Goal: Task Accomplishment & Management: Complete application form

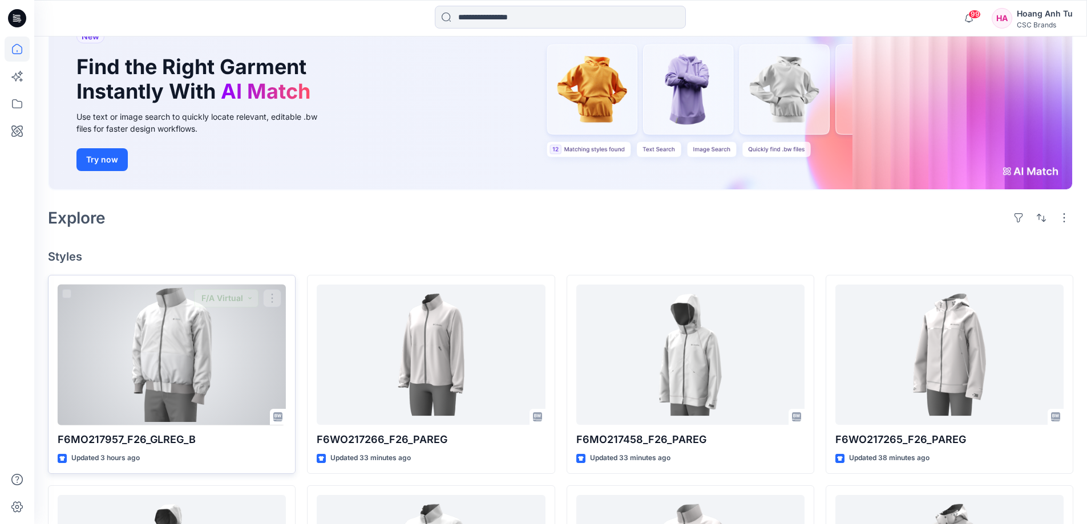
scroll to position [171, 0]
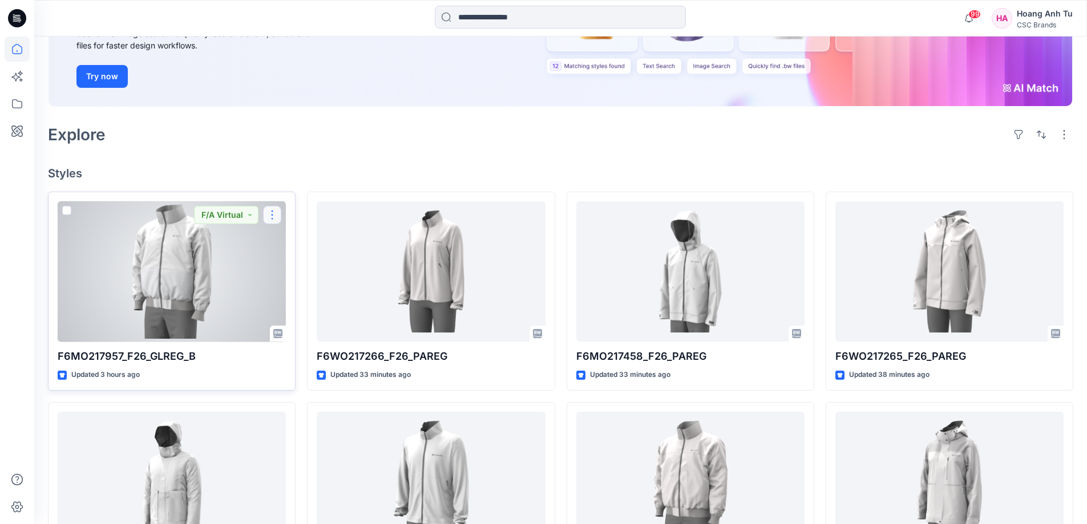
click at [270, 217] on button "button" at bounding box center [272, 215] width 18 height 18
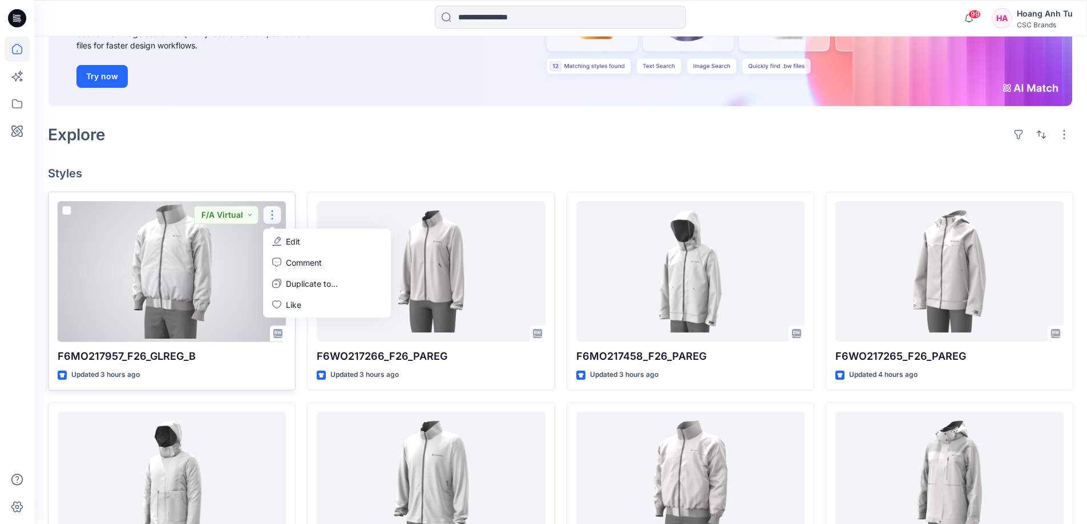
click at [284, 237] on button "Edit" at bounding box center [326, 241] width 123 height 21
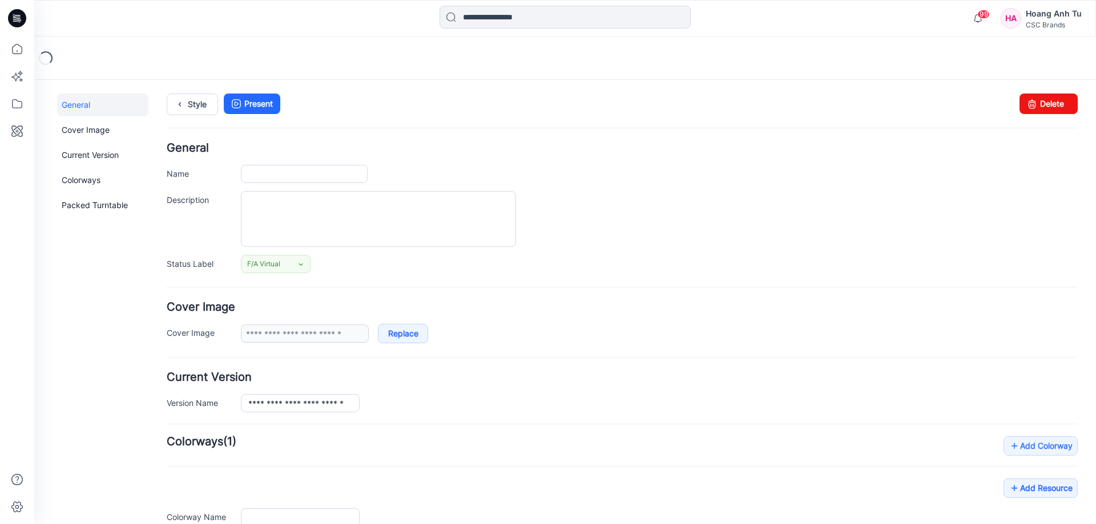
type input "**********"
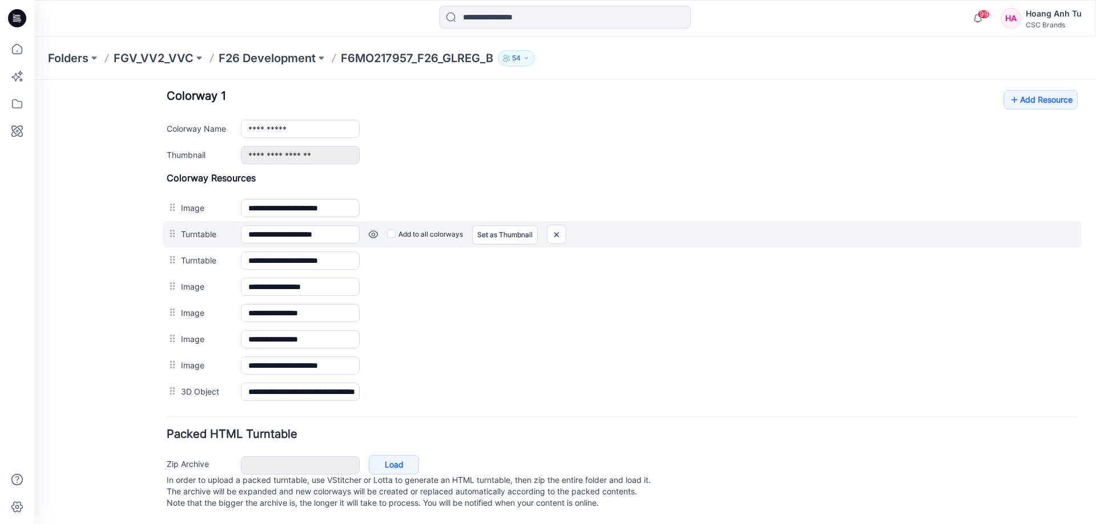
scroll to position [458, 0]
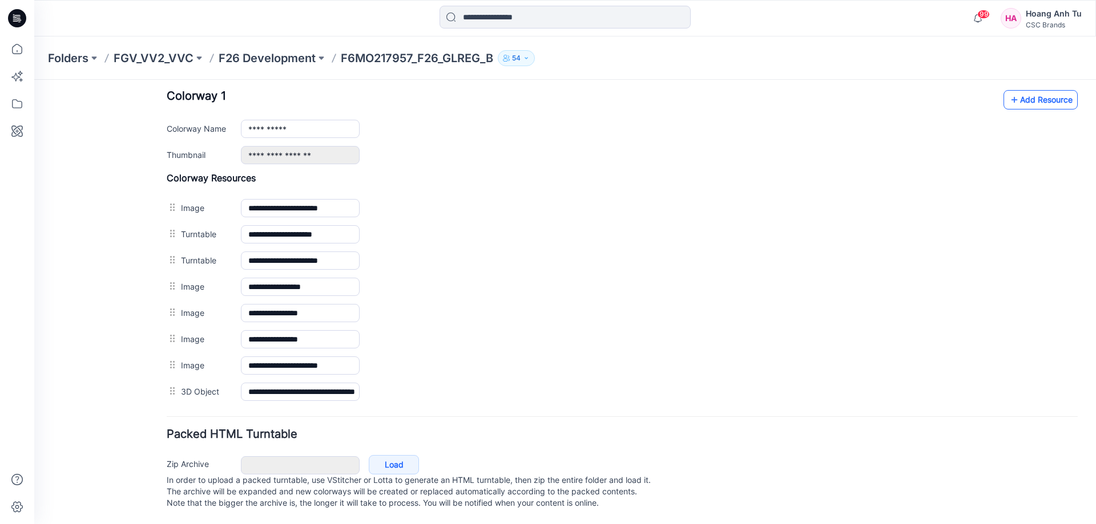
click at [1009, 91] on icon at bounding box center [1013, 100] width 11 height 18
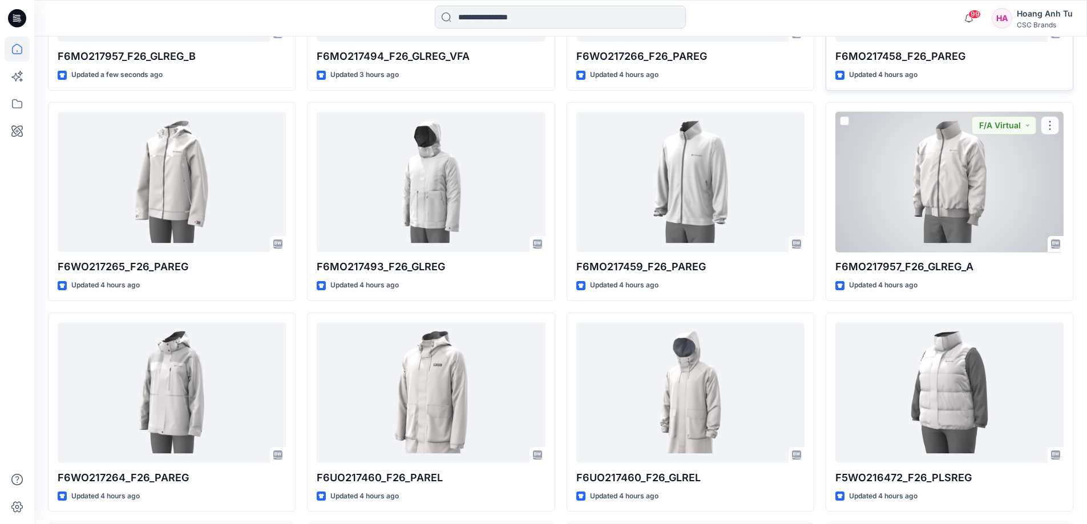
scroll to position [342, 0]
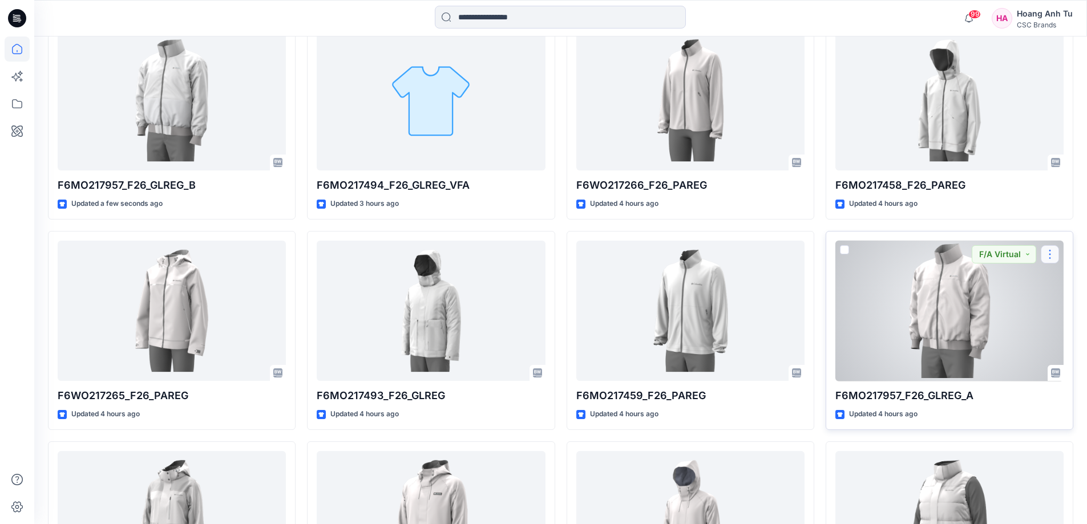
click at [1047, 255] on button "button" at bounding box center [1050, 254] width 18 height 18
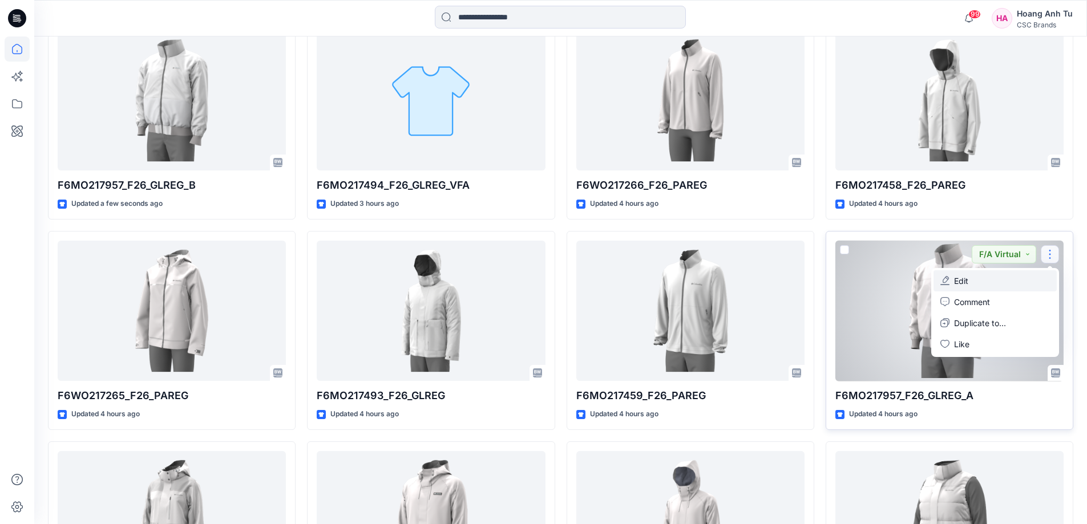
click at [984, 282] on button "Edit" at bounding box center [995, 280] width 123 height 21
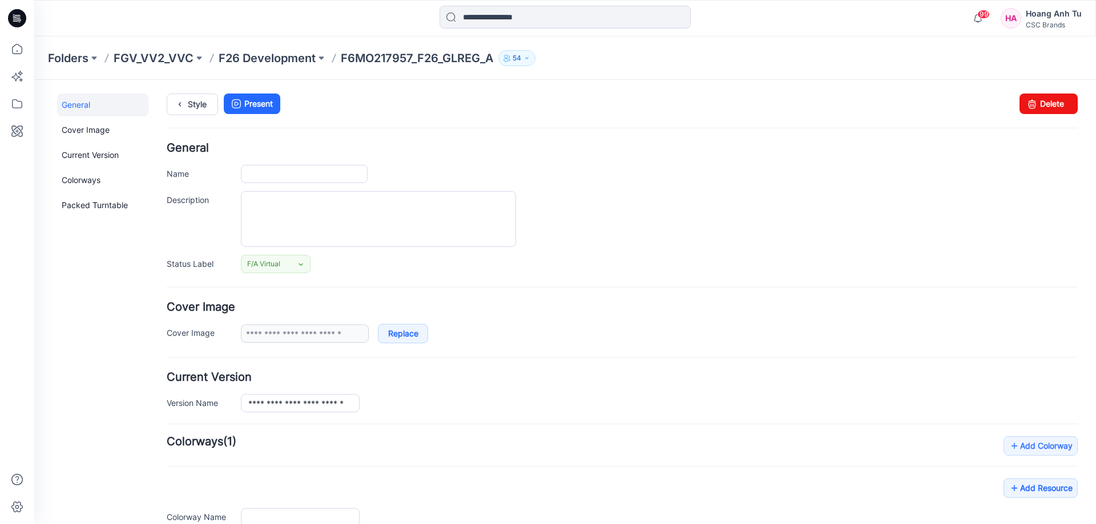
type input "**********"
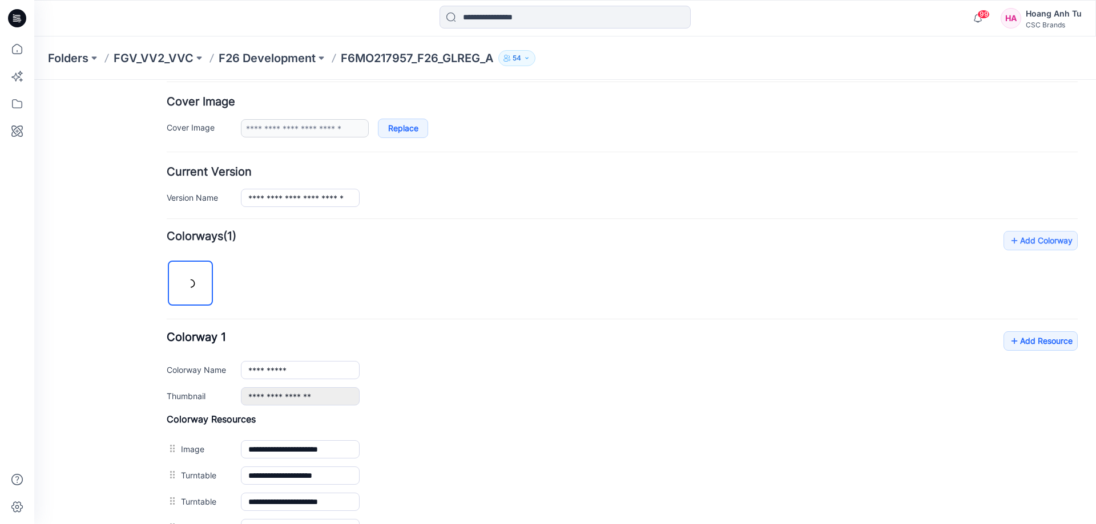
scroll to position [228, 0]
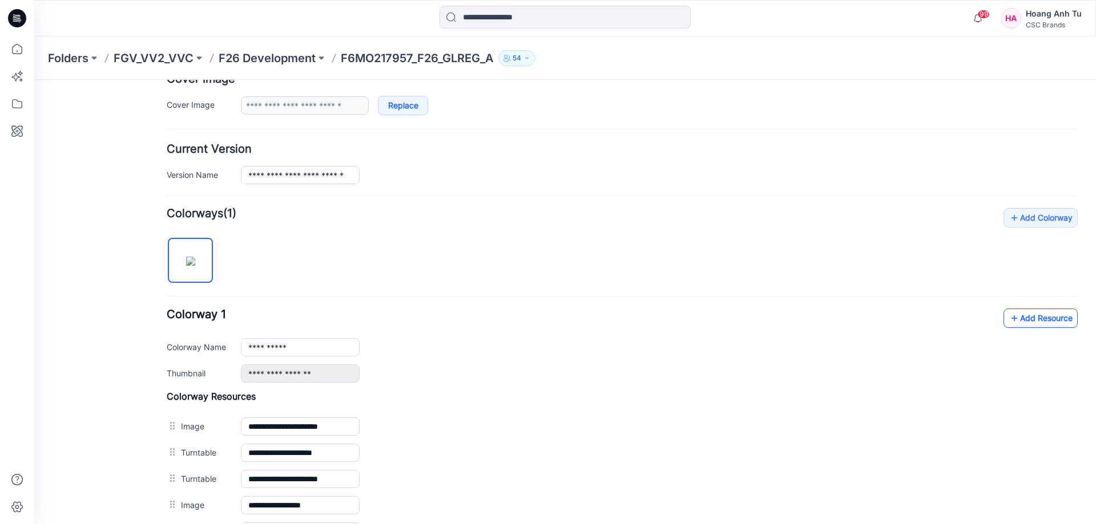
click at [1035, 314] on link "Add Resource" at bounding box center [1040, 318] width 74 height 19
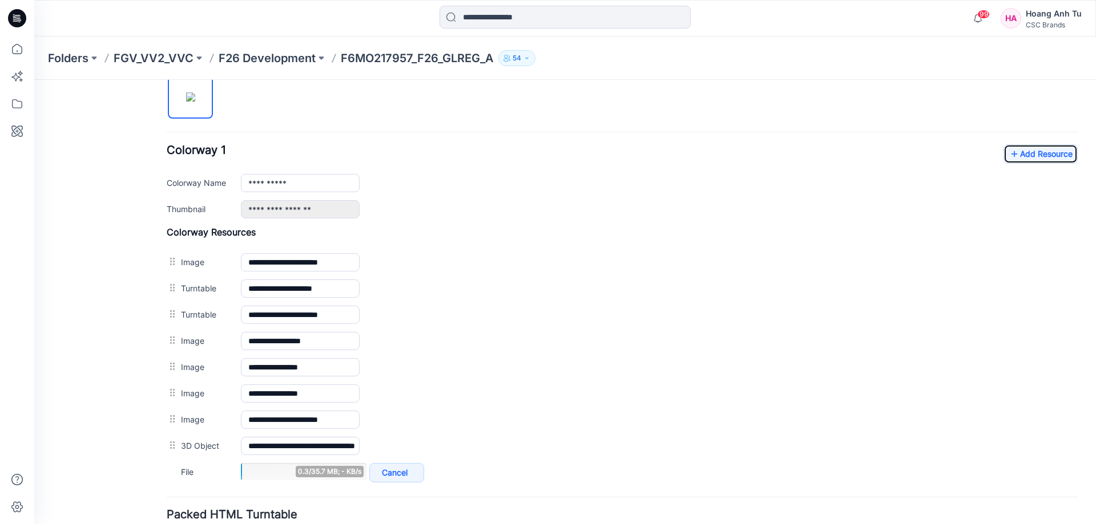
scroll to position [457, 0]
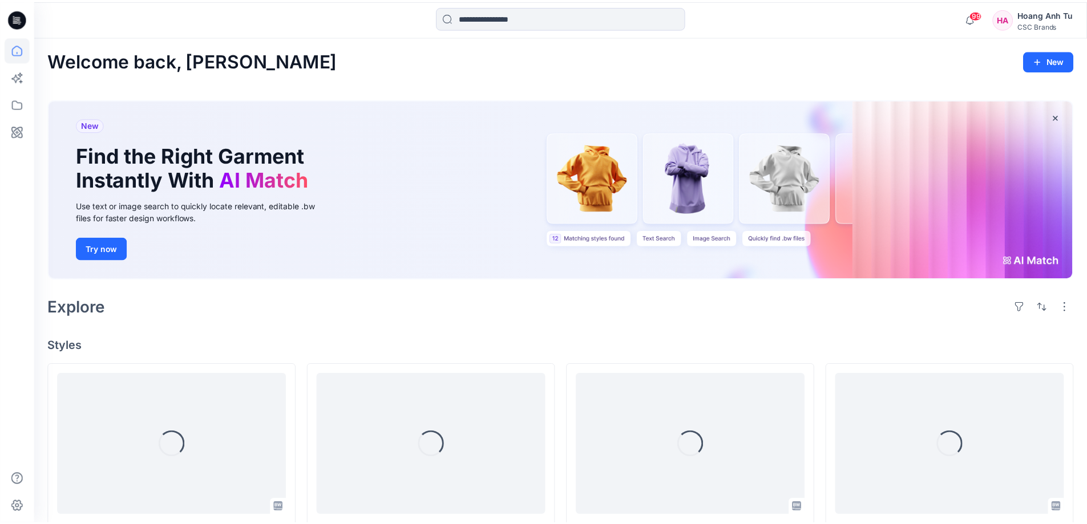
scroll to position [342, 0]
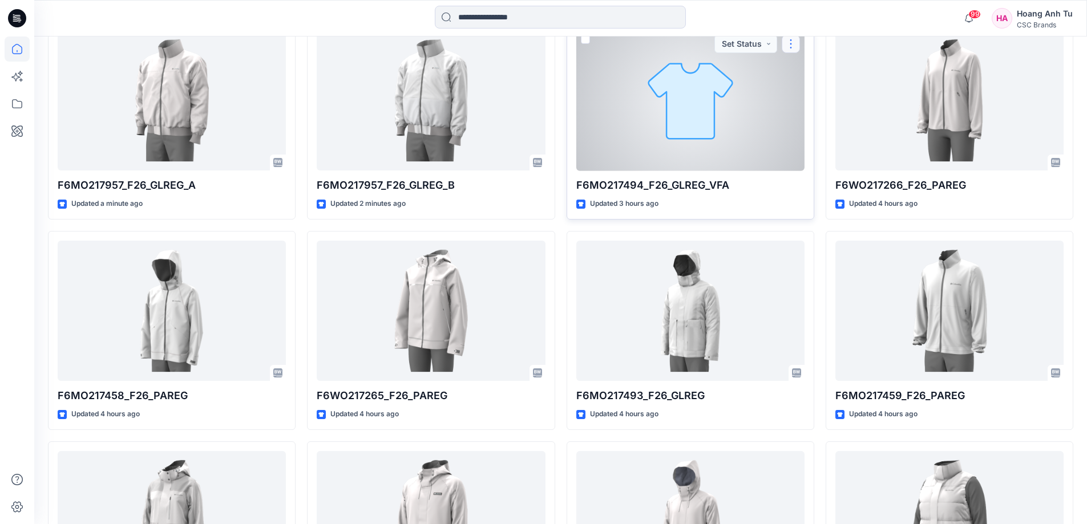
click at [790, 45] on button "button" at bounding box center [791, 44] width 18 height 18
click at [811, 67] on p "Edit" at bounding box center [812, 70] width 14 height 12
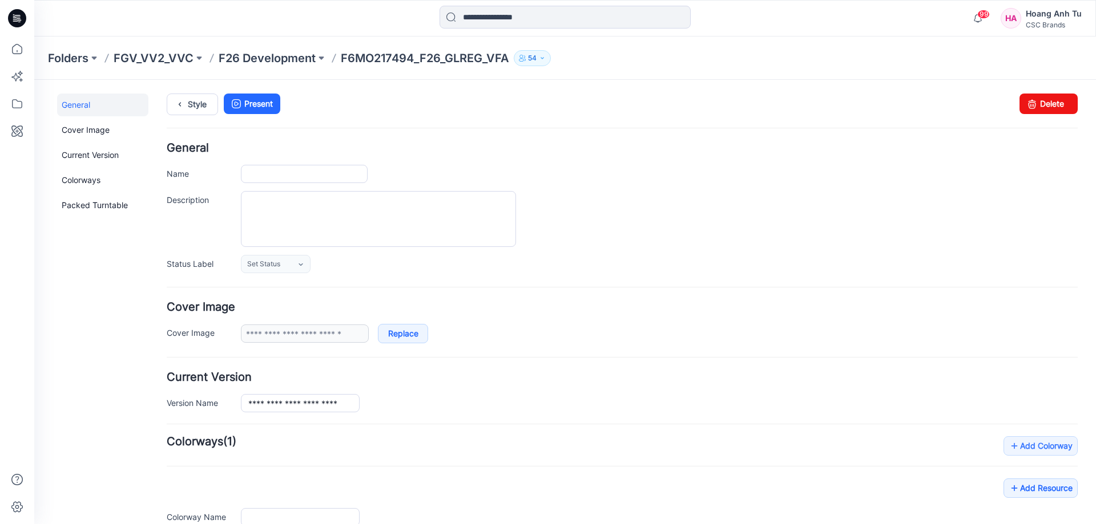
type input "**********"
click at [1049, 104] on link "Delete" at bounding box center [1048, 104] width 58 height 21
type input "**********"
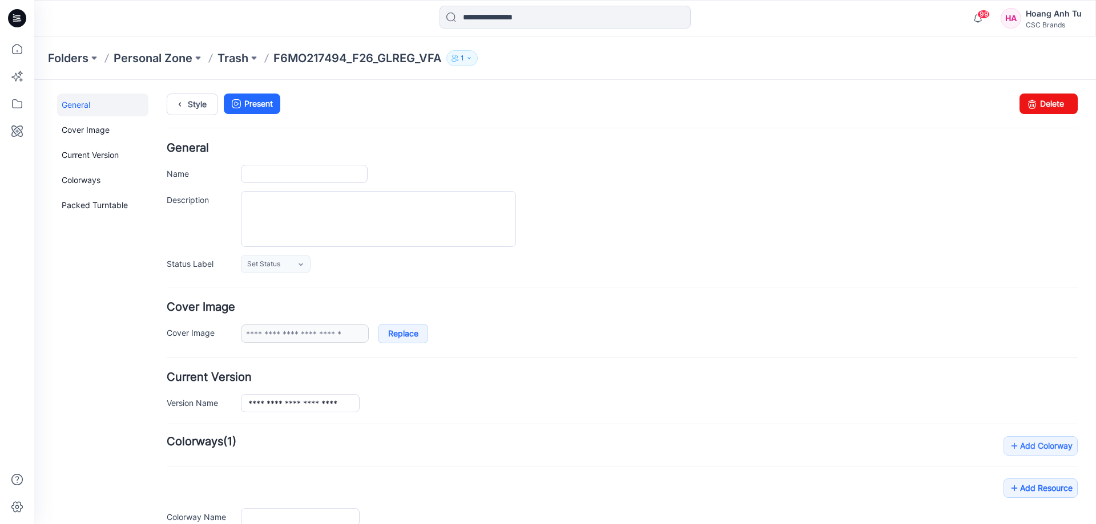
type input "**********"
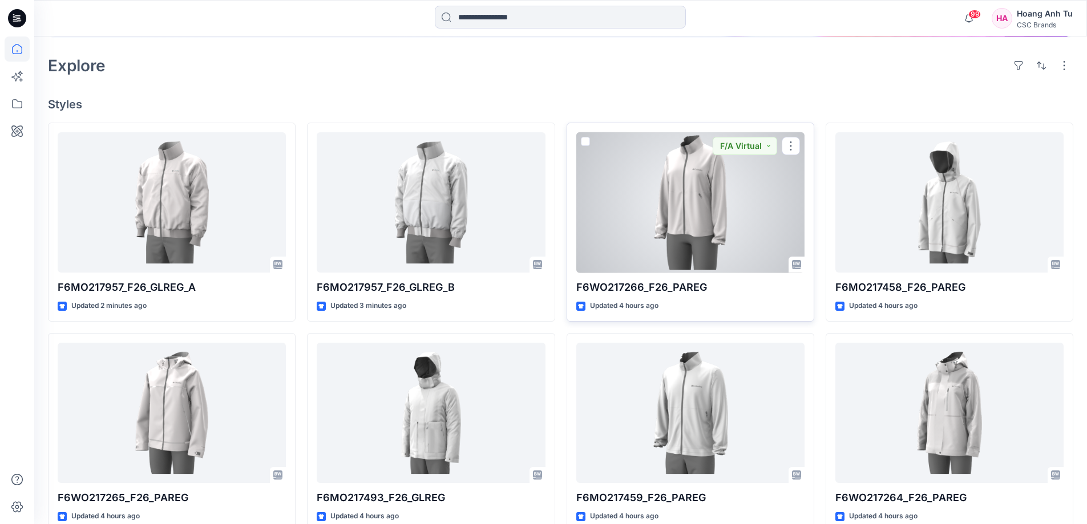
scroll to position [228, 0]
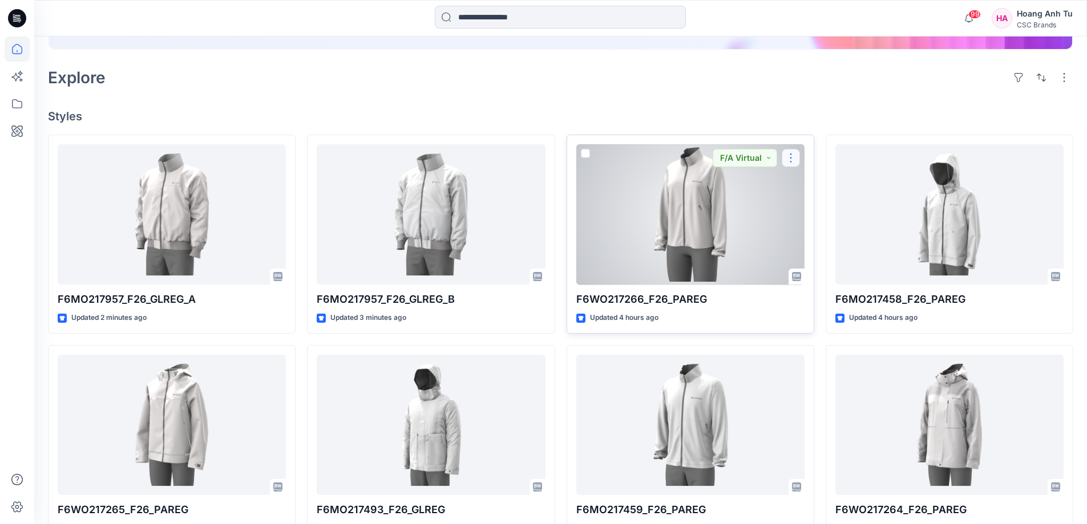
click at [796, 159] on button "button" at bounding box center [791, 158] width 18 height 18
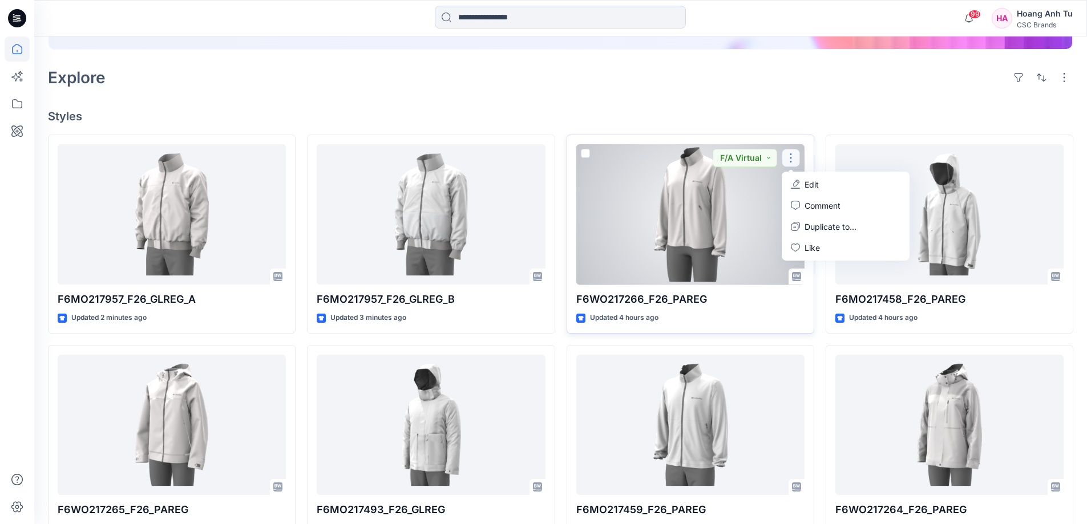
click at [813, 184] on p "Edit" at bounding box center [812, 185] width 14 height 12
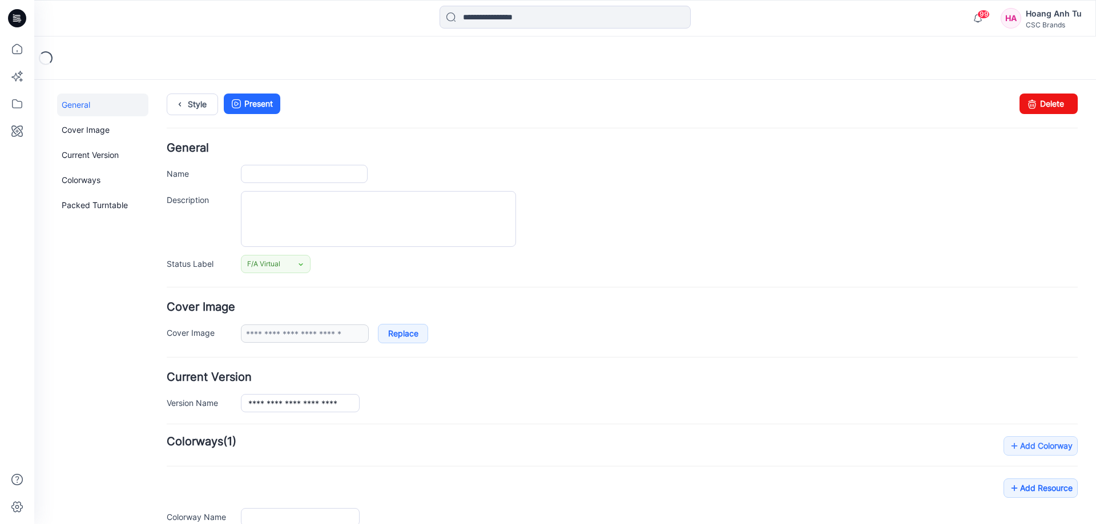
type input "**********"
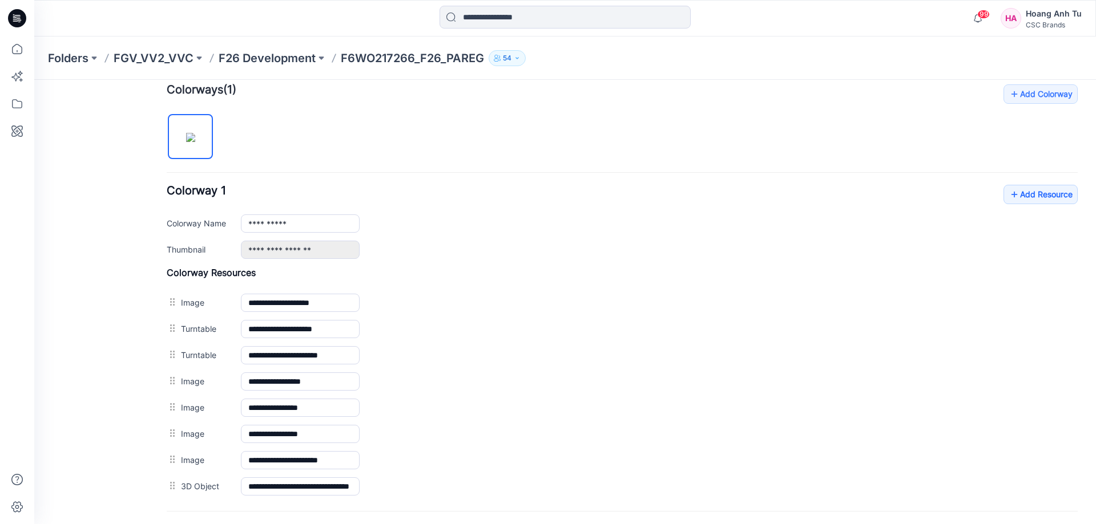
scroll to position [342, 0]
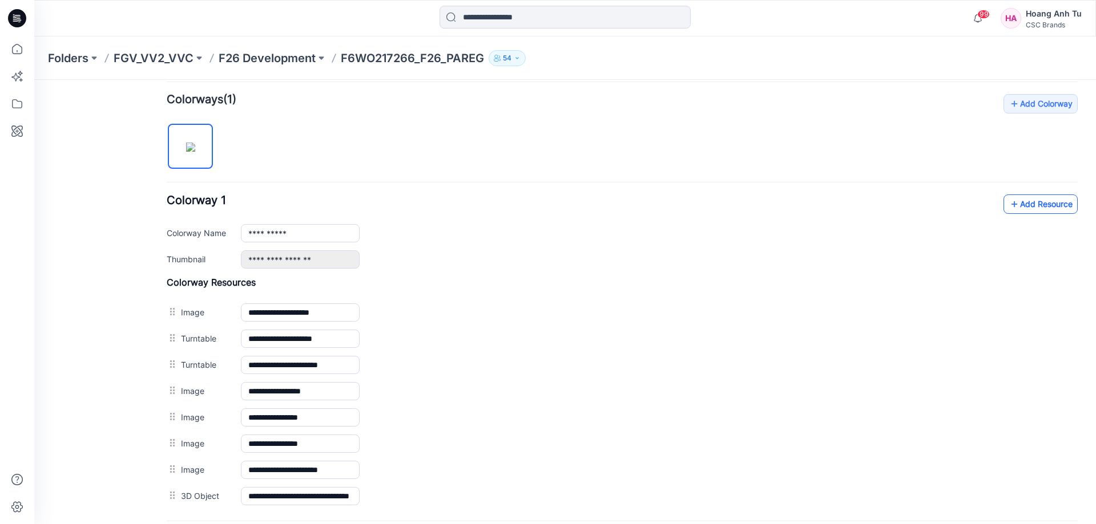
click at [1034, 203] on link "Add Resource" at bounding box center [1040, 204] width 74 height 19
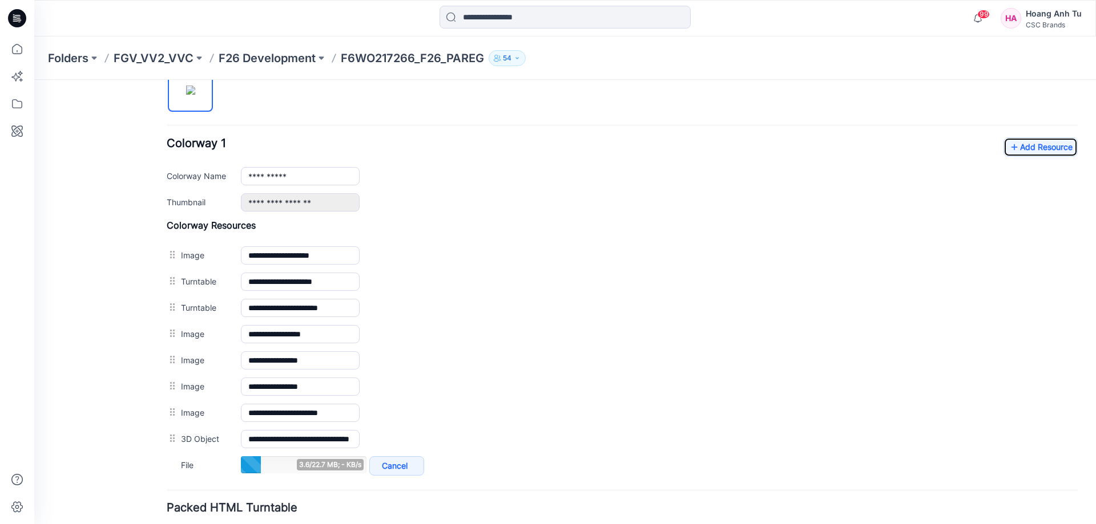
scroll to position [457, 0]
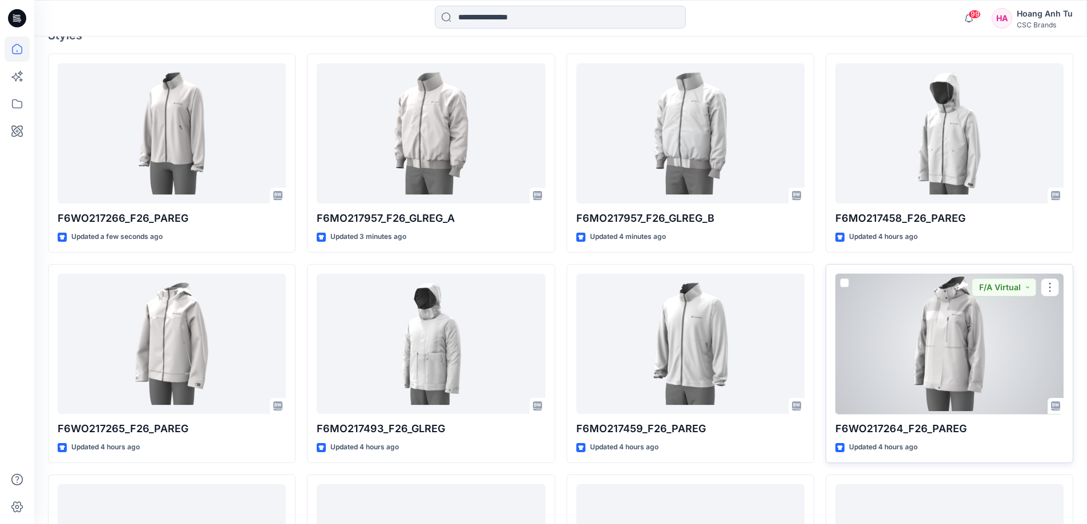
scroll to position [285, 0]
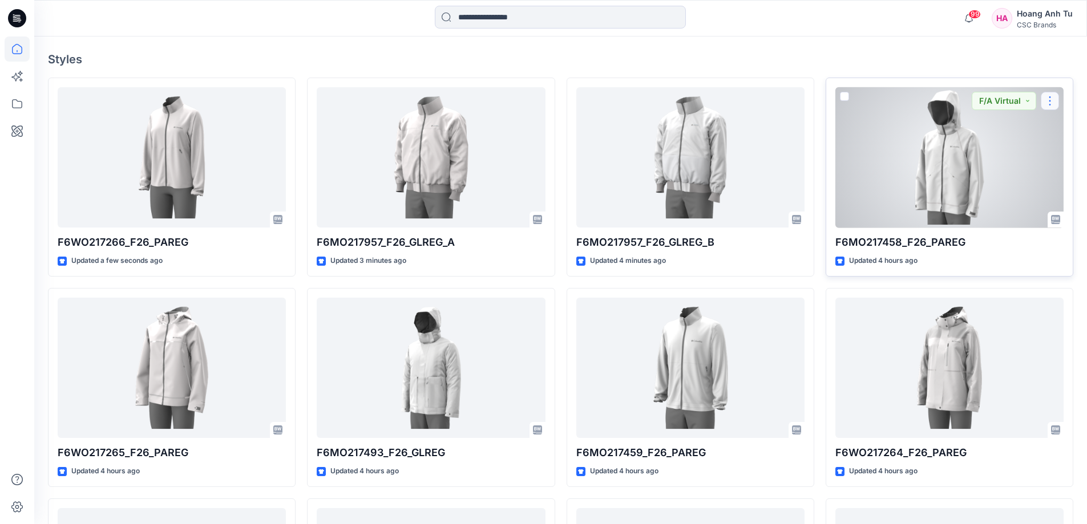
click at [1051, 100] on button "button" at bounding box center [1050, 101] width 18 height 18
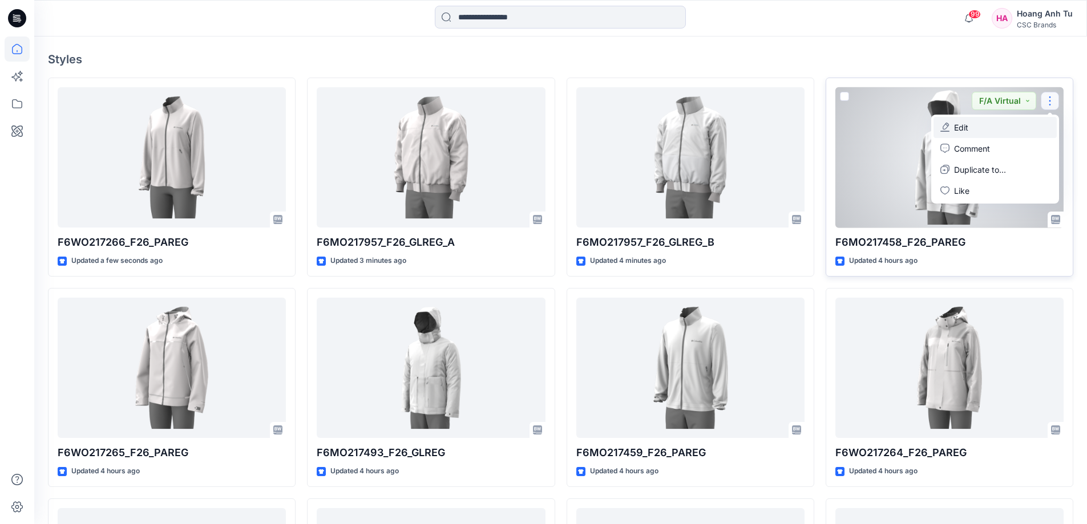
click at [992, 127] on button "Edit" at bounding box center [995, 127] width 123 height 21
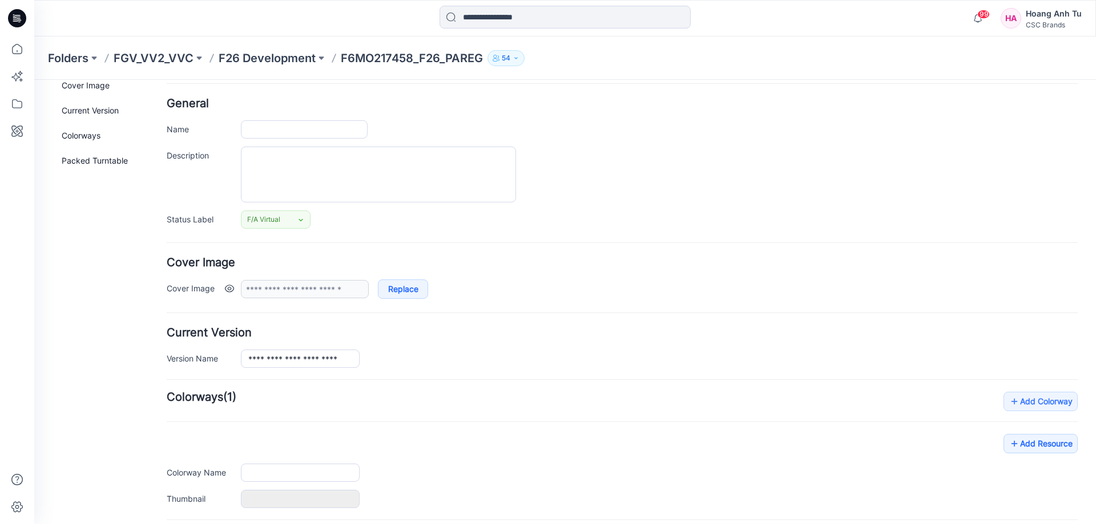
type input "**********"
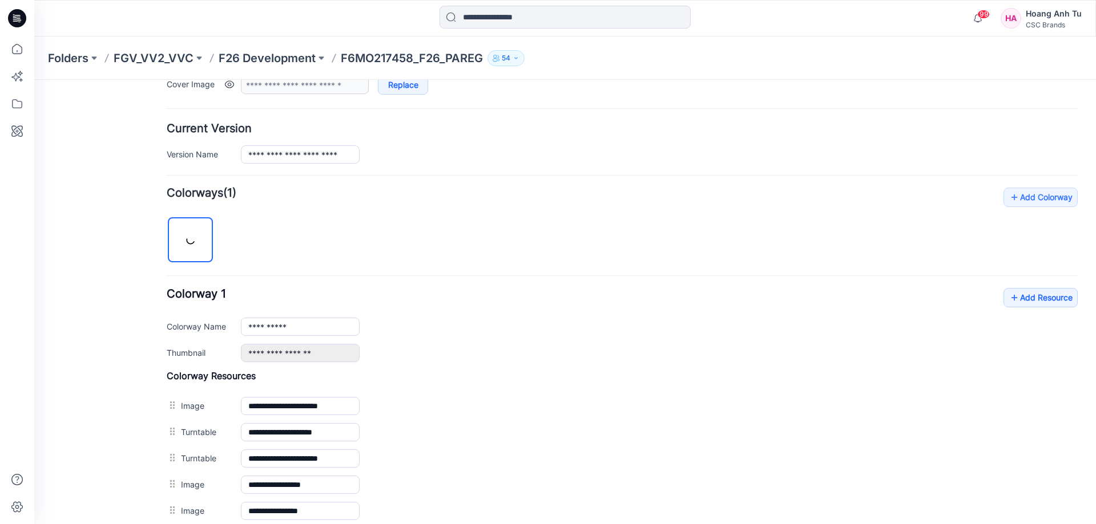
scroll to position [387, 0]
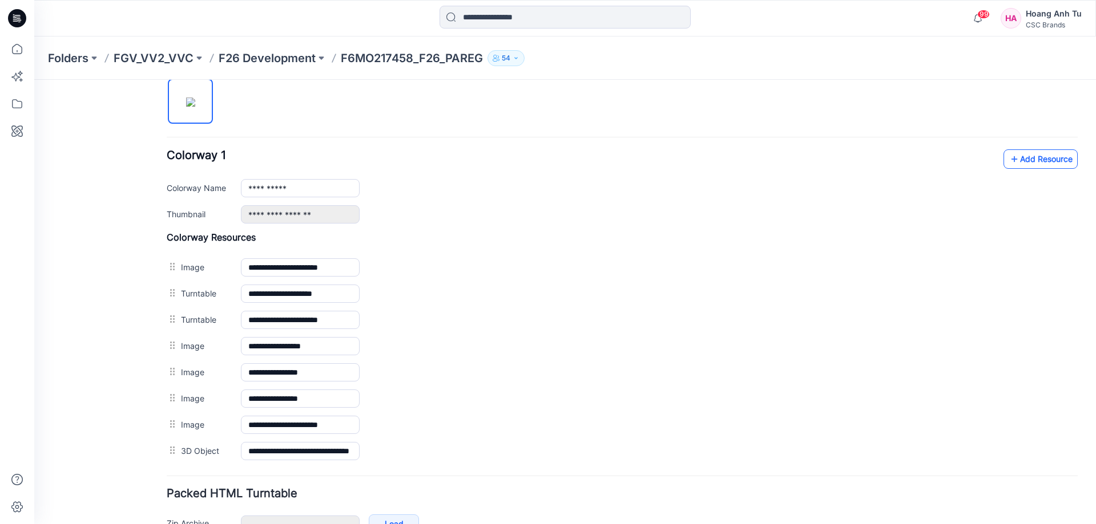
click at [1037, 161] on link "Add Resource" at bounding box center [1040, 159] width 74 height 19
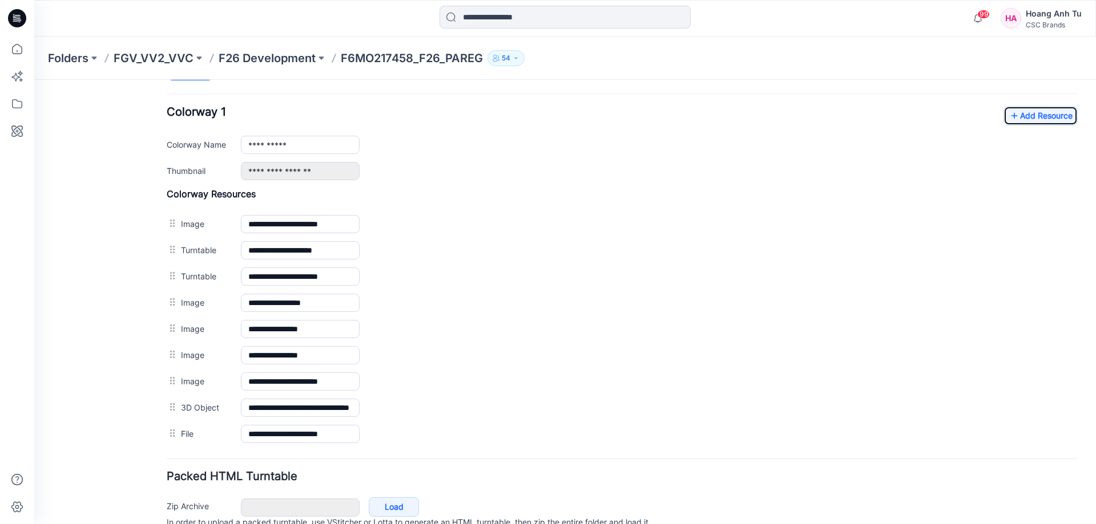
scroll to position [484, 0]
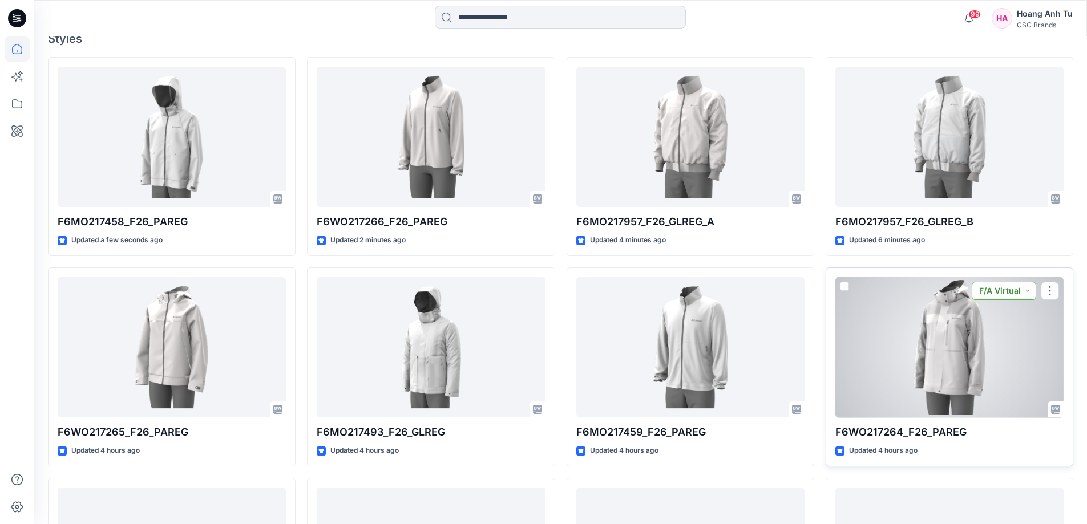
scroll to position [399, 0]
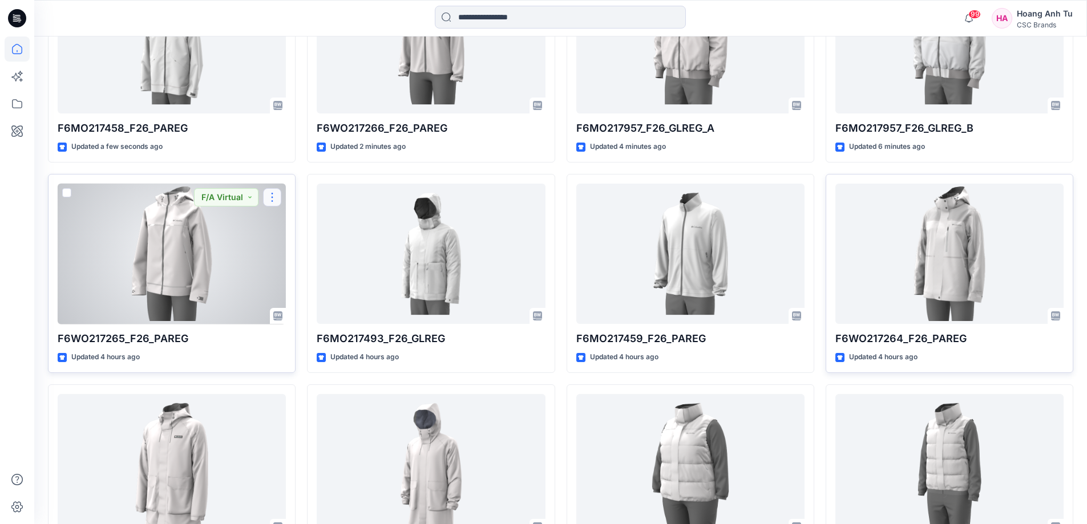
click at [270, 194] on button "button" at bounding box center [272, 197] width 18 height 18
click at [295, 221] on p "Edit" at bounding box center [293, 224] width 14 height 12
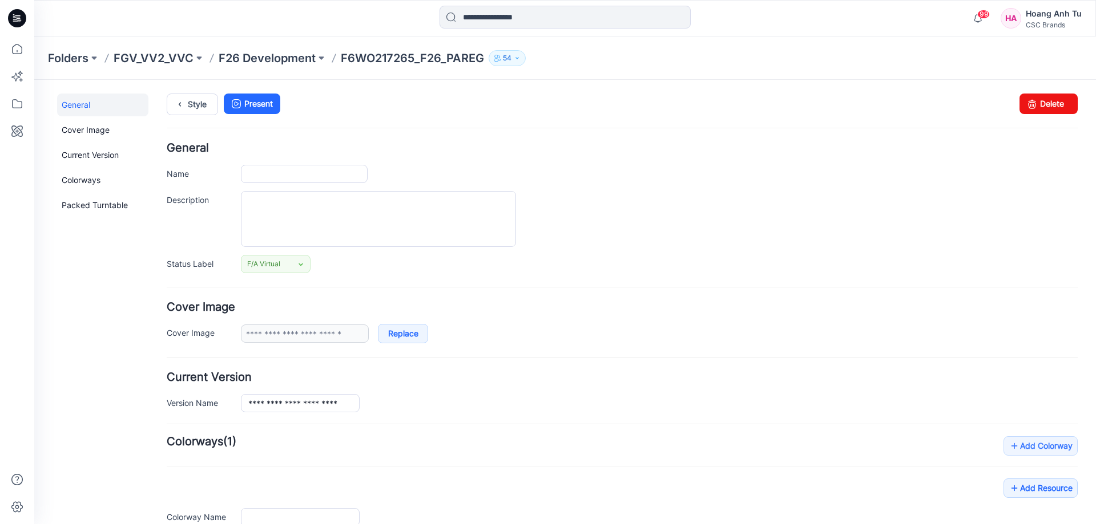
type input "**********"
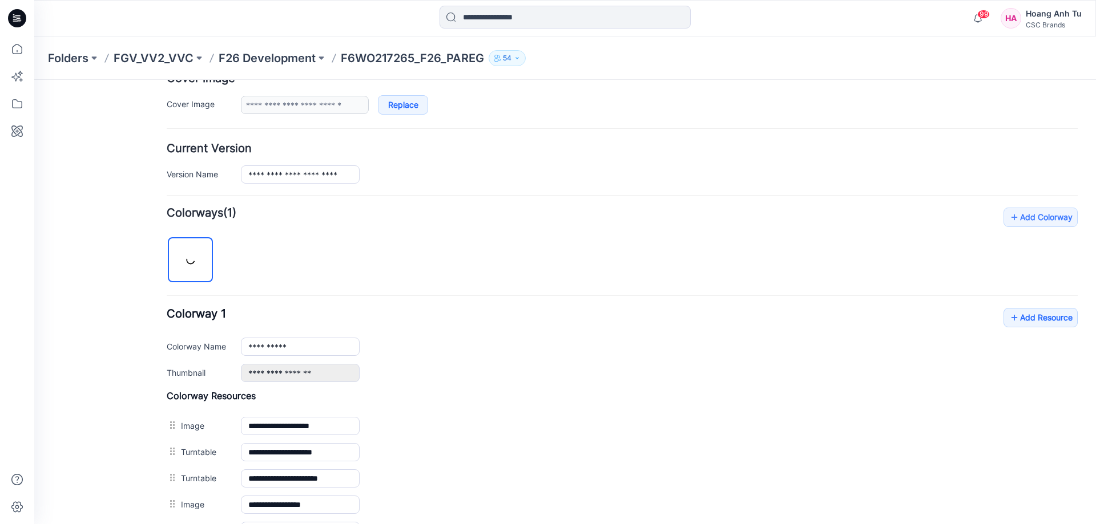
scroll to position [285, 0]
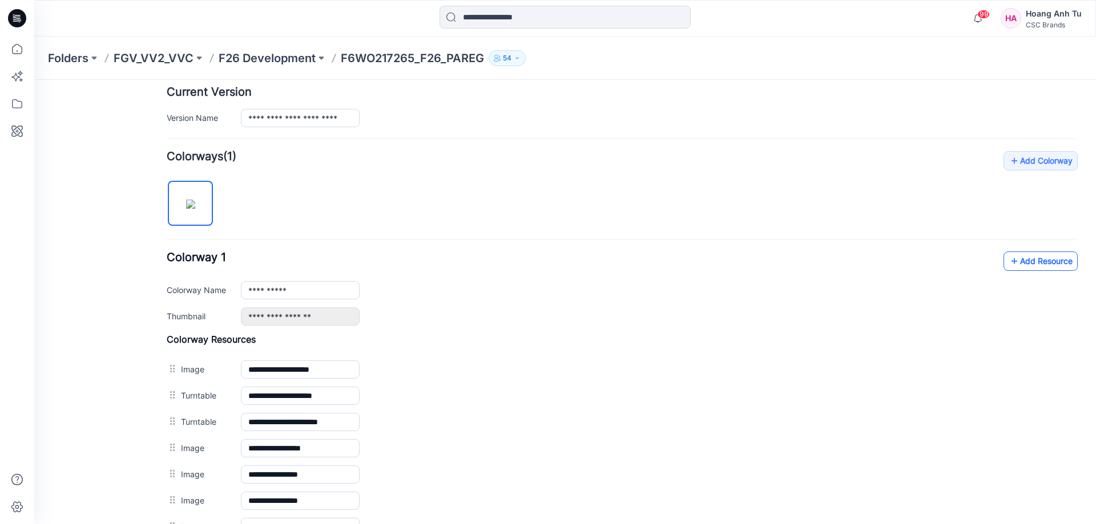
click at [1047, 260] on link "Add Resource" at bounding box center [1040, 261] width 74 height 19
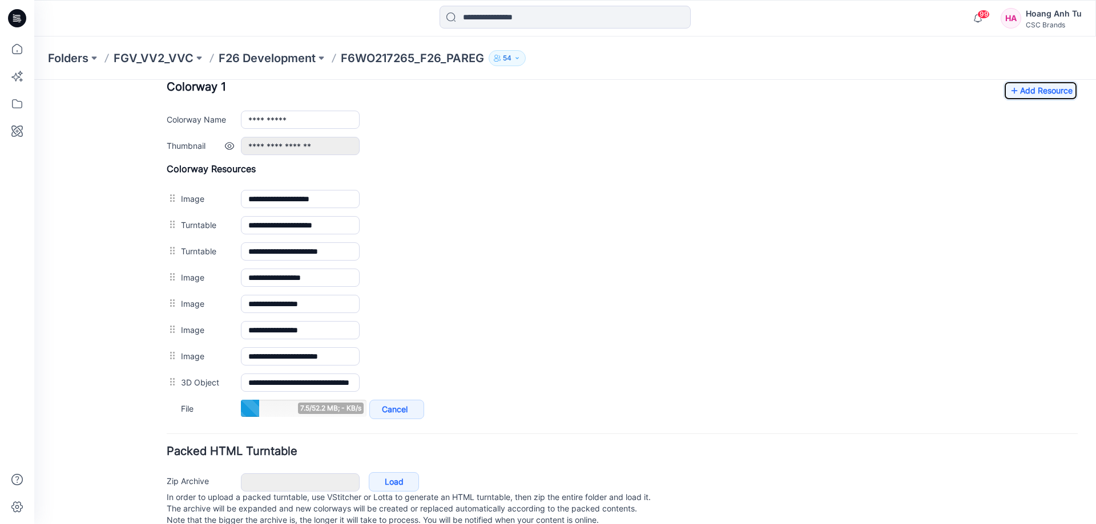
scroll to position [457, 0]
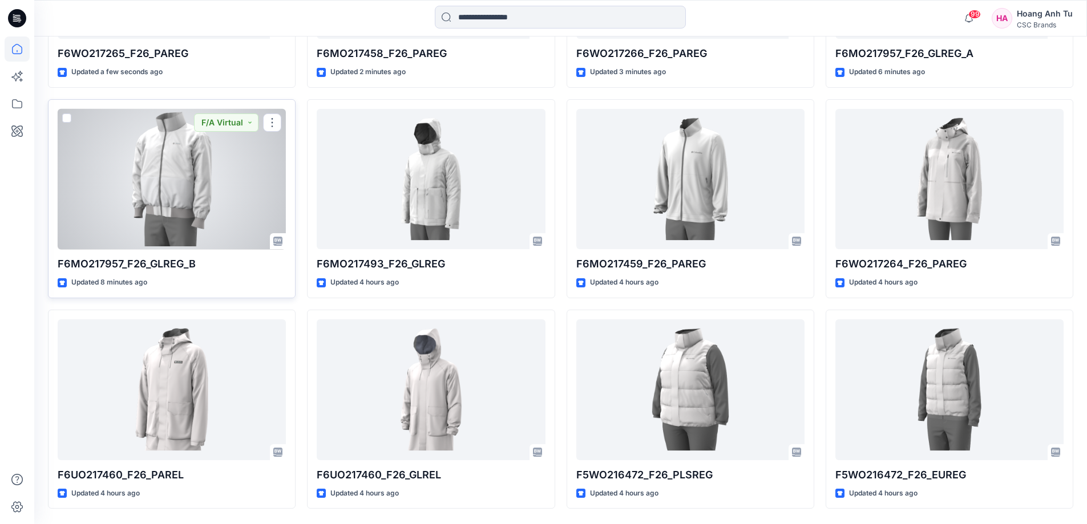
scroll to position [285, 0]
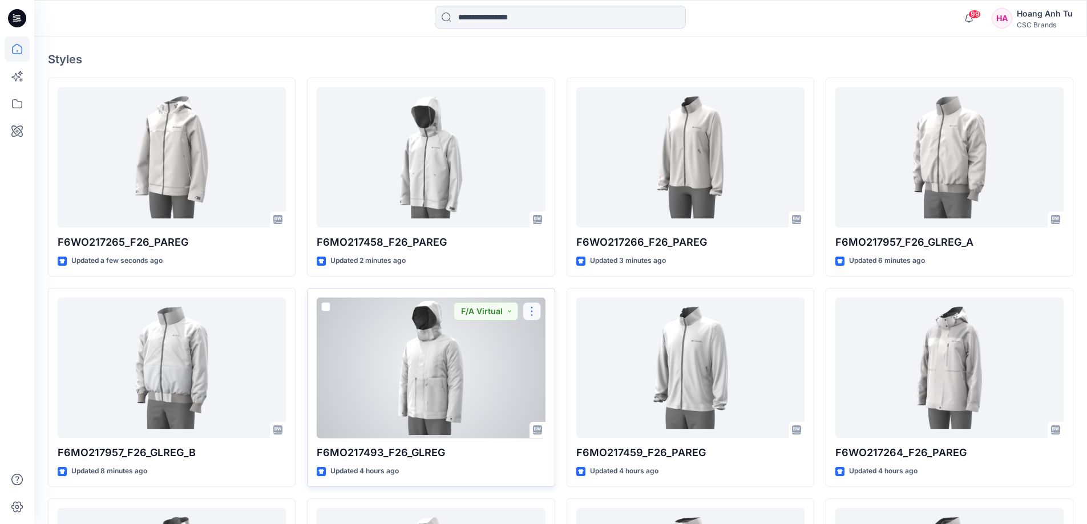
click at [534, 310] on button "button" at bounding box center [532, 311] width 18 height 18
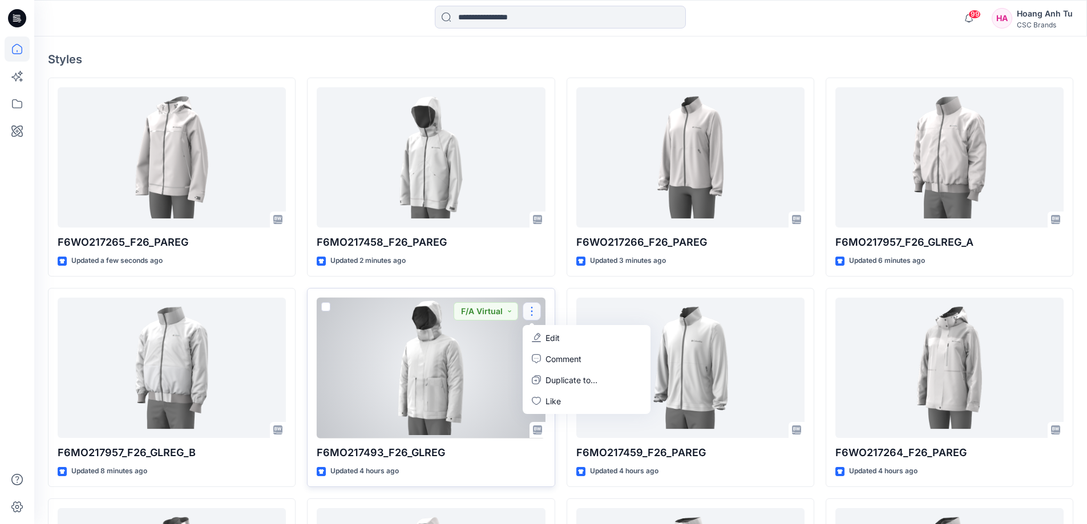
click at [539, 340] on icon "button" at bounding box center [536, 337] width 9 height 9
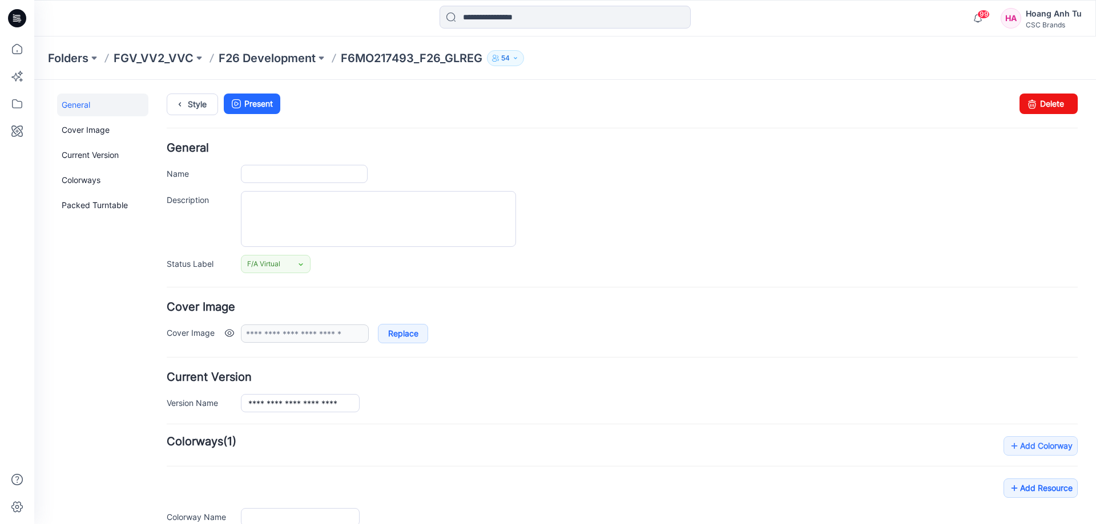
type input "**********"
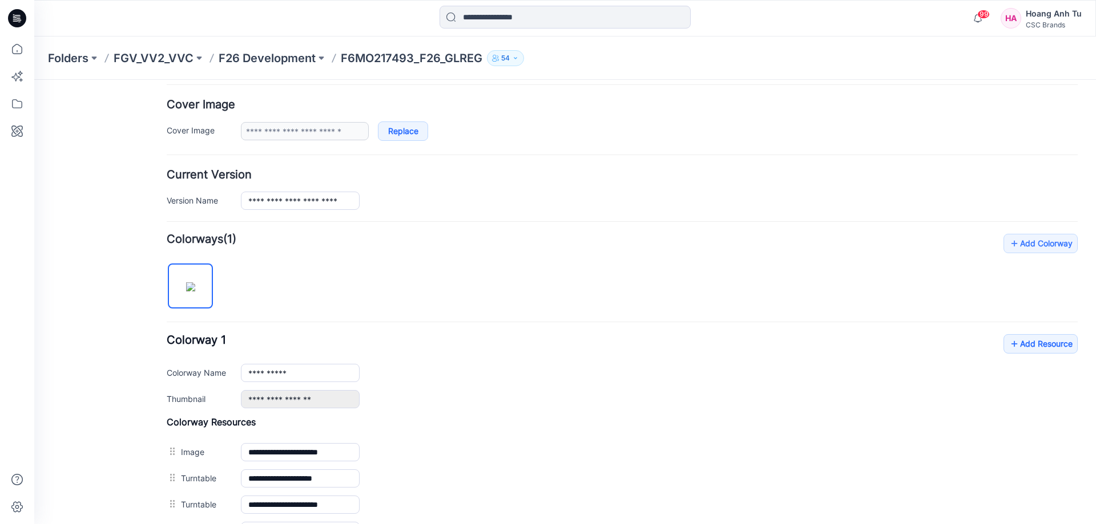
scroll to position [228, 0]
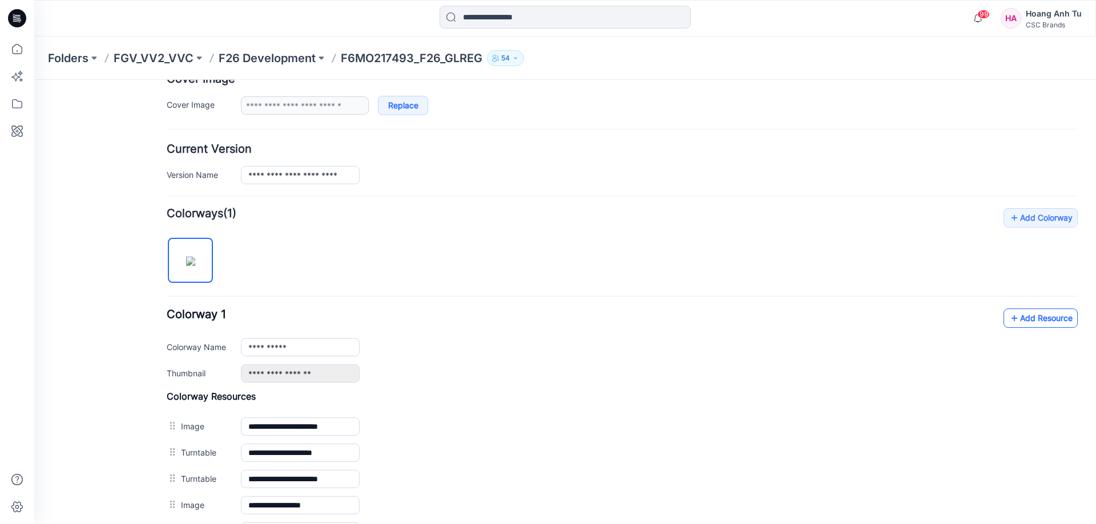
click at [1019, 313] on link "Add Resource" at bounding box center [1040, 318] width 74 height 19
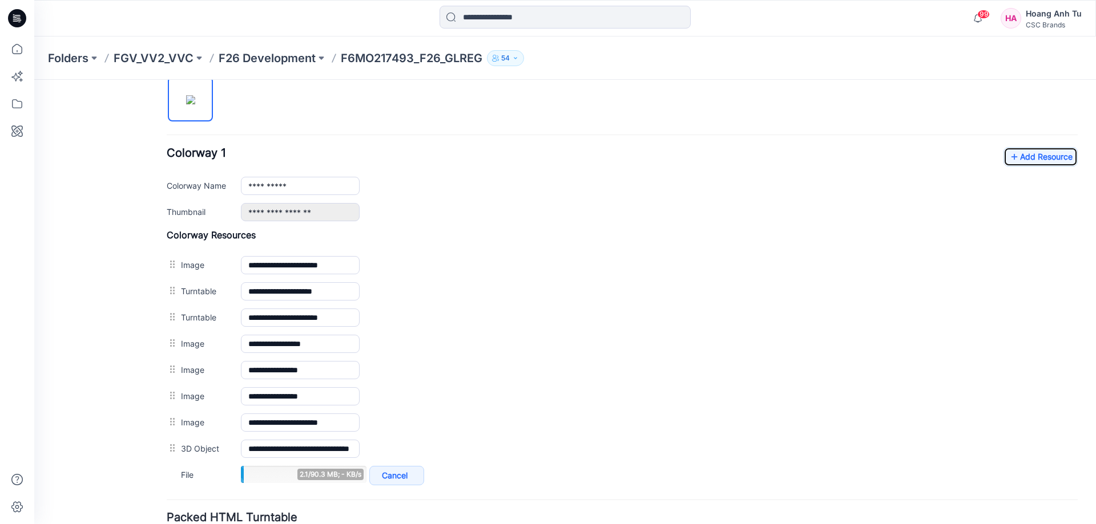
scroll to position [399, 0]
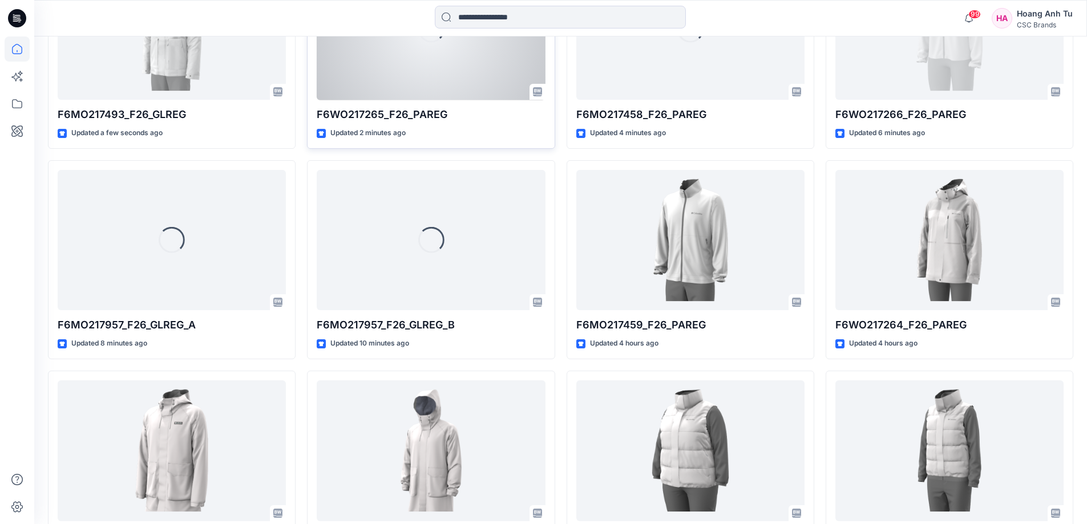
scroll to position [457, 0]
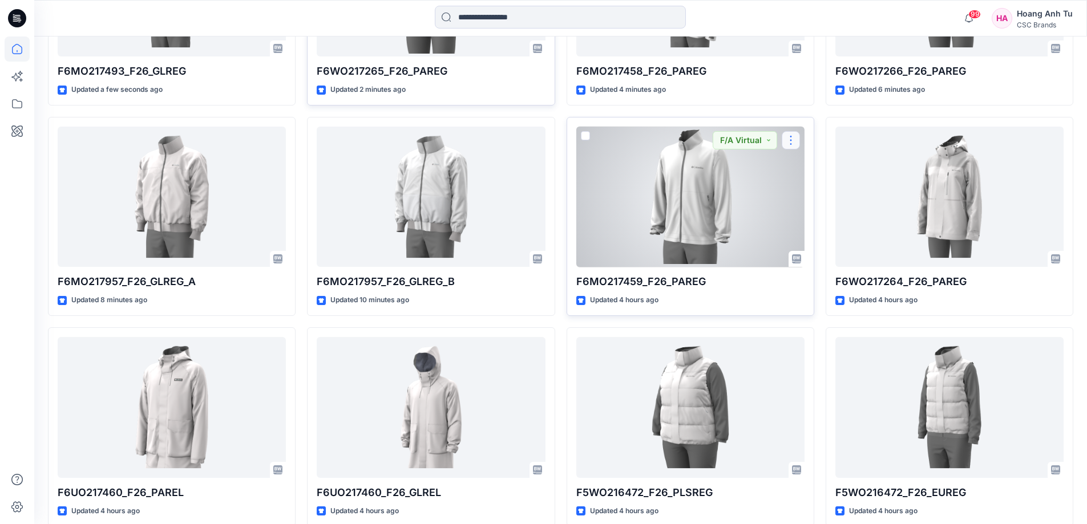
click at [793, 134] on button "button" at bounding box center [791, 140] width 18 height 18
click at [816, 165] on p "Edit" at bounding box center [812, 167] width 14 height 12
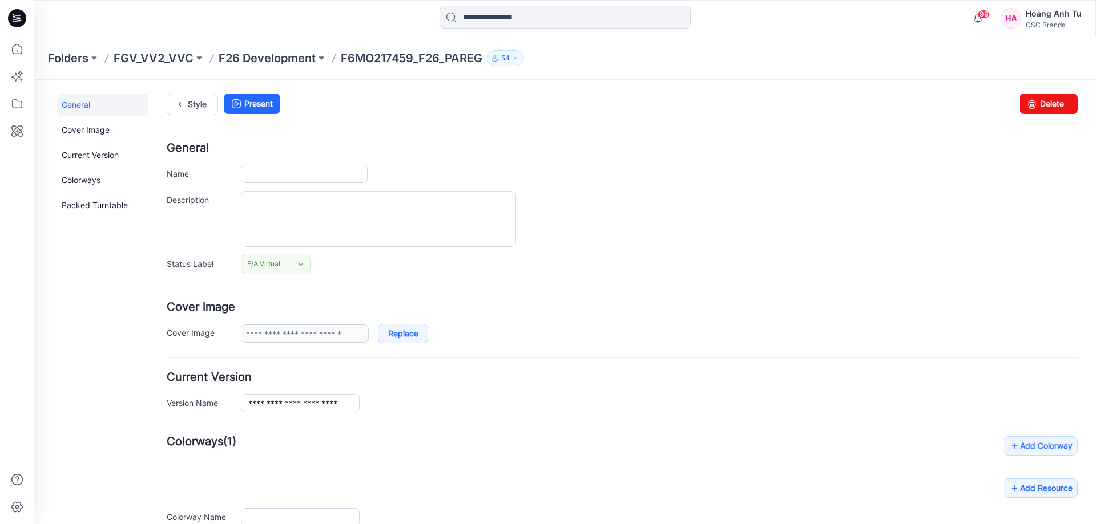
type input "**********"
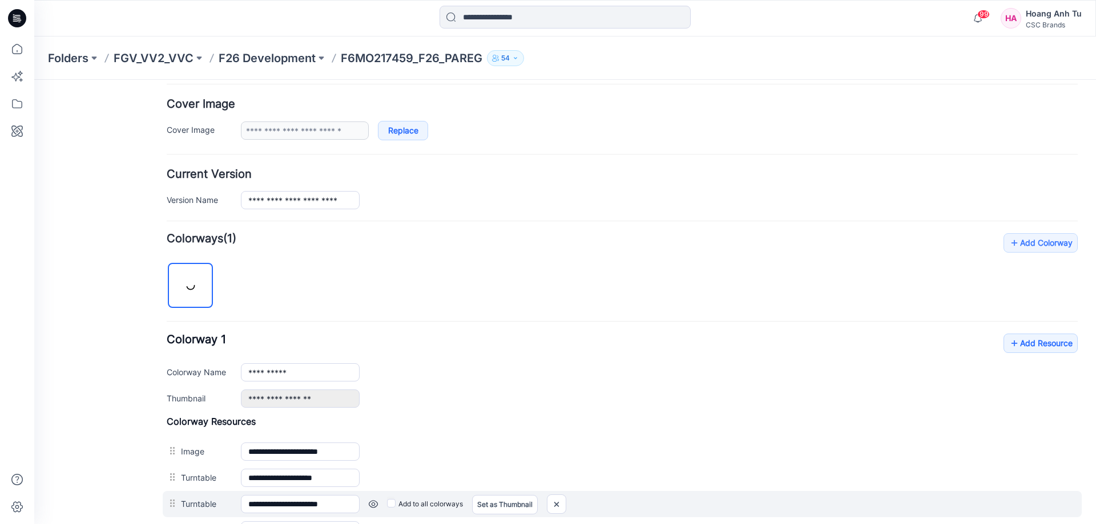
scroll to position [228, 0]
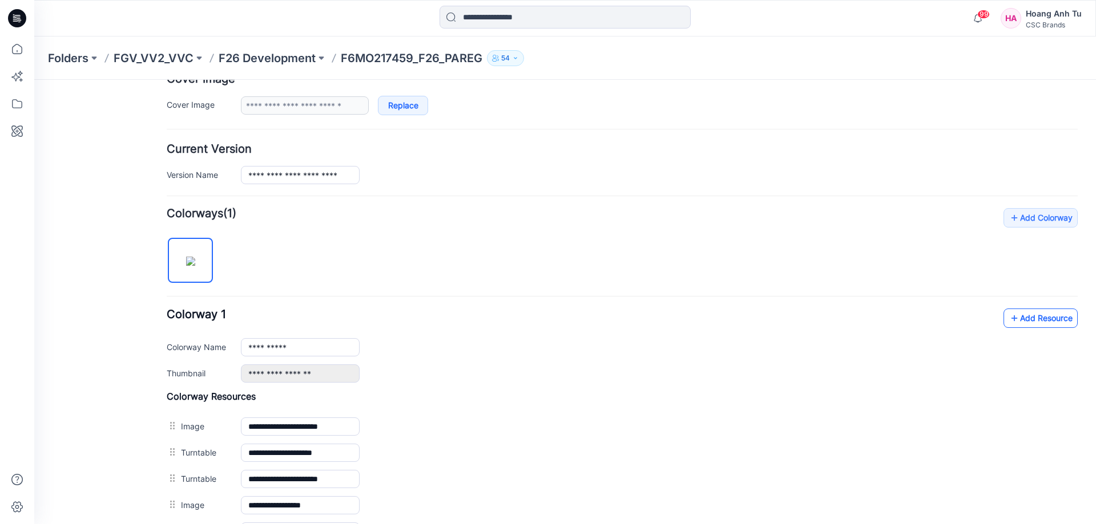
click at [1038, 320] on link "Add Resource" at bounding box center [1040, 318] width 74 height 19
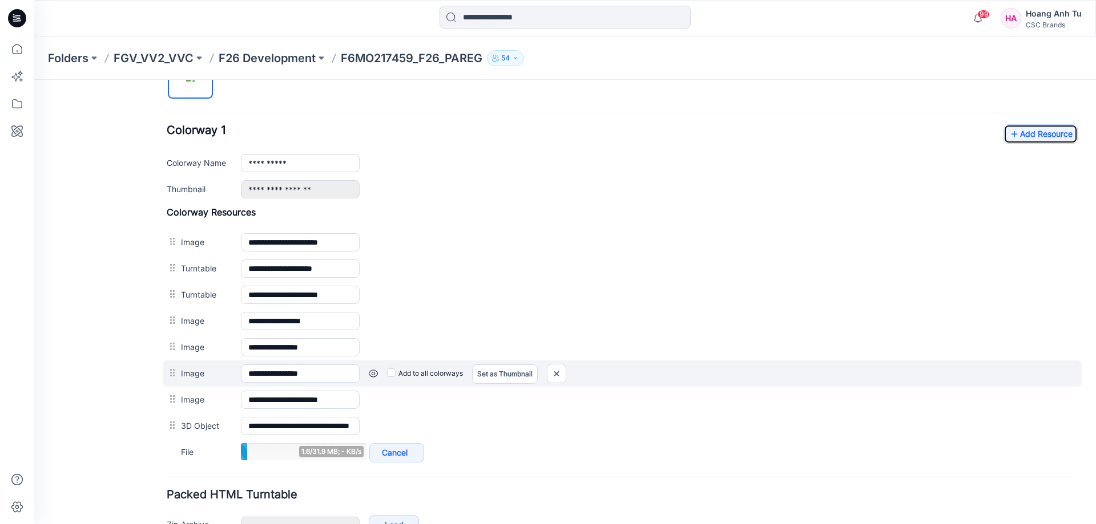
scroll to position [457, 0]
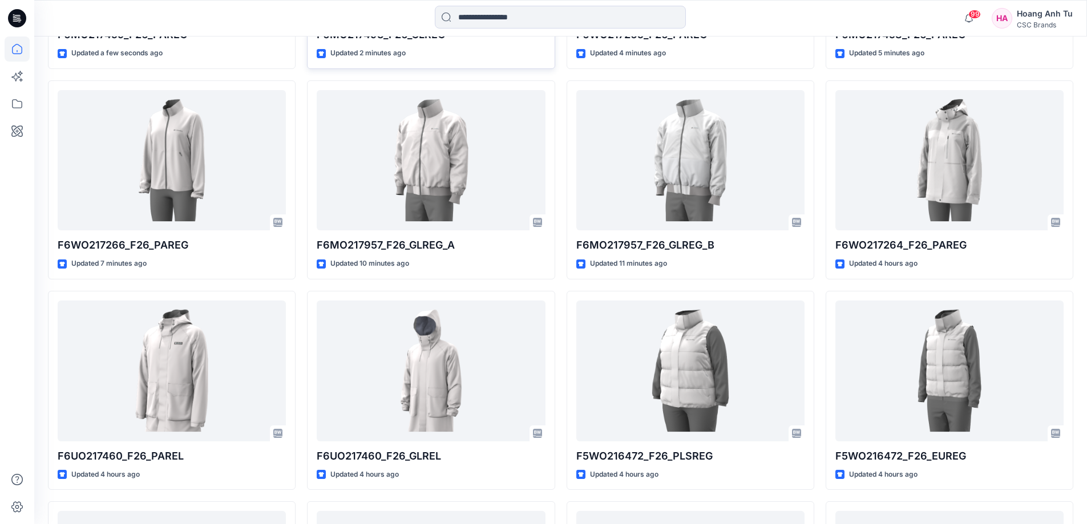
scroll to position [514, 0]
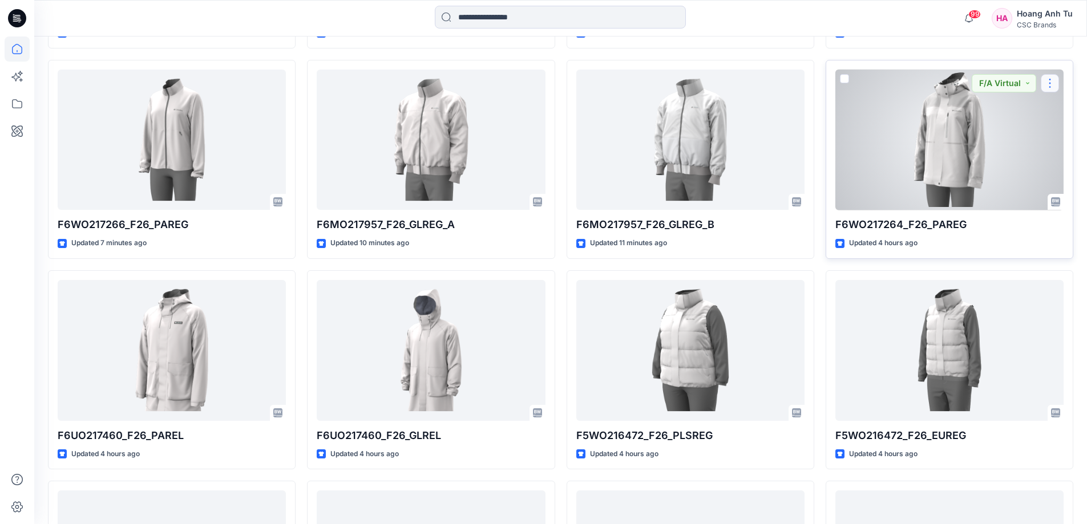
click at [1051, 81] on button "button" at bounding box center [1050, 83] width 18 height 18
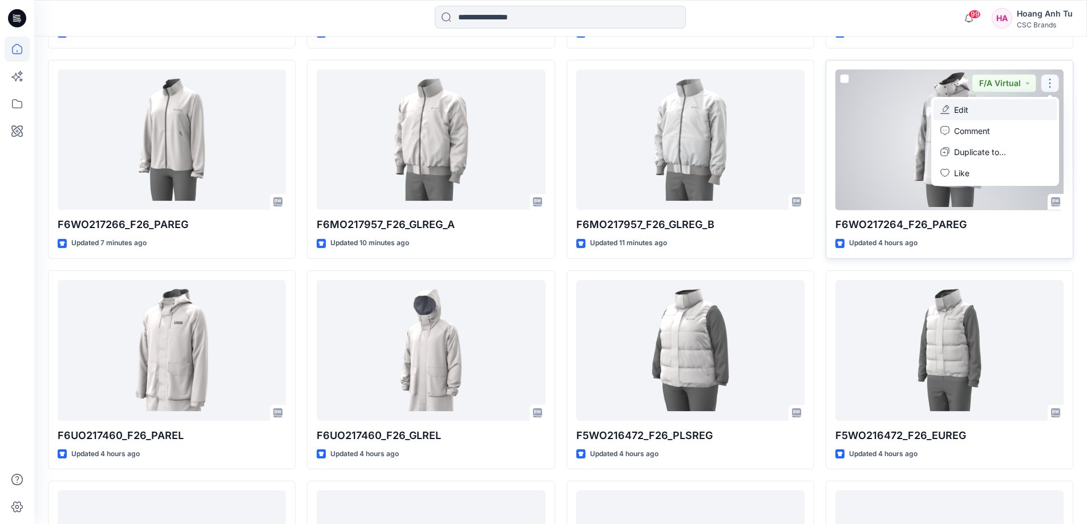
click at [978, 108] on button "Edit" at bounding box center [995, 109] width 123 height 21
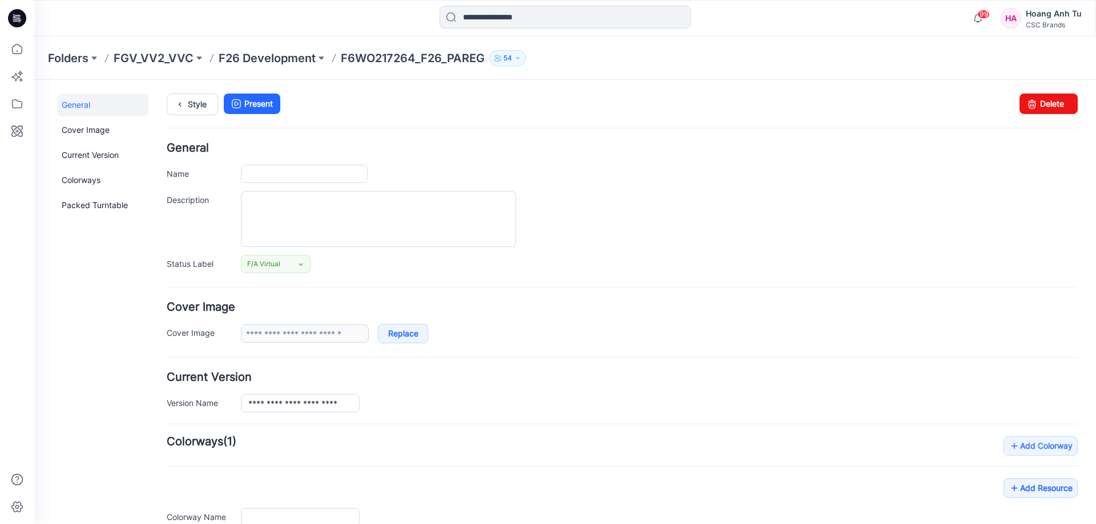
type input "**********"
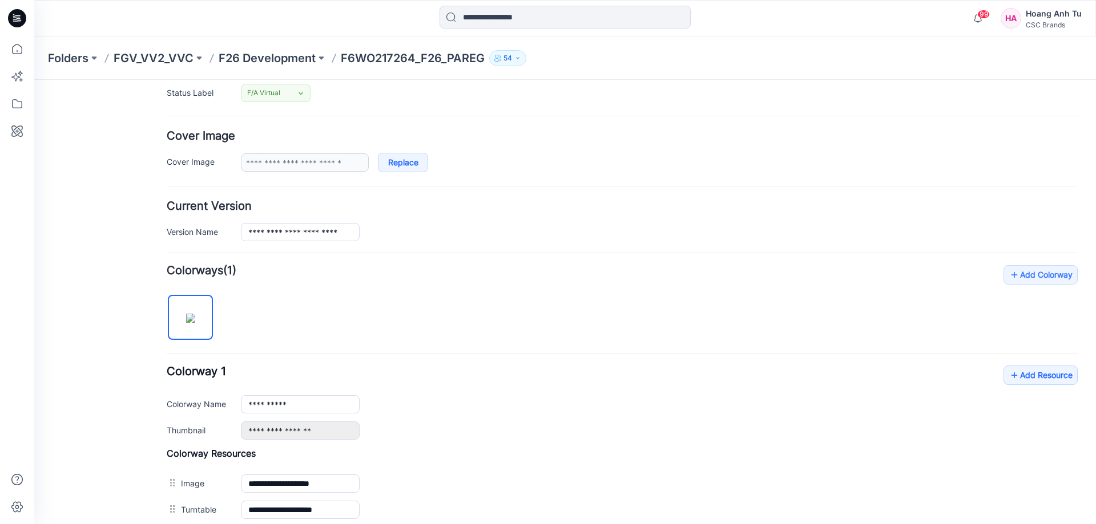
scroll to position [342, 0]
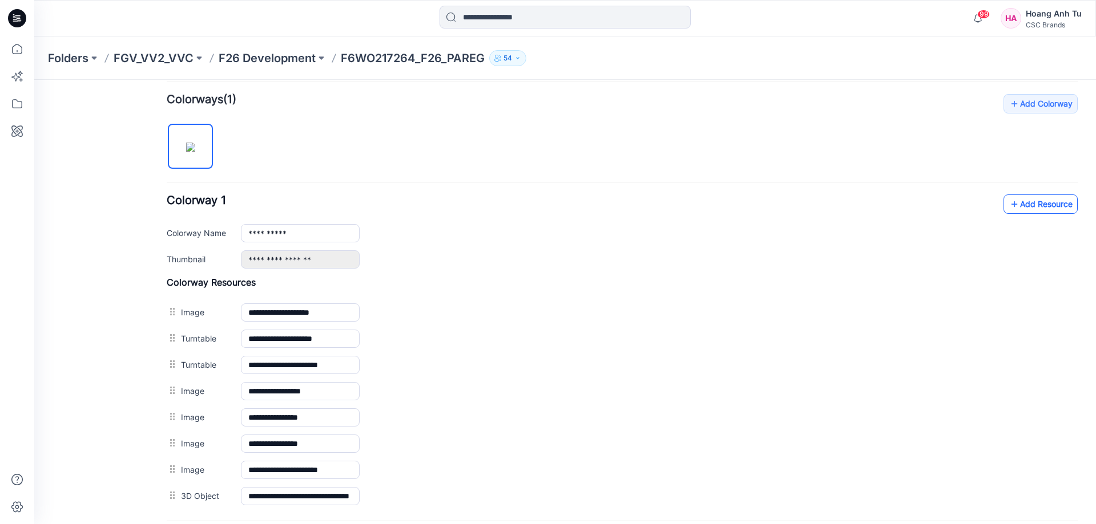
click at [1018, 203] on link "Add Resource" at bounding box center [1040, 204] width 74 height 19
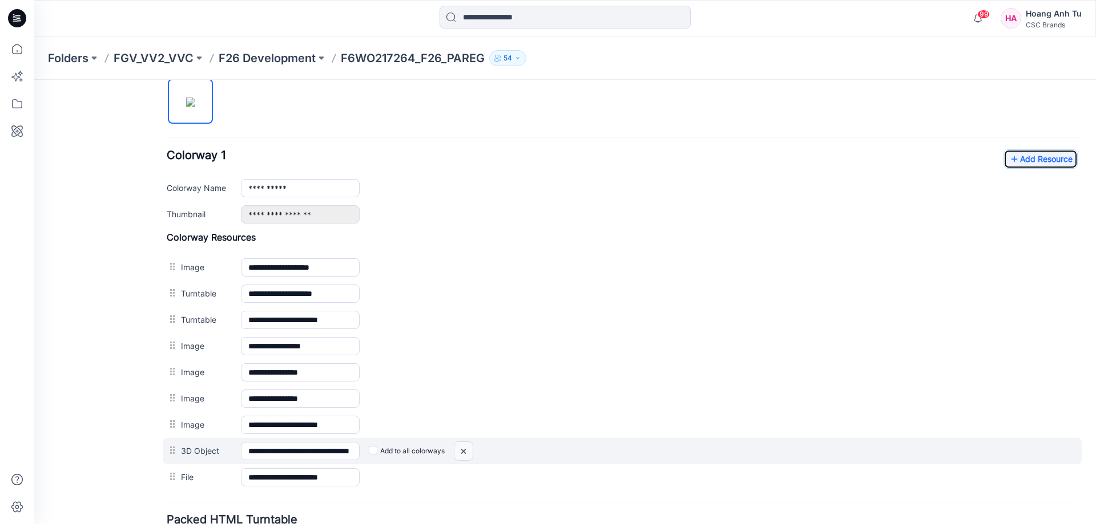
scroll to position [484, 0]
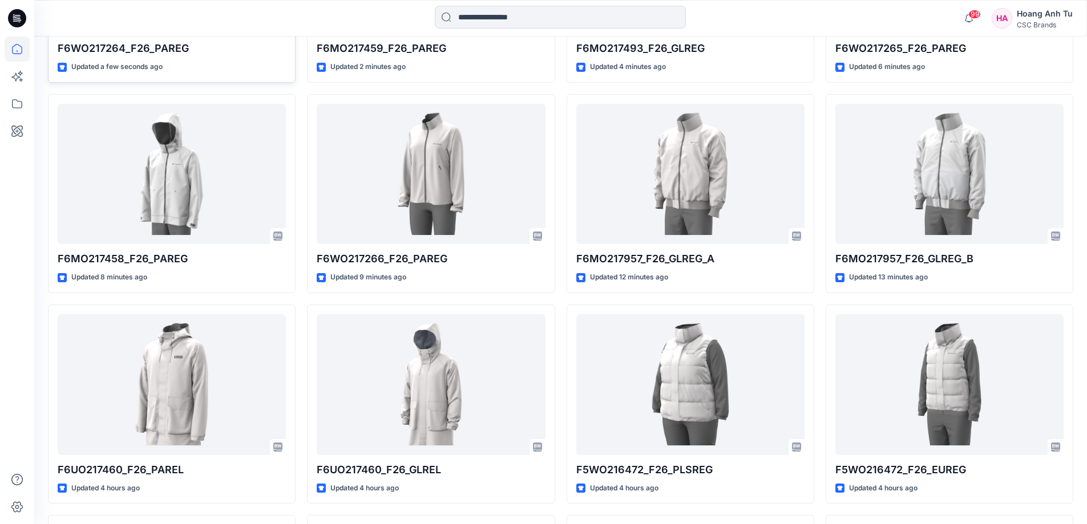
scroll to position [514, 0]
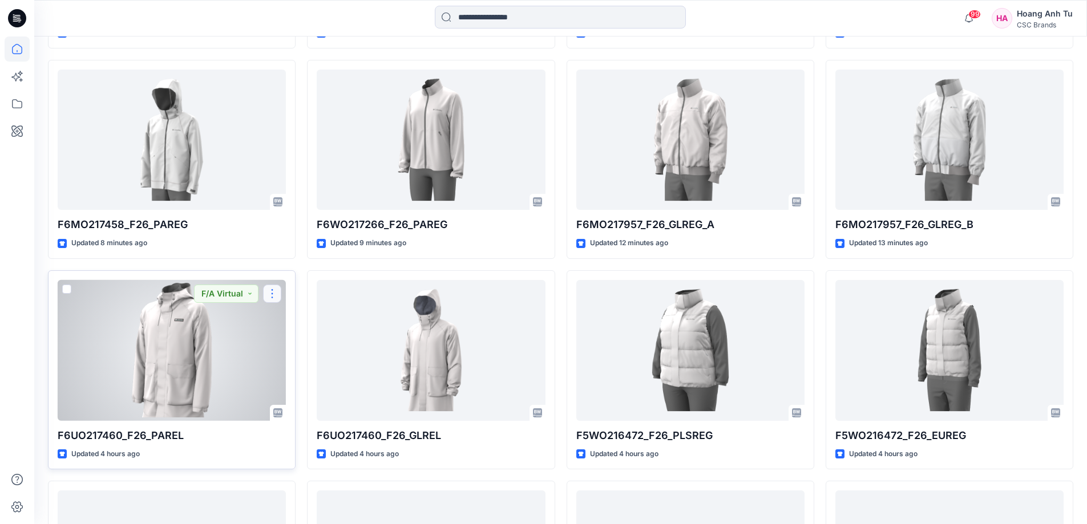
click at [272, 291] on button "button" at bounding box center [272, 294] width 18 height 18
click at [297, 321] on p "Edit" at bounding box center [293, 320] width 14 height 12
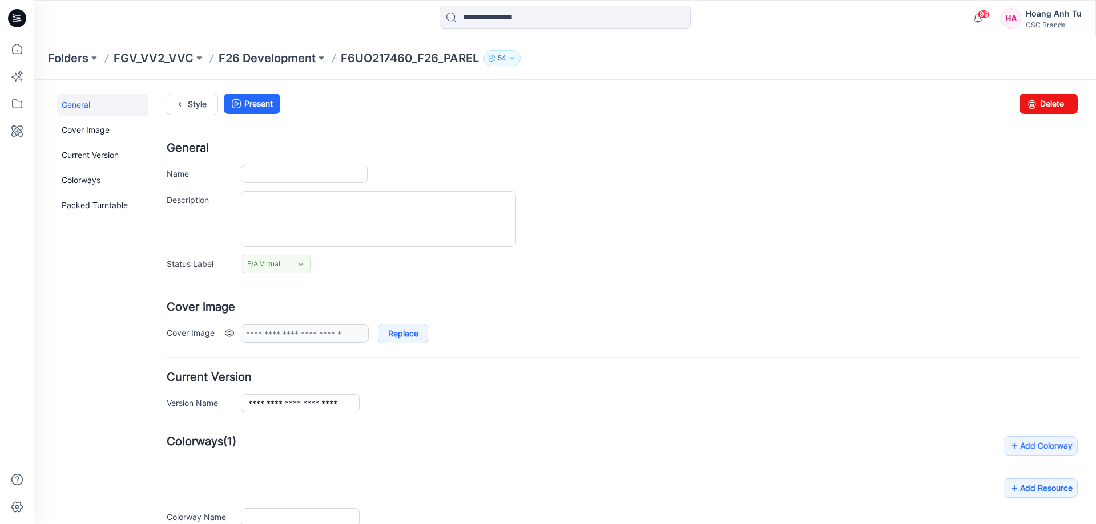
type input "**********"
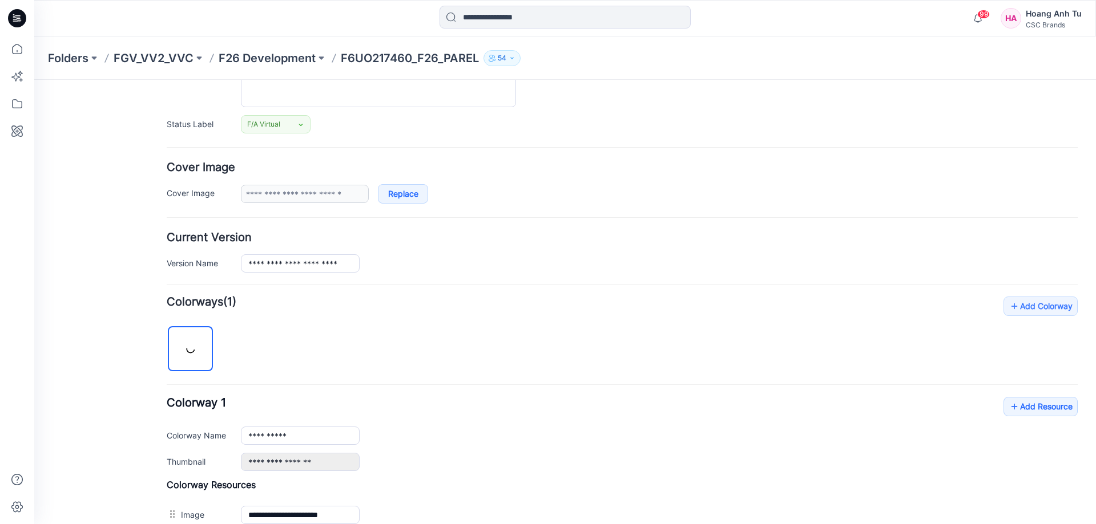
scroll to position [228, 0]
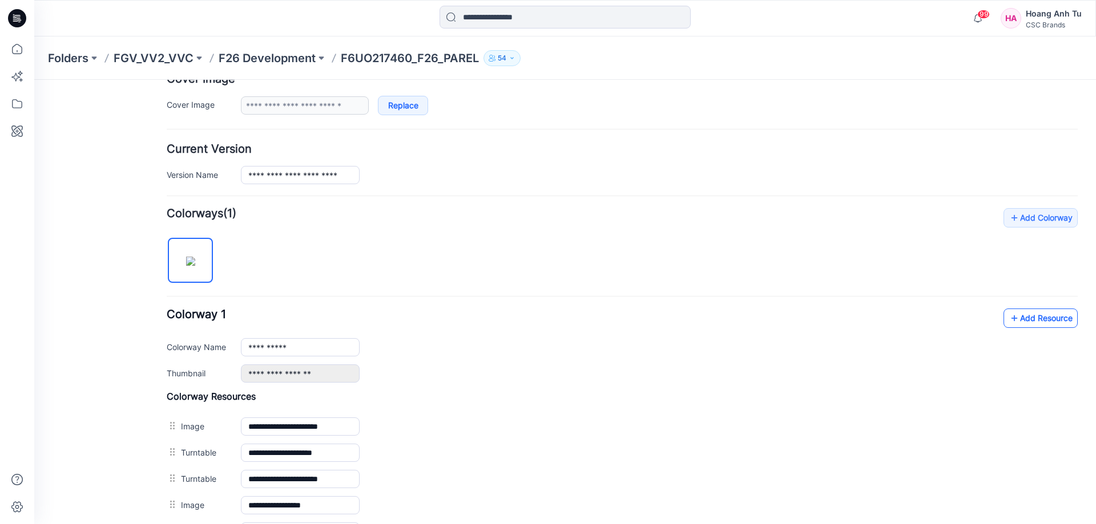
click at [1031, 315] on link "Add Resource" at bounding box center [1040, 318] width 74 height 19
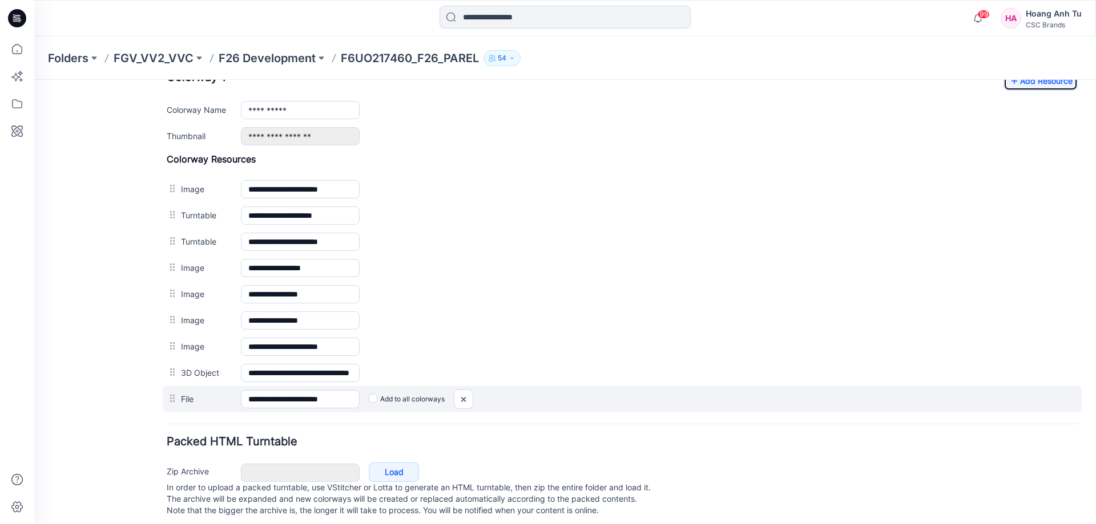
scroll to position [484, 0]
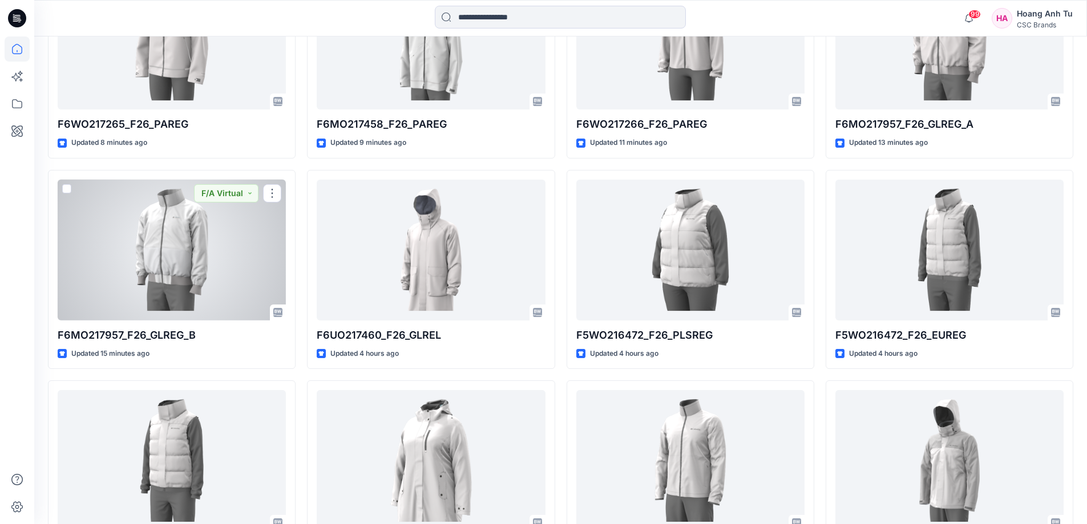
scroll to position [606, 0]
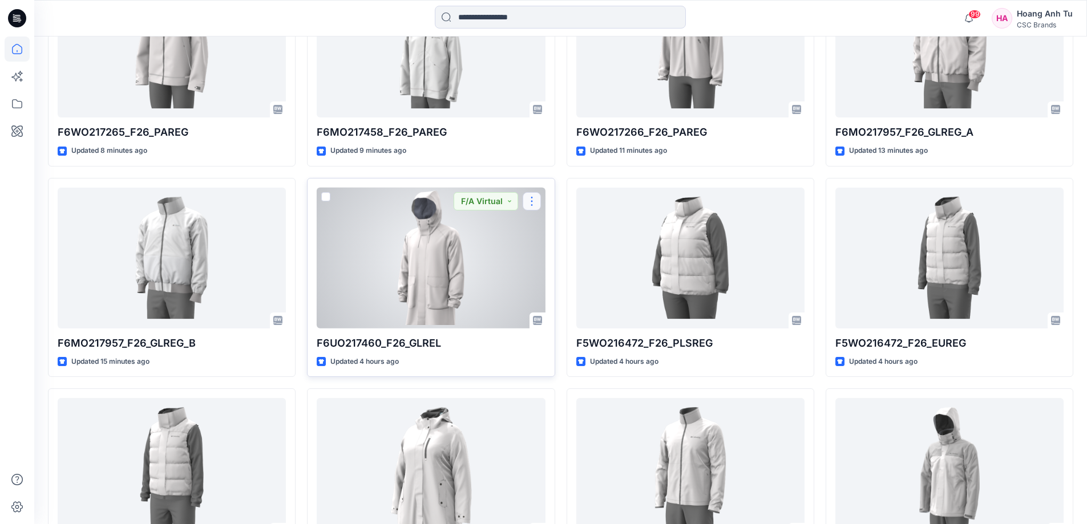
click at [531, 201] on button "button" at bounding box center [532, 201] width 18 height 18
click at [544, 226] on button "Edit" at bounding box center [586, 227] width 123 height 21
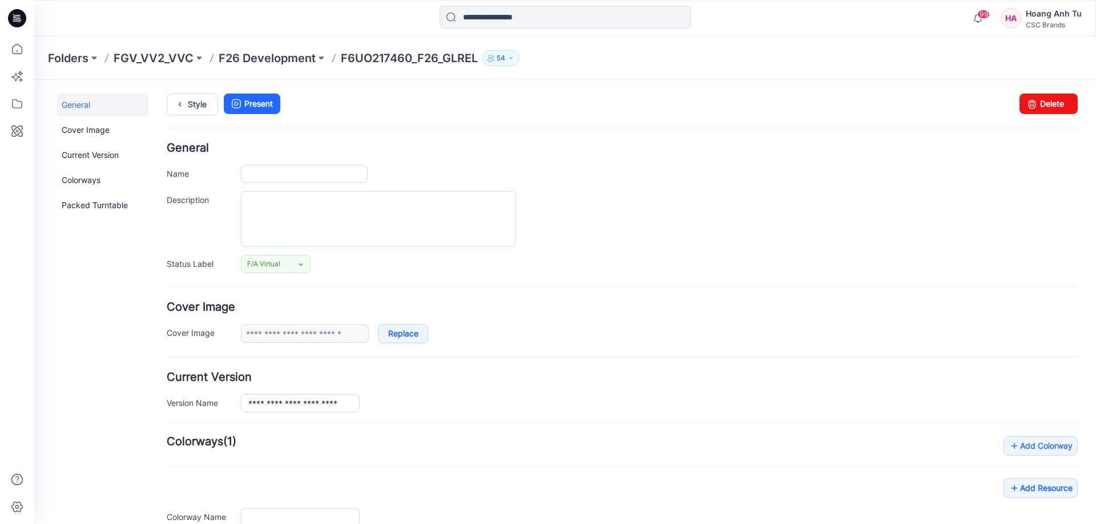
type input "**********"
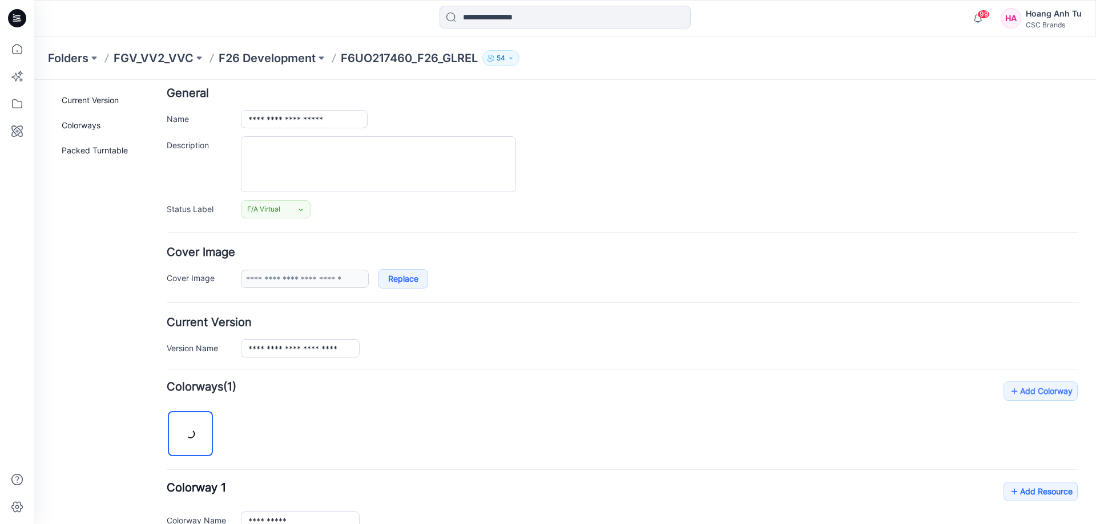
scroll to position [228, 0]
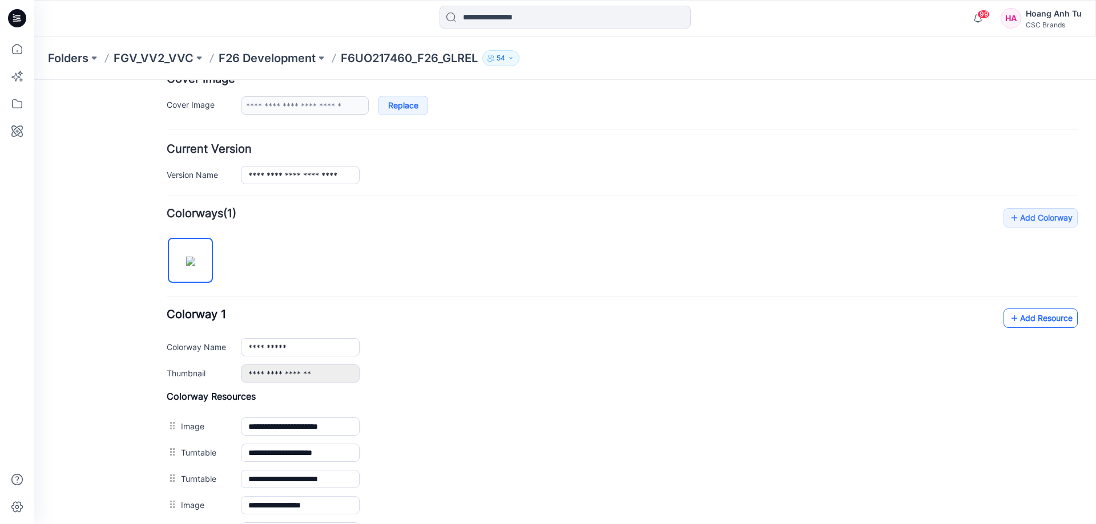
click at [1032, 318] on link "Add Resource" at bounding box center [1040, 318] width 74 height 19
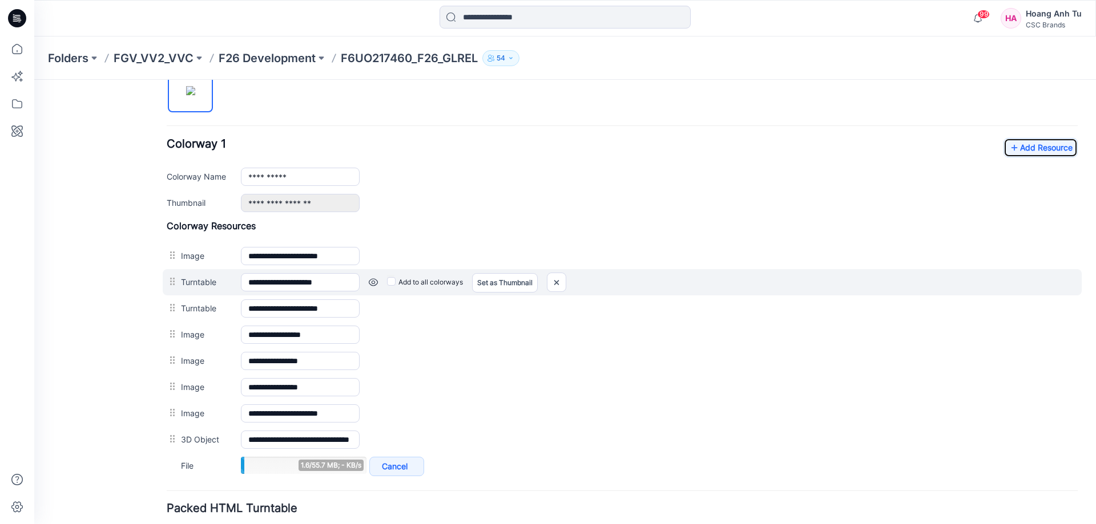
scroll to position [399, 0]
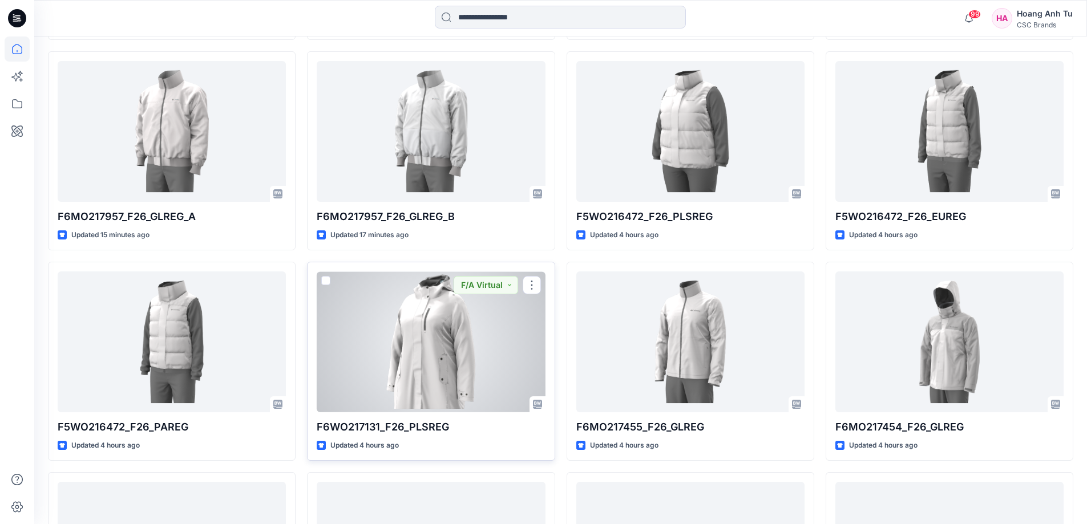
scroll to position [720, 0]
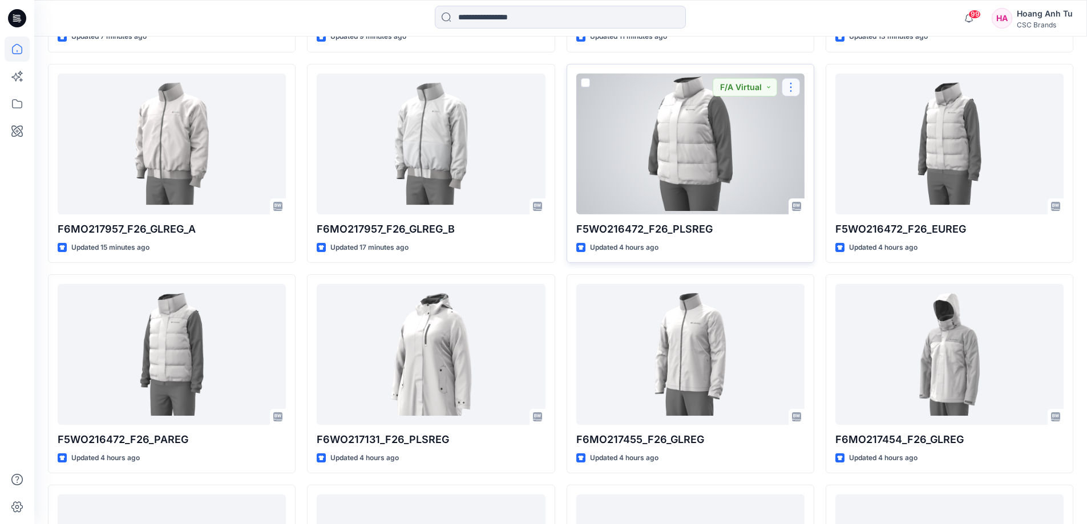
click at [792, 91] on button "button" at bounding box center [791, 87] width 18 height 18
click at [806, 115] on p "Edit" at bounding box center [812, 114] width 14 height 12
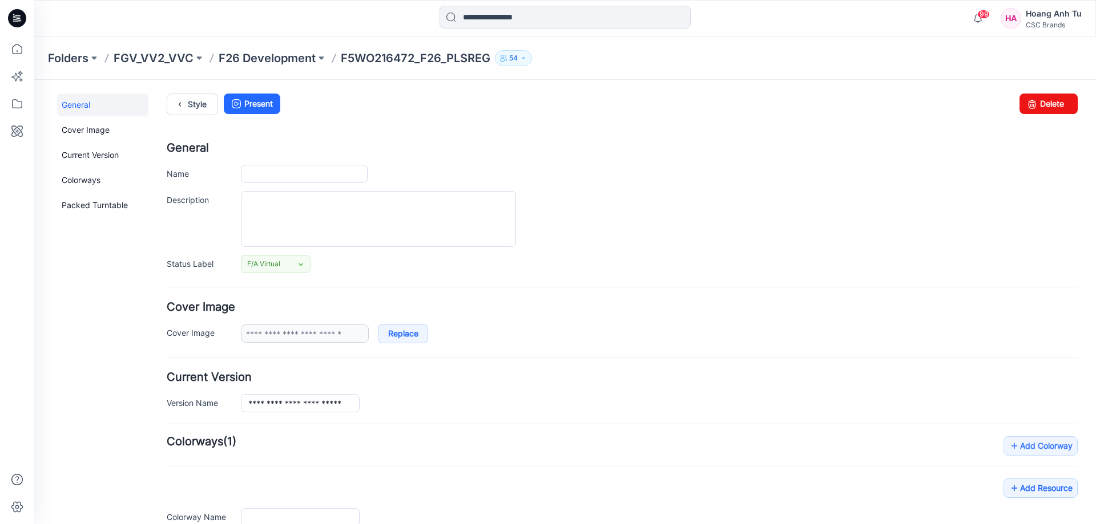
type input "**********"
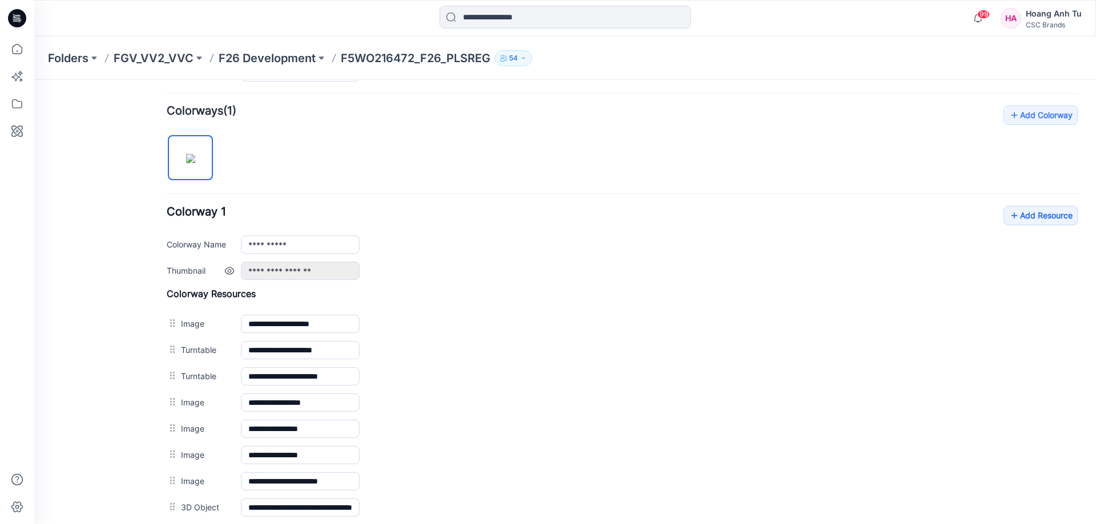
scroll to position [285, 0]
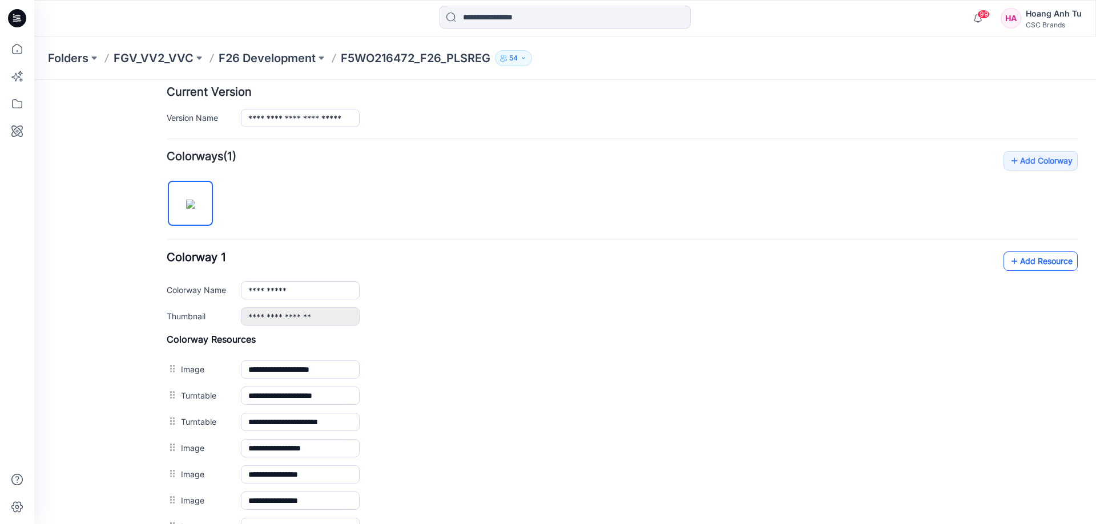
click at [1041, 258] on link "Add Resource" at bounding box center [1040, 261] width 74 height 19
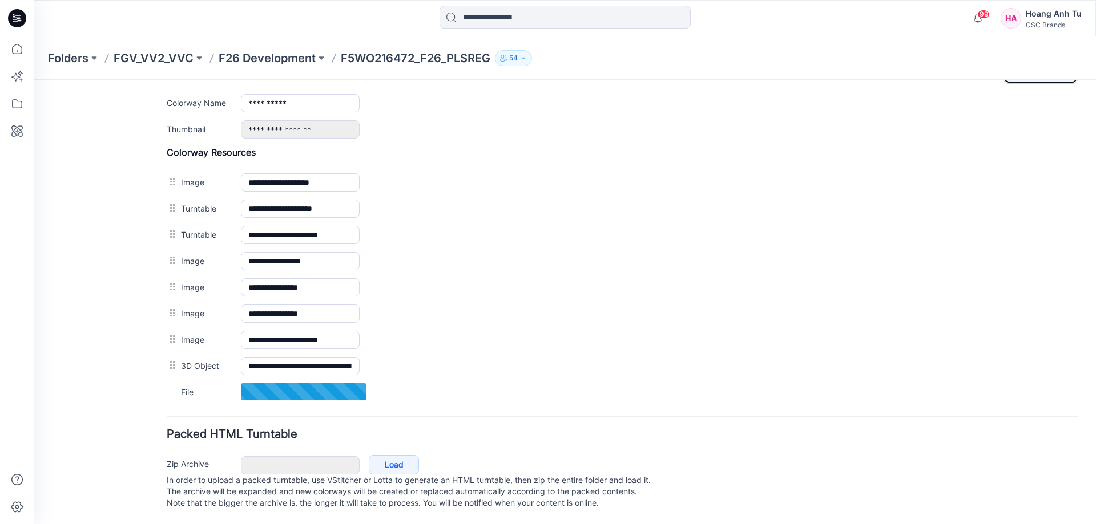
scroll to position [484, 0]
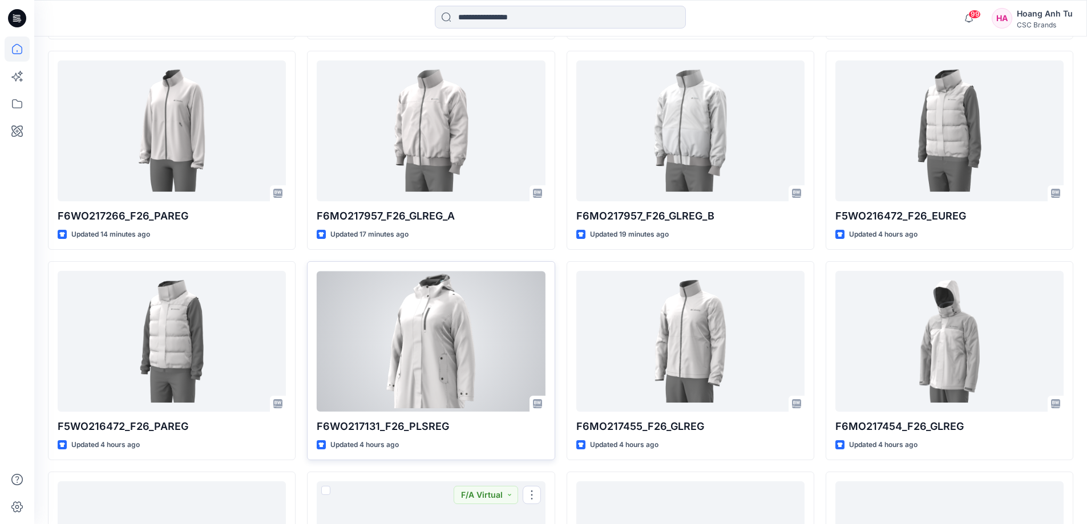
scroll to position [720, 0]
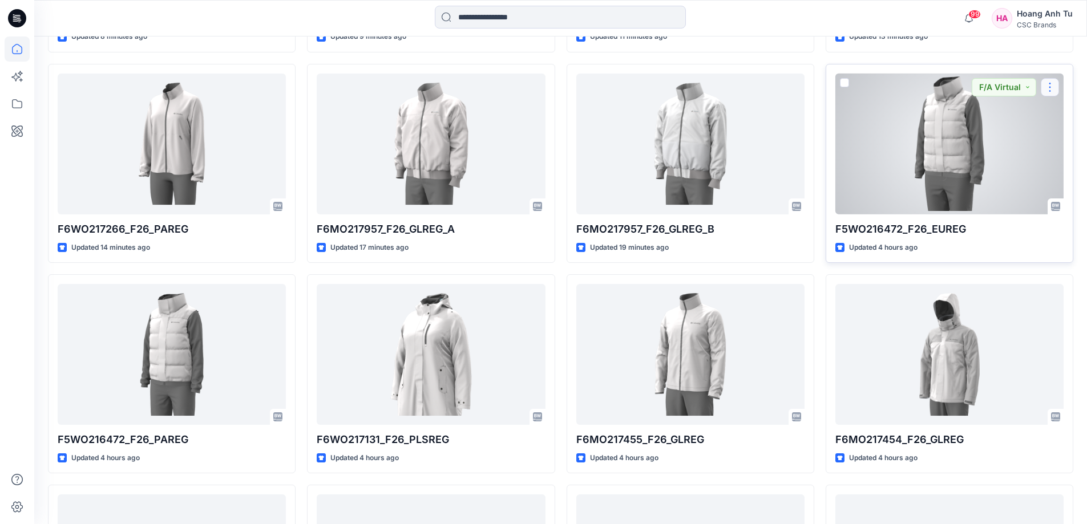
click at [1053, 88] on button "button" at bounding box center [1050, 87] width 18 height 18
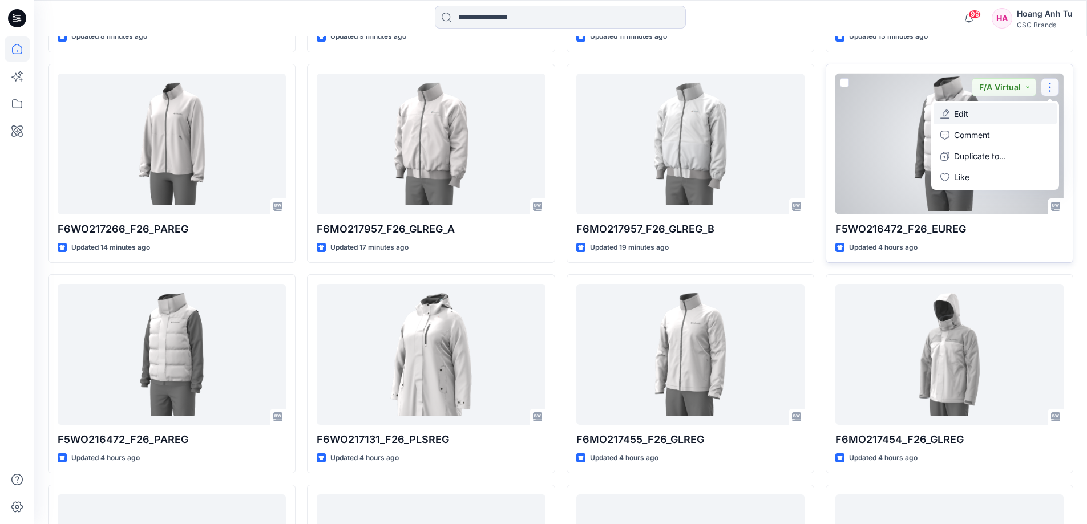
click at [994, 114] on button "Edit" at bounding box center [995, 113] width 123 height 21
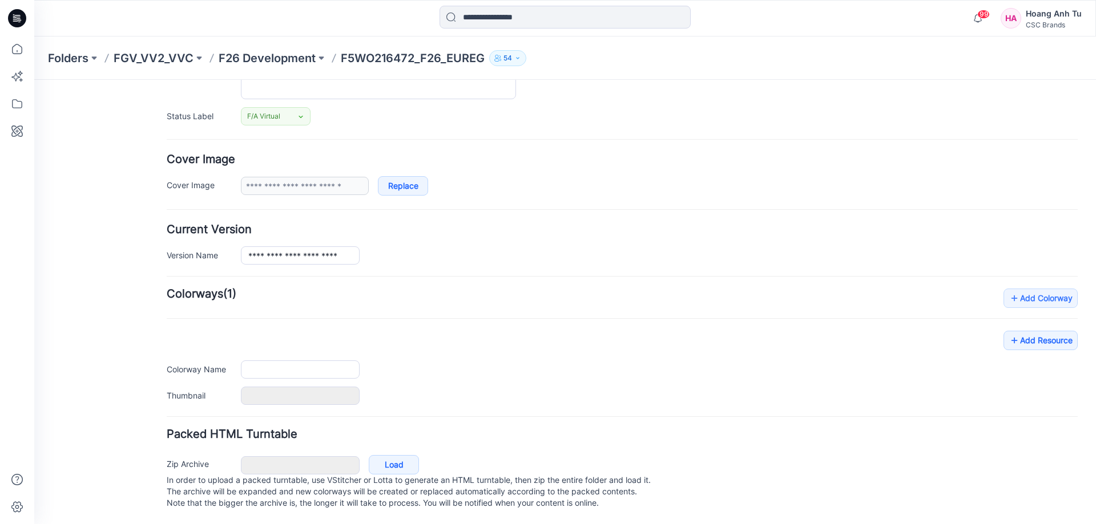
scroll to position [159, 0]
type input "**********"
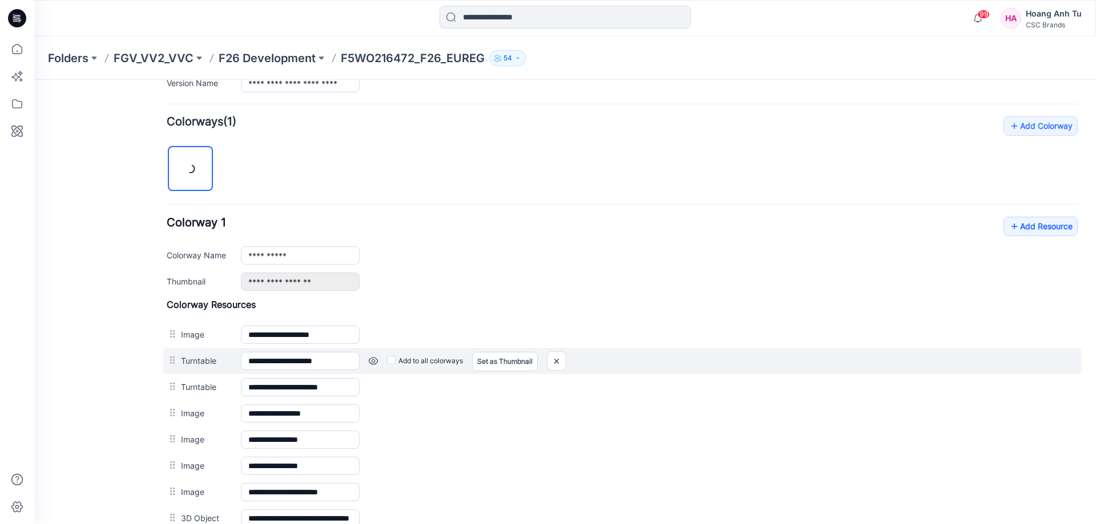
scroll to position [330, 0]
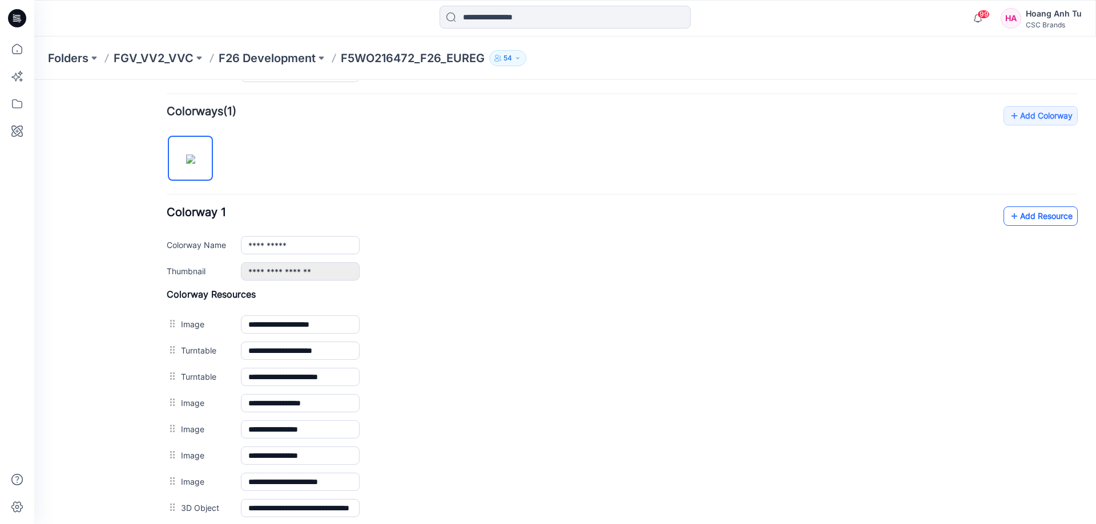
click at [1024, 216] on link "Add Resource" at bounding box center [1040, 216] width 74 height 19
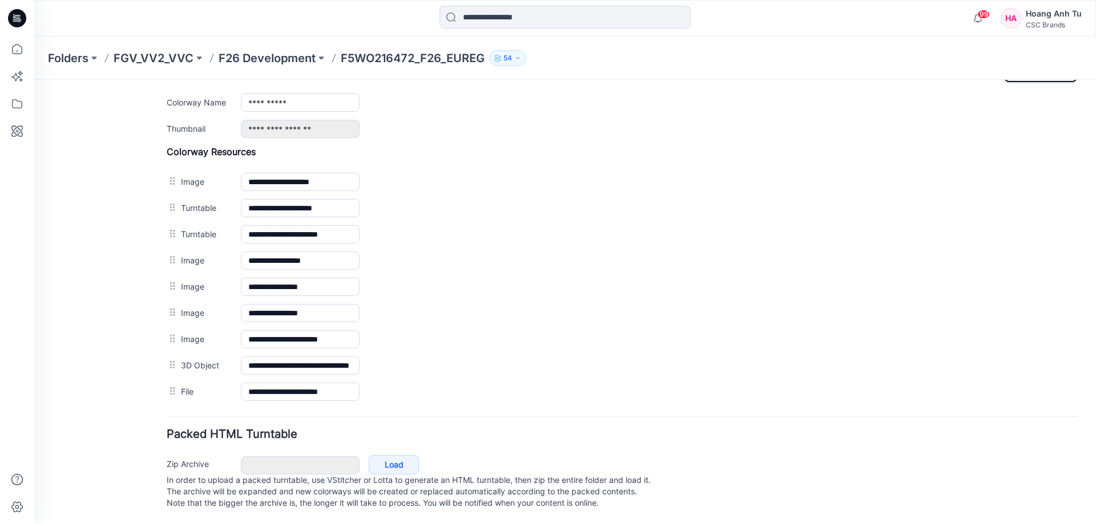
scroll to position [484, 0]
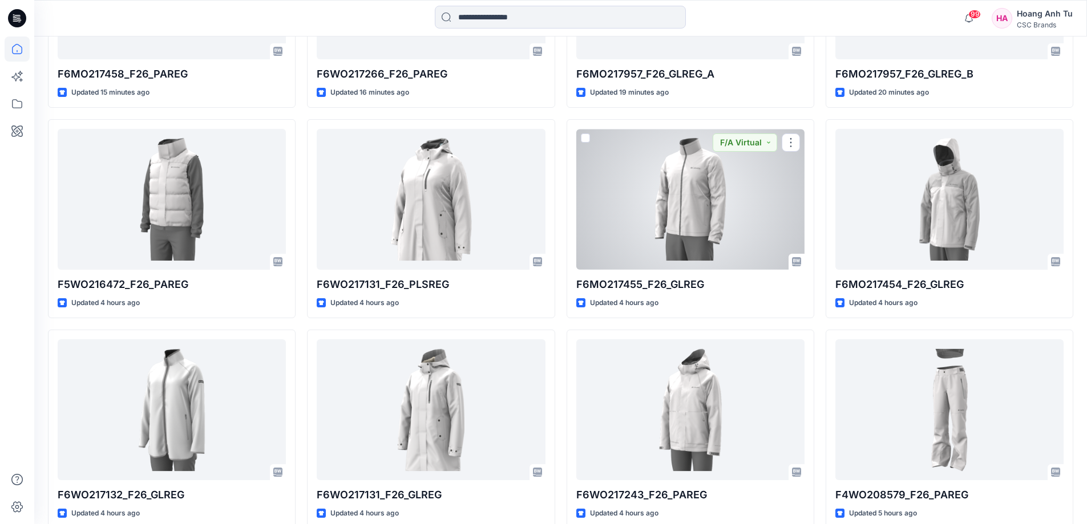
scroll to position [746, 0]
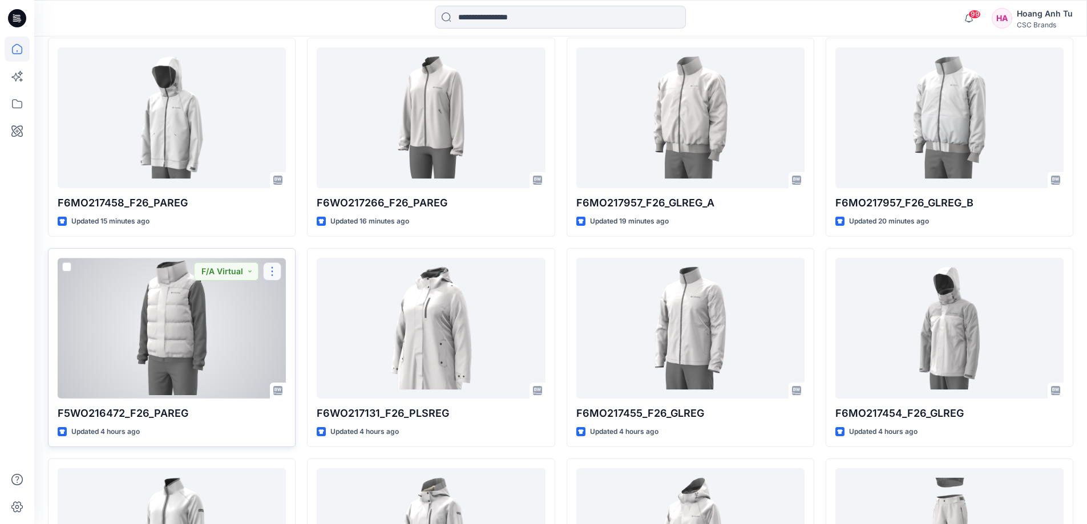
click at [273, 270] on button "button" at bounding box center [272, 271] width 18 height 18
click at [304, 294] on button "Edit" at bounding box center [326, 298] width 123 height 21
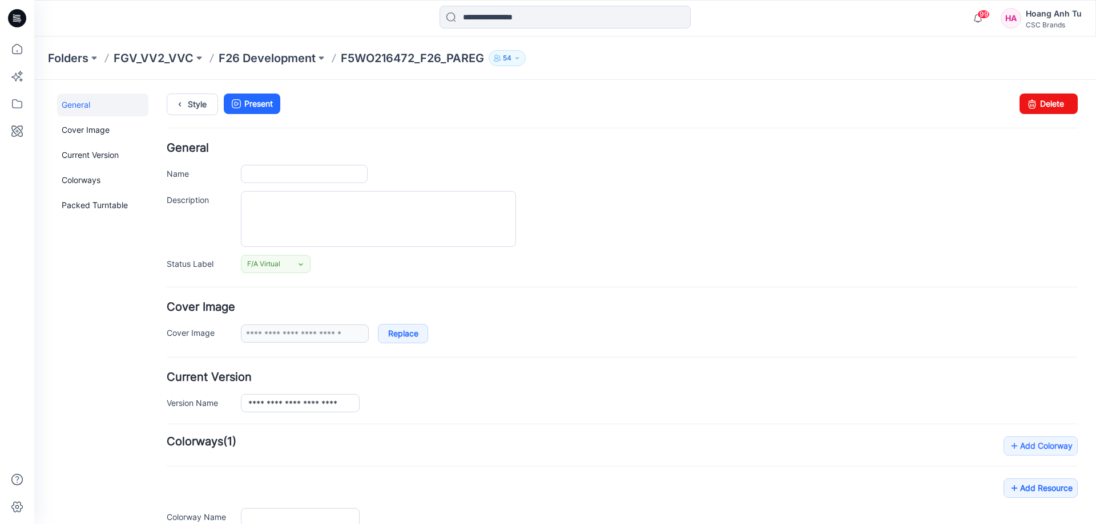
type input "**********"
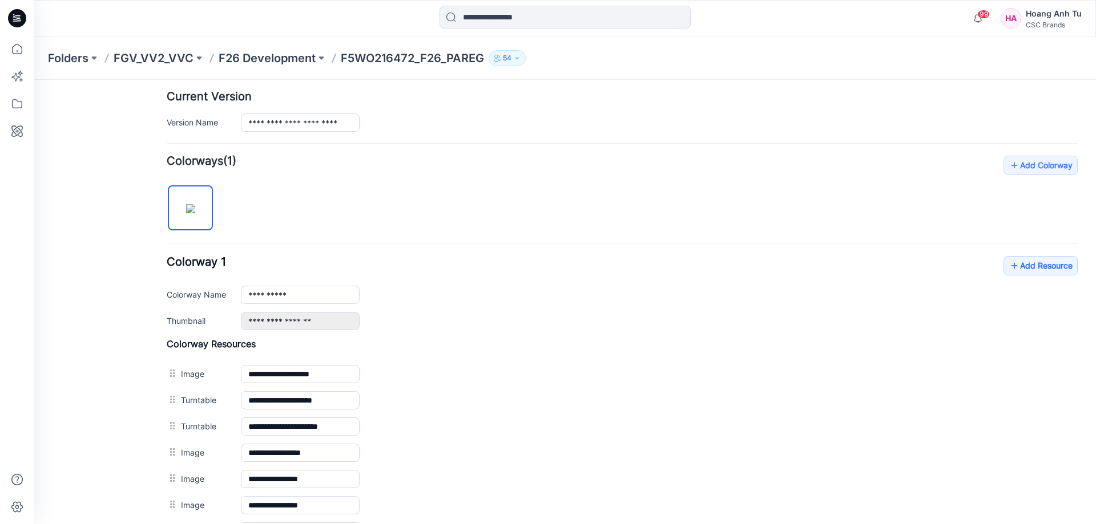
scroll to position [283, 0]
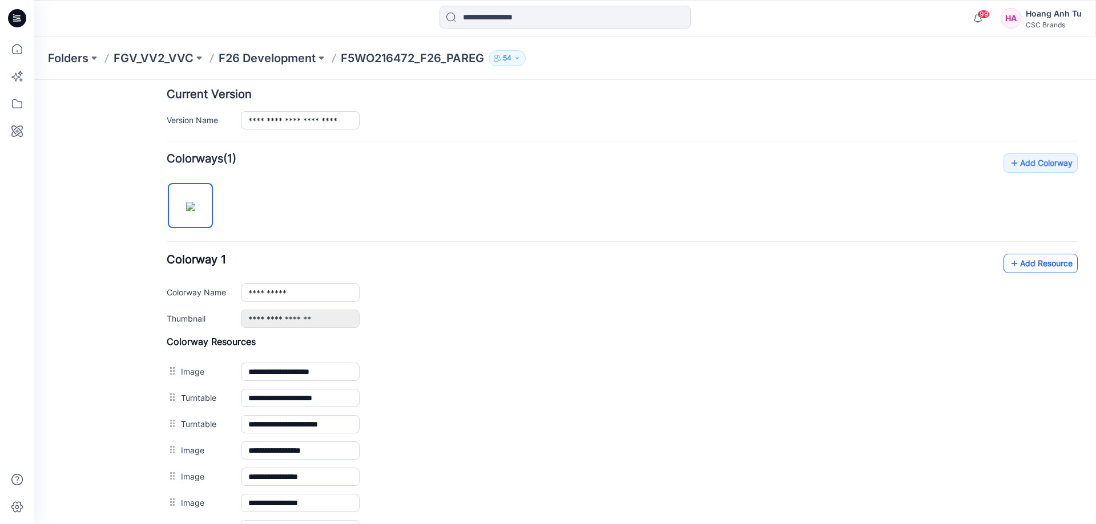
click at [1045, 262] on link "Add Resource" at bounding box center [1040, 263] width 74 height 19
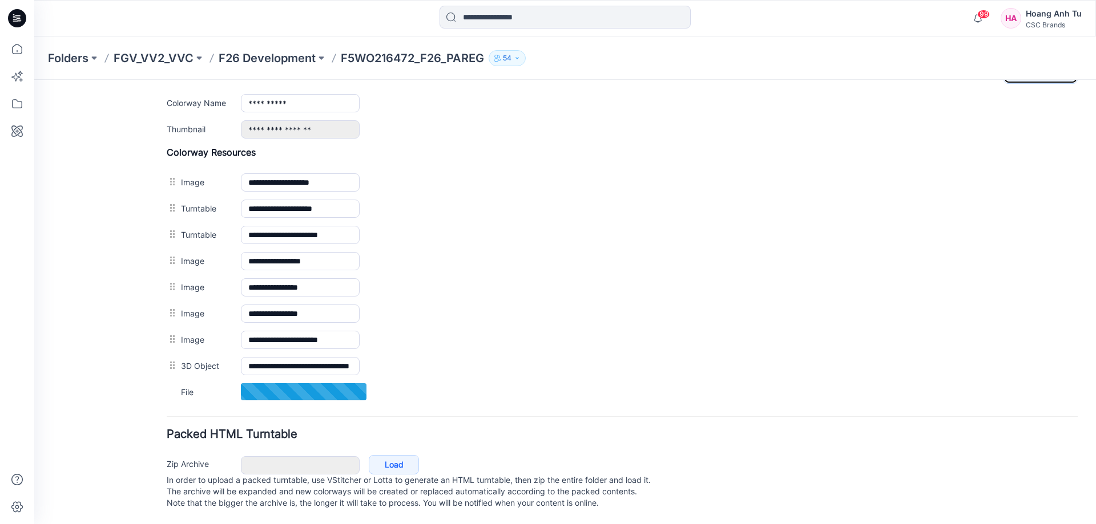
scroll to position [484, 0]
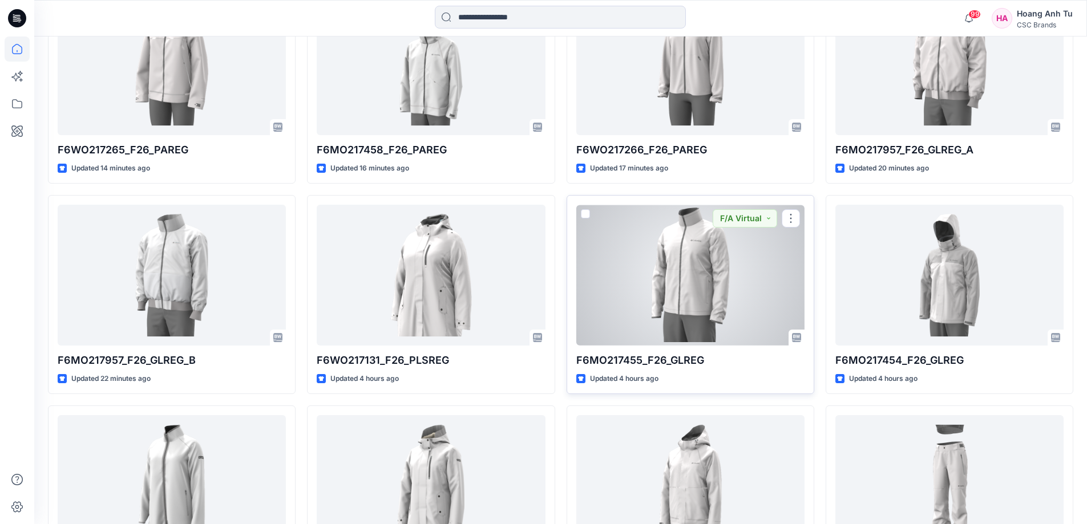
scroll to position [857, 0]
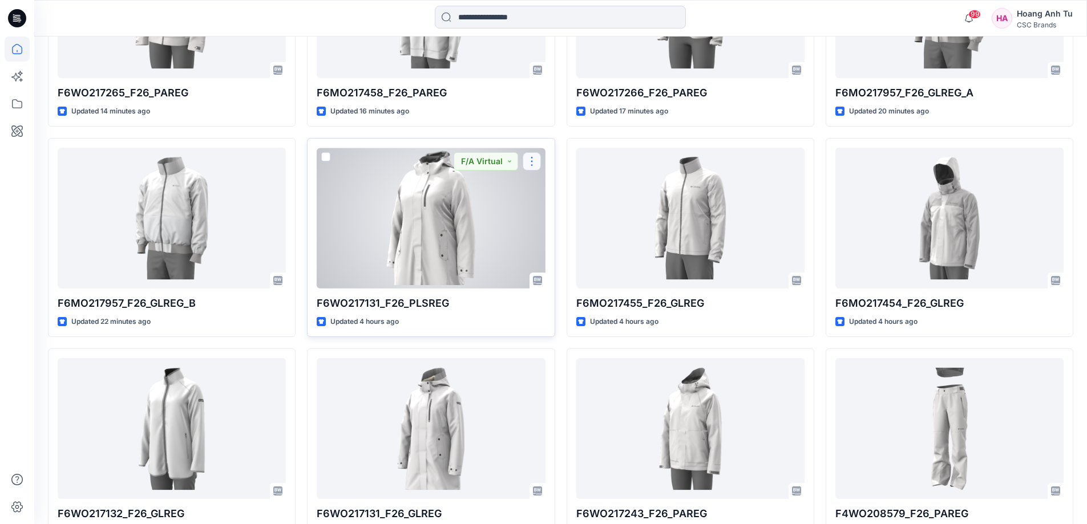
click at [532, 163] on button "button" at bounding box center [532, 161] width 18 height 18
click at [541, 187] on button "Edit" at bounding box center [586, 187] width 123 height 21
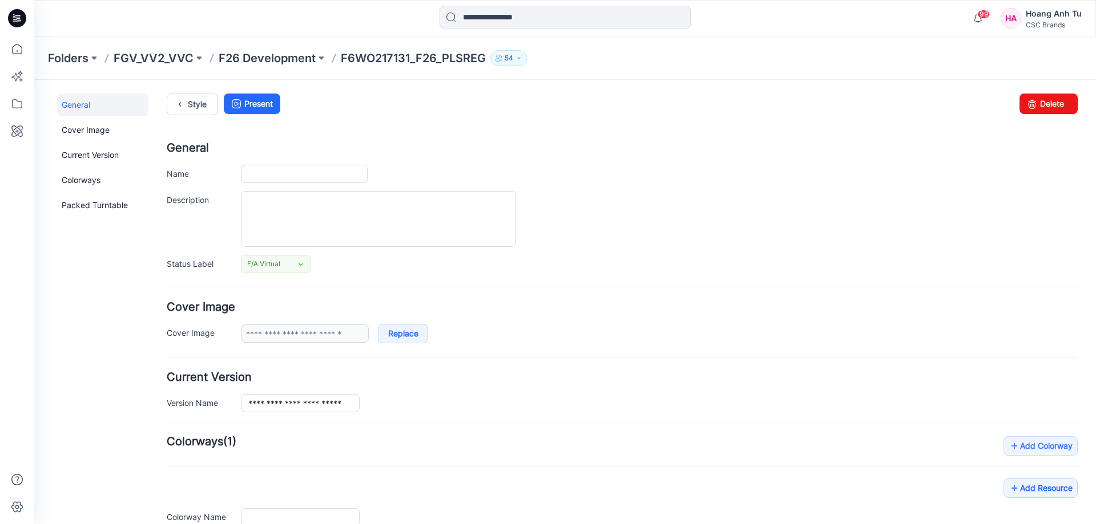
type input "**********"
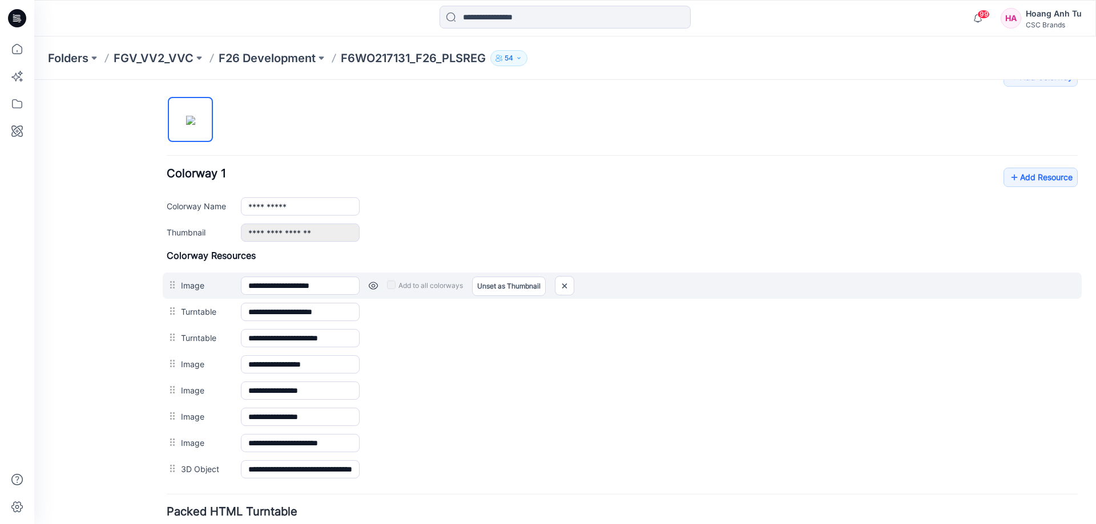
scroll to position [344, 0]
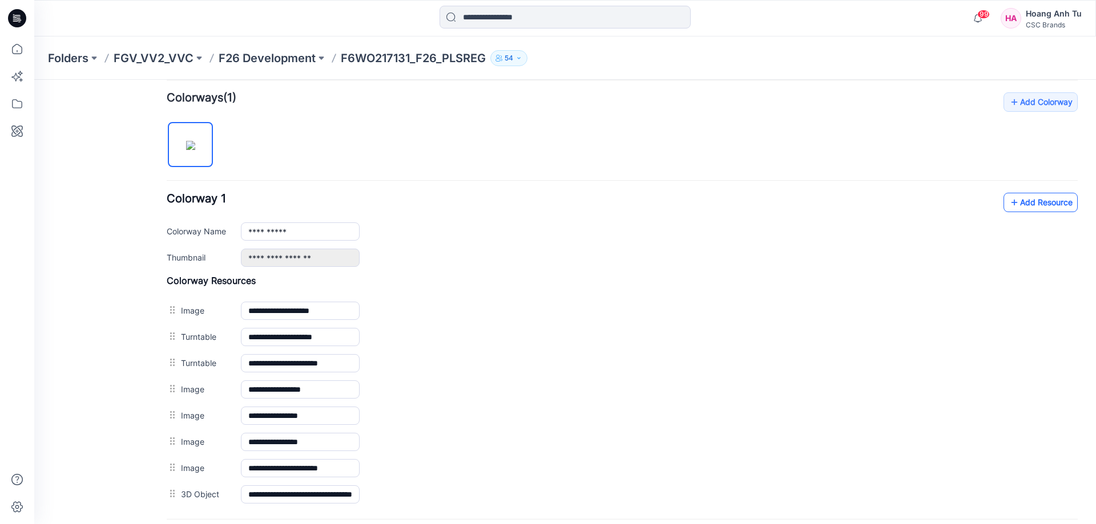
click at [1027, 201] on link "Add Resource" at bounding box center [1040, 202] width 74 height 19
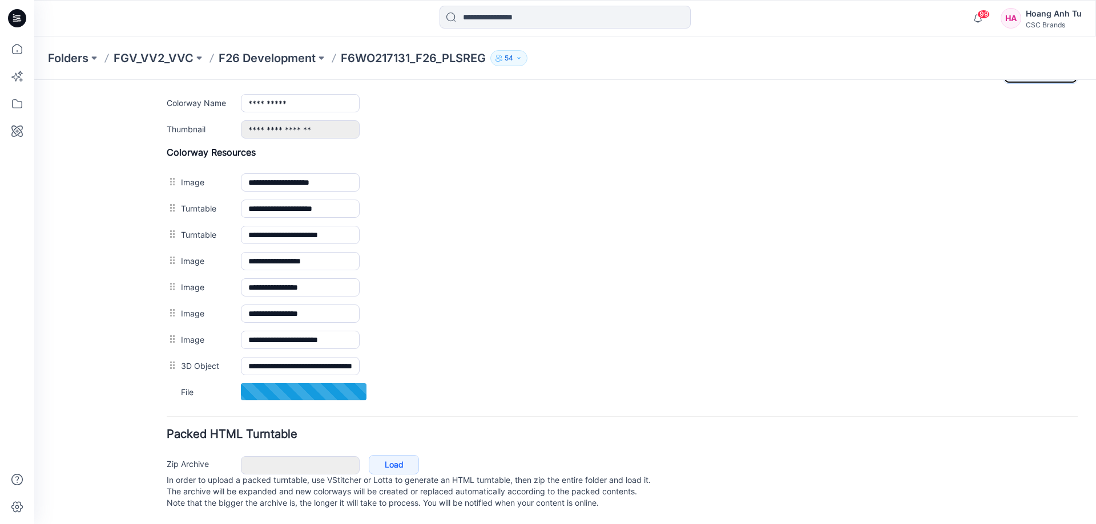
scroll to position [484, 0]
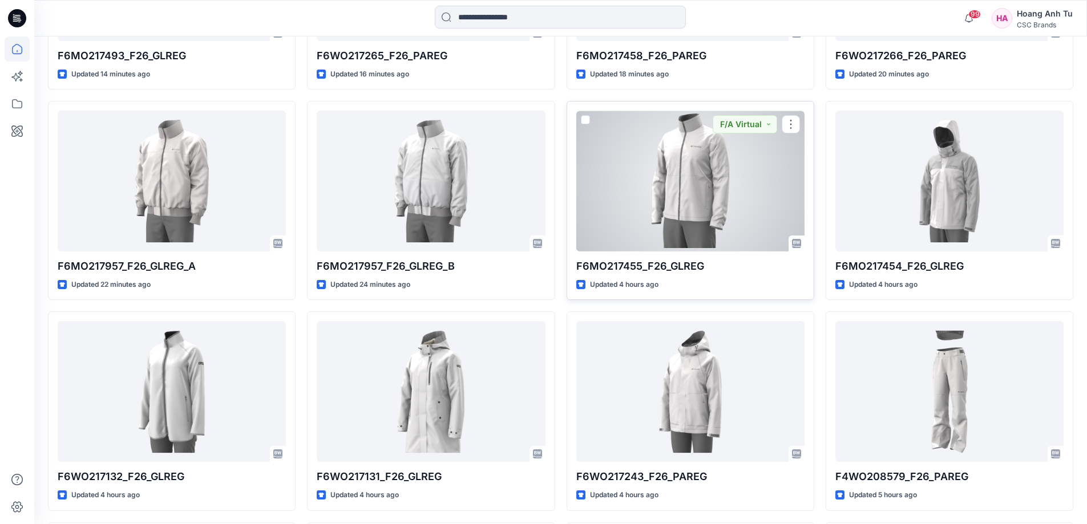
scroll to position [914, 0]
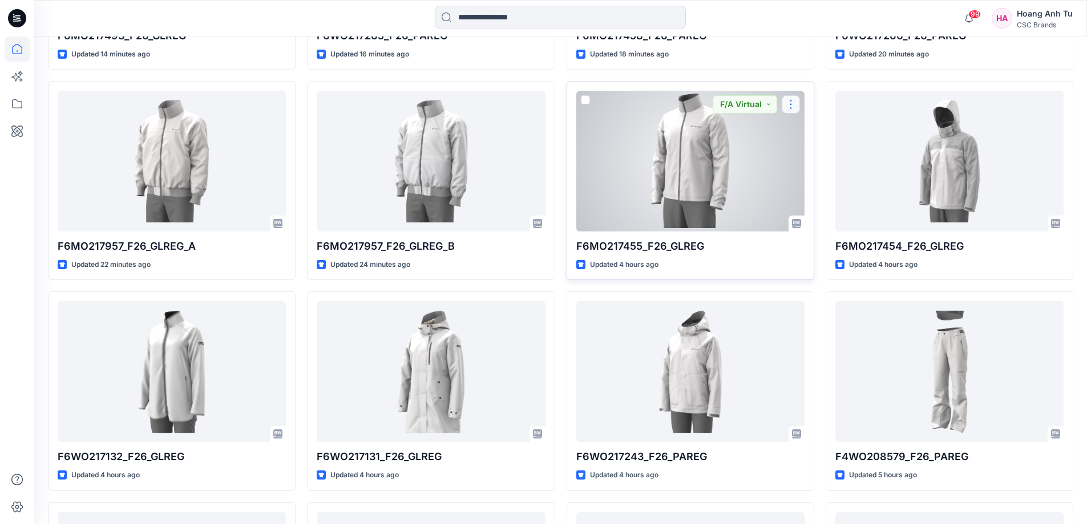
click at [797, 103] on button "button" at bounding box center [791, 104] width 18 height 18
click at [810, 129] on p "Edit" at bounding box center [812, 131] width 14 height 12
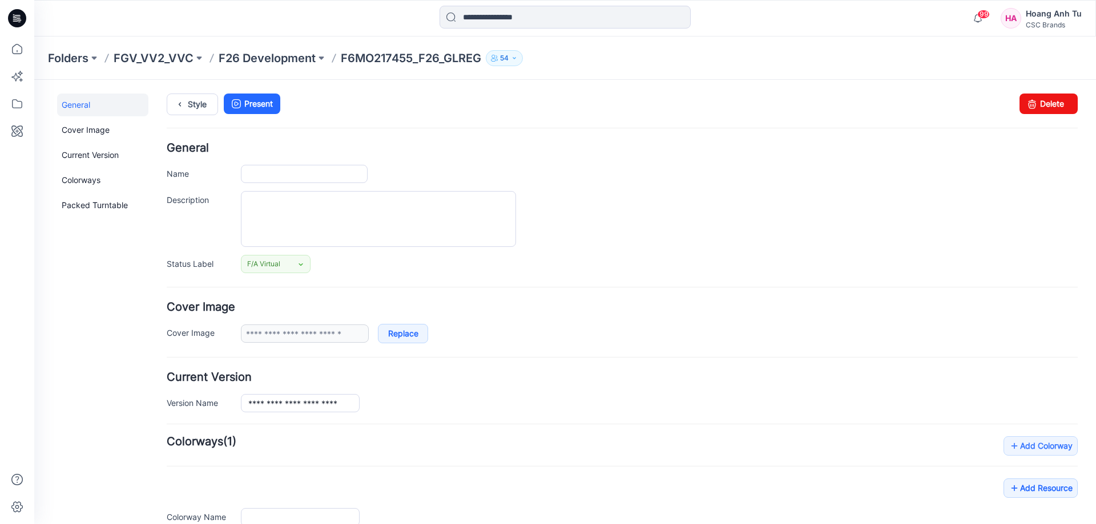
type input "**********"
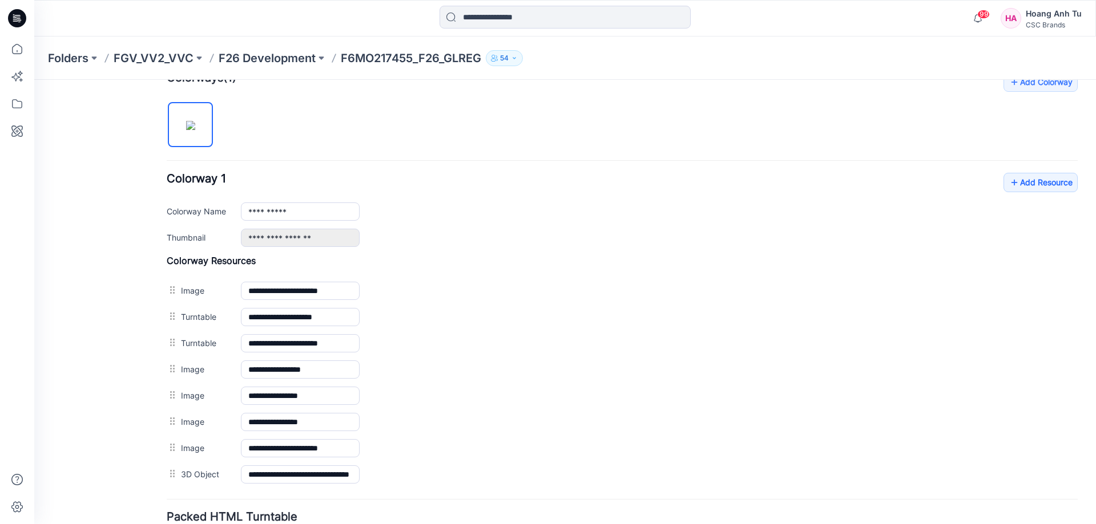
scroll to position [342, 0]
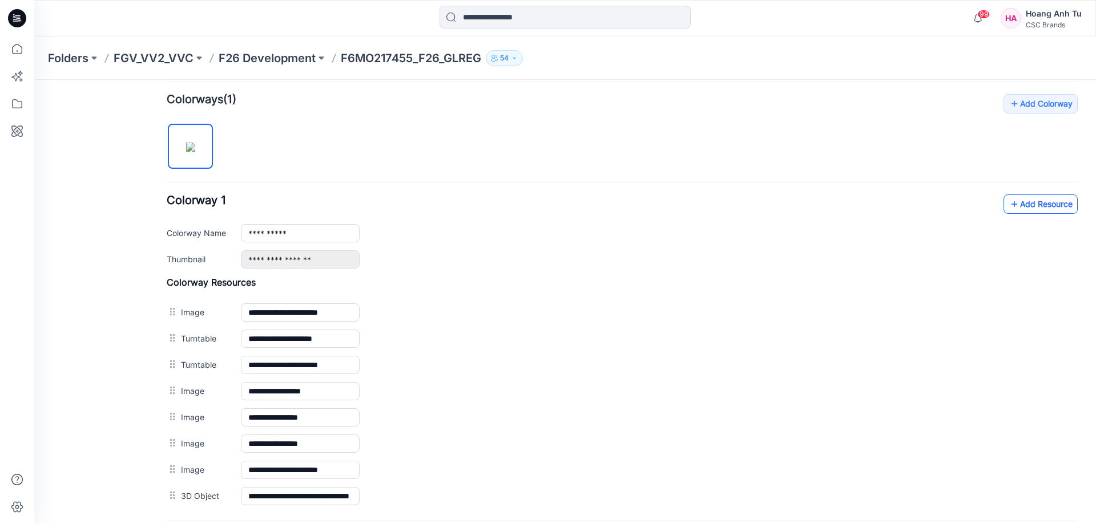
click at [1008, 203] on icon at bounding box center [1013, 204] width 11 height 18
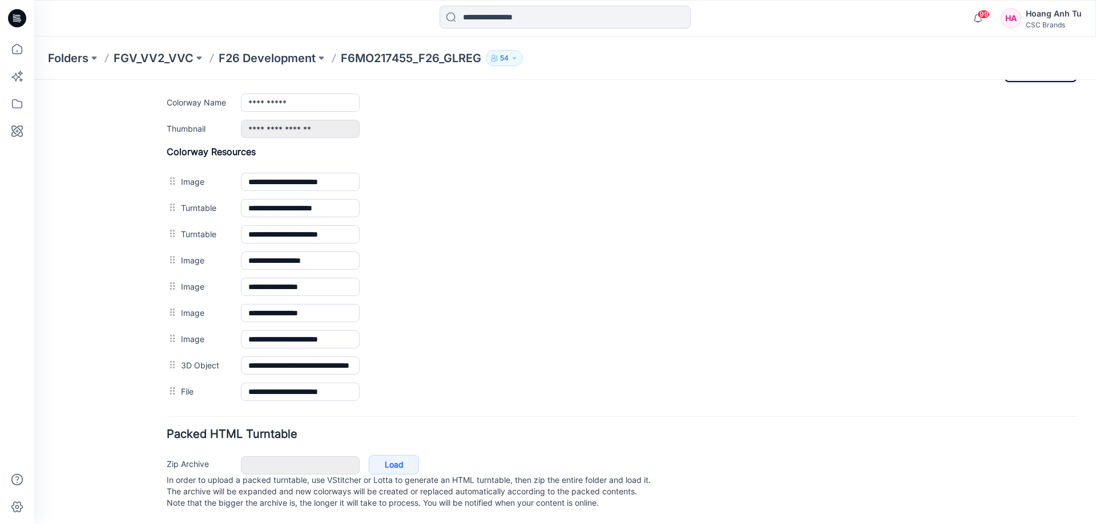
scroll to position [484, 0]
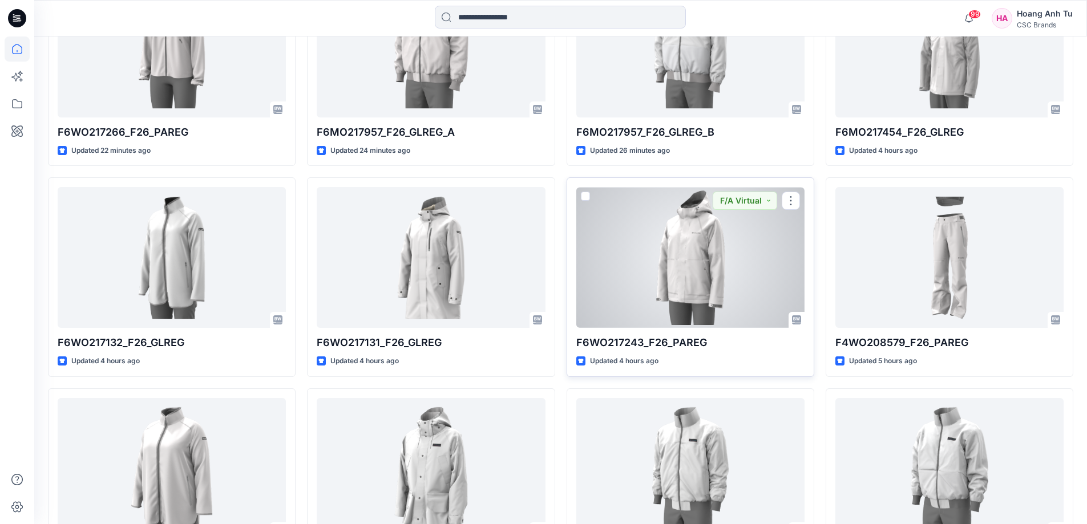
scroll to position [914, 0]
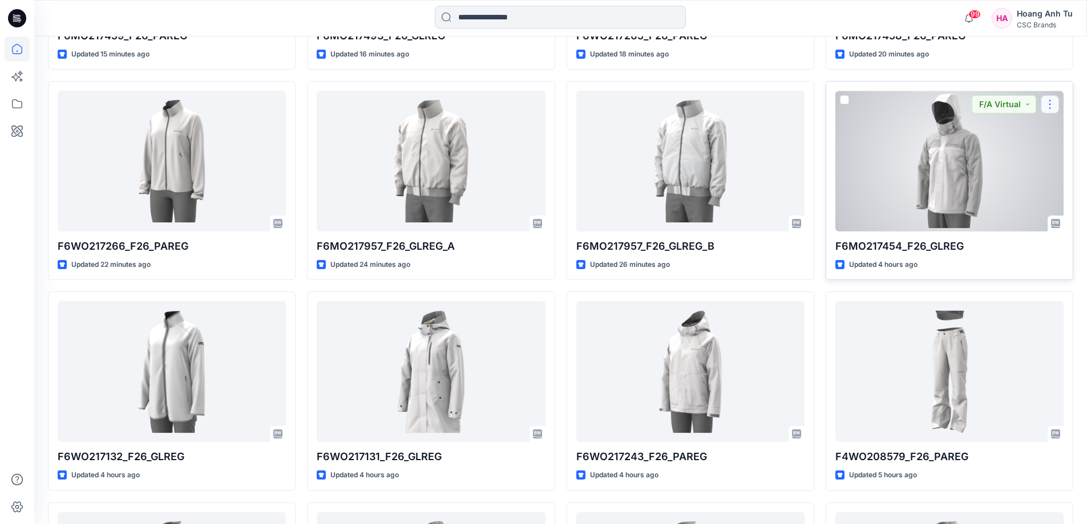
click at [1052, 107] on button "button" at bounding box center [1050, 104] width 18 height 18
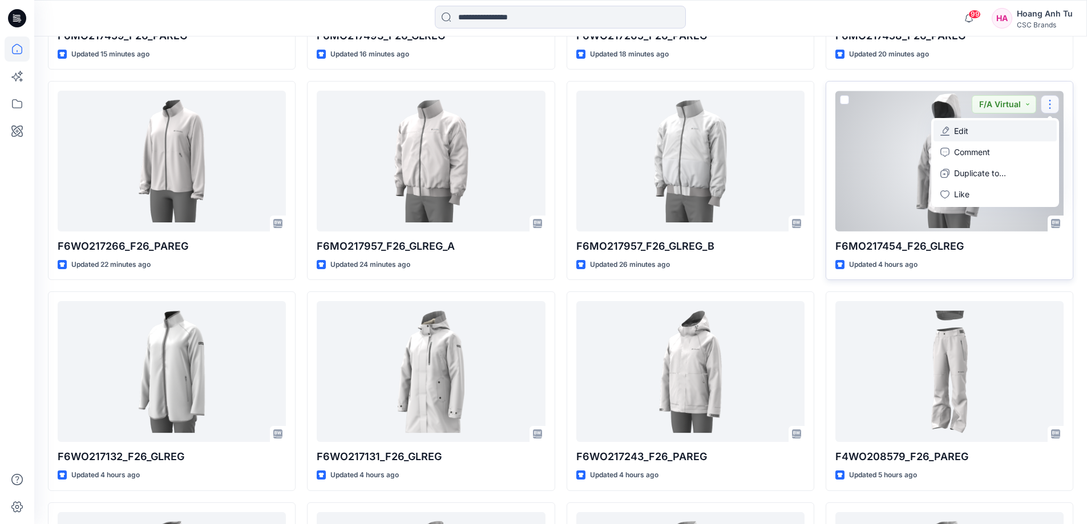
click at [989, 130] on button "Edit" at bounding box center [995, 130] width 123 height 21
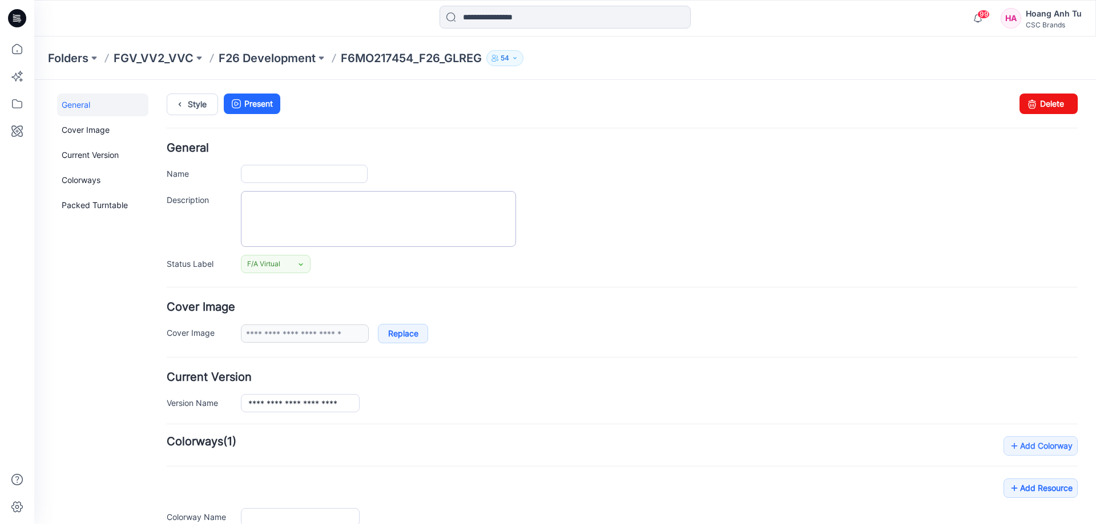
type input "**********"
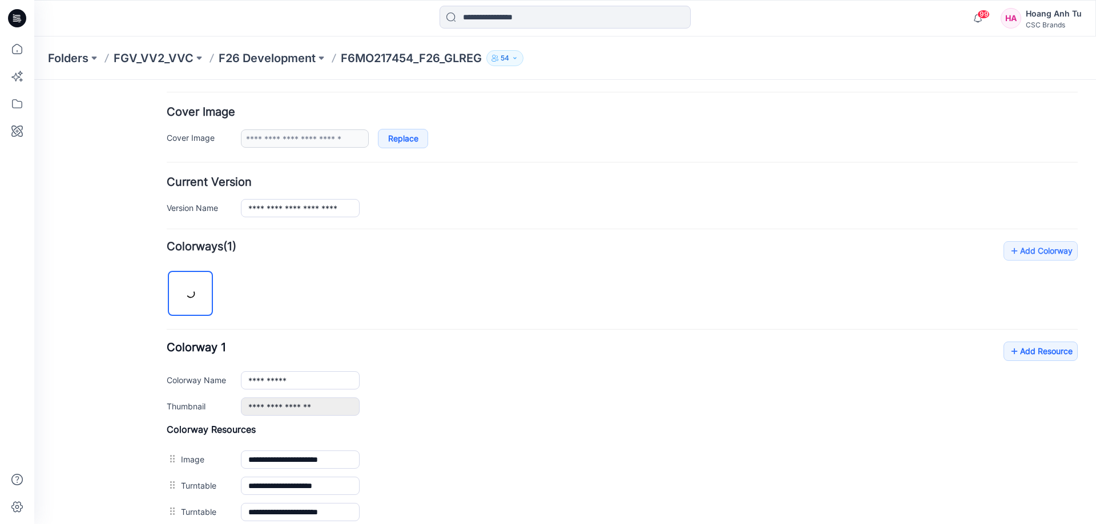
scroll to position [228, 0]
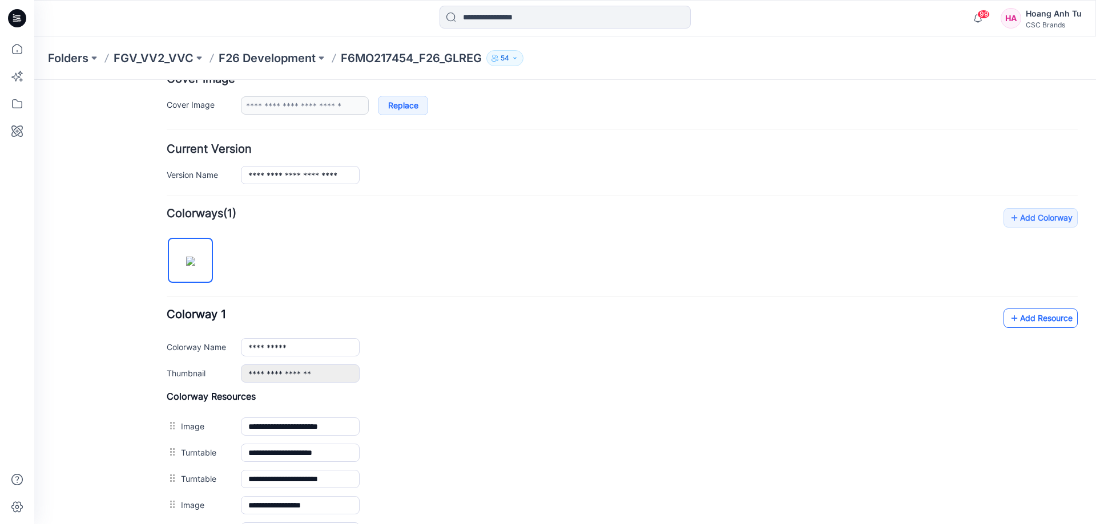
click at [1013, 314] on link "Add Resource" at bounding box center [1040, 318] width 74 height 19
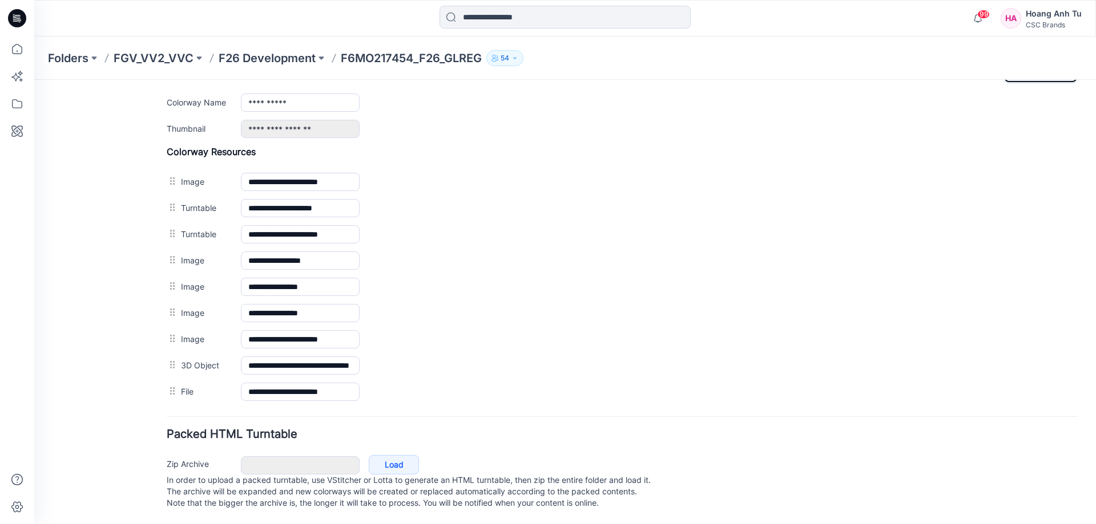
scroll to position [484, 0]
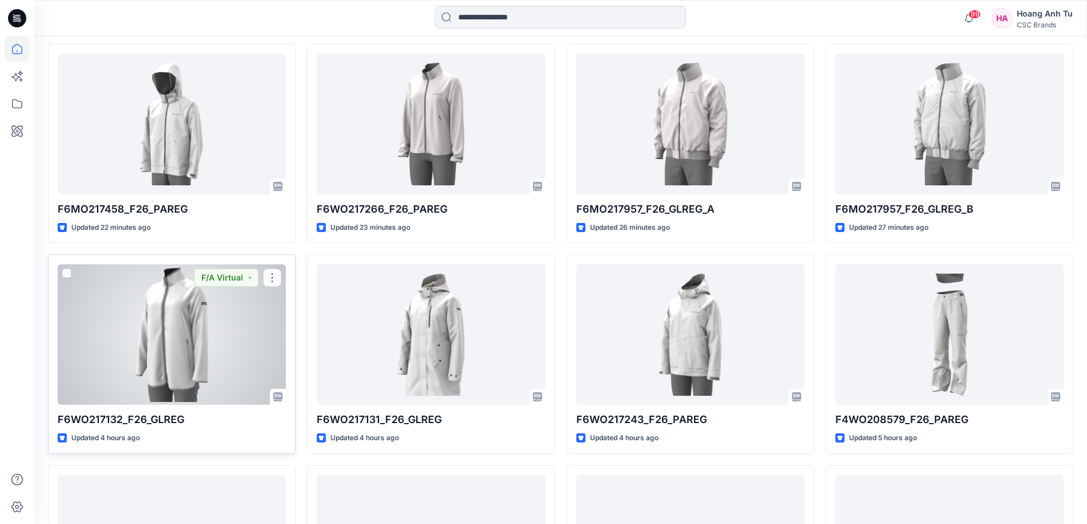
scroll to position [971, 0]
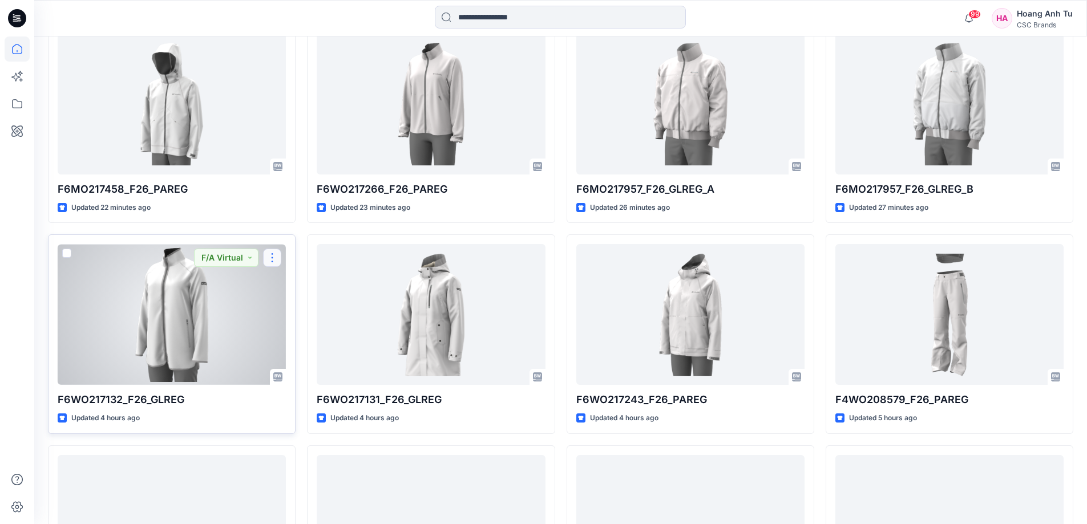
click at [273, 259] on button "button" at bounding box center [272, 258] width 18 height 18
click at [298, 285] on p "Edit" at bounding box center [293, 284] width 14 height 12
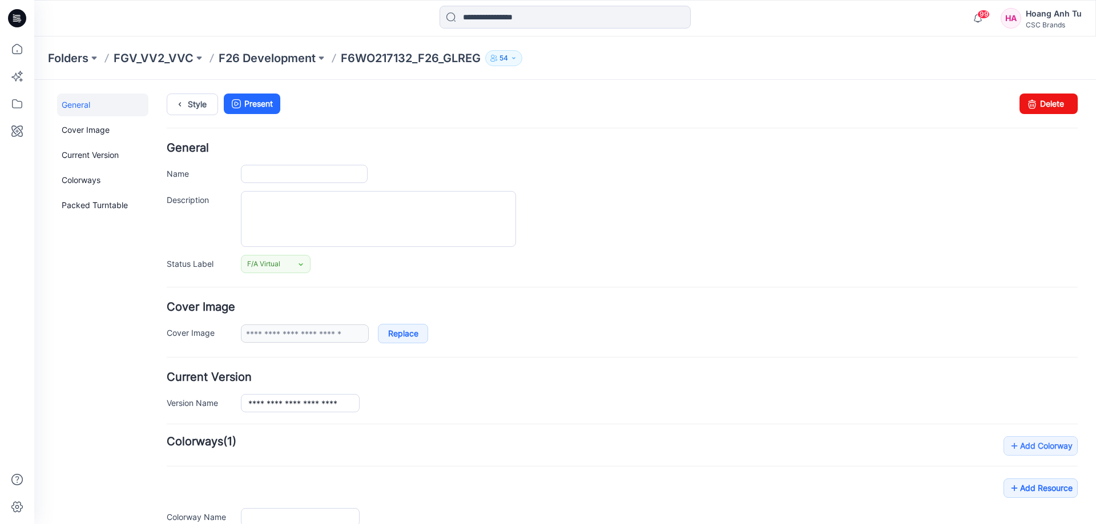
type input "**********"
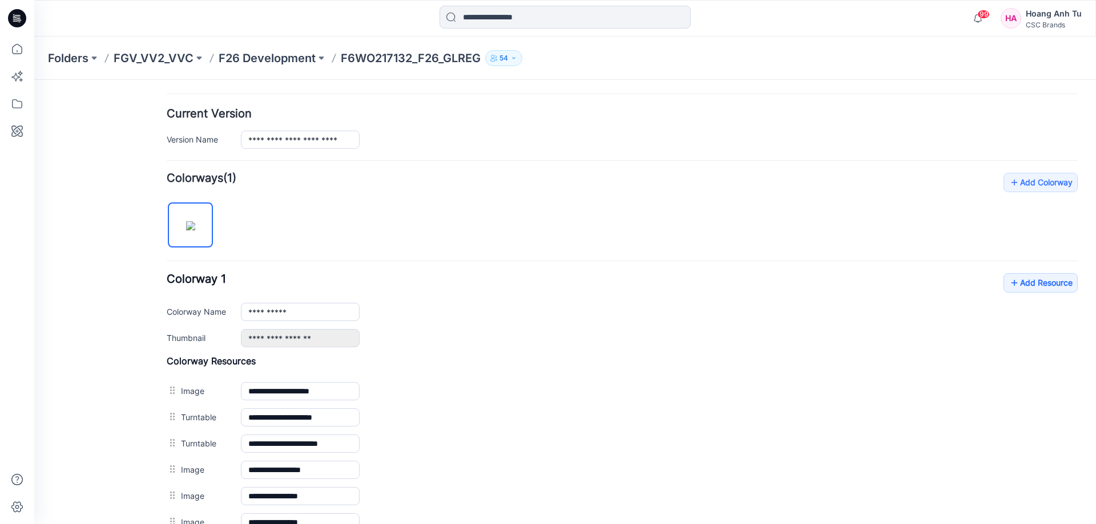
scroll to position [259, 0]
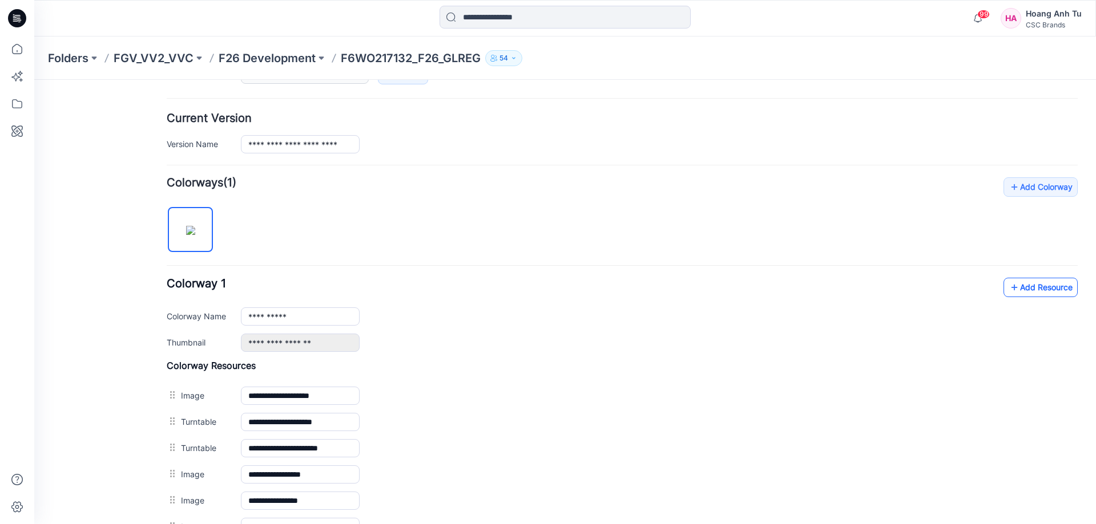
click at [1038, 286] on link "Add Resource" at bounding box center [1040, 287] width 74 height 19
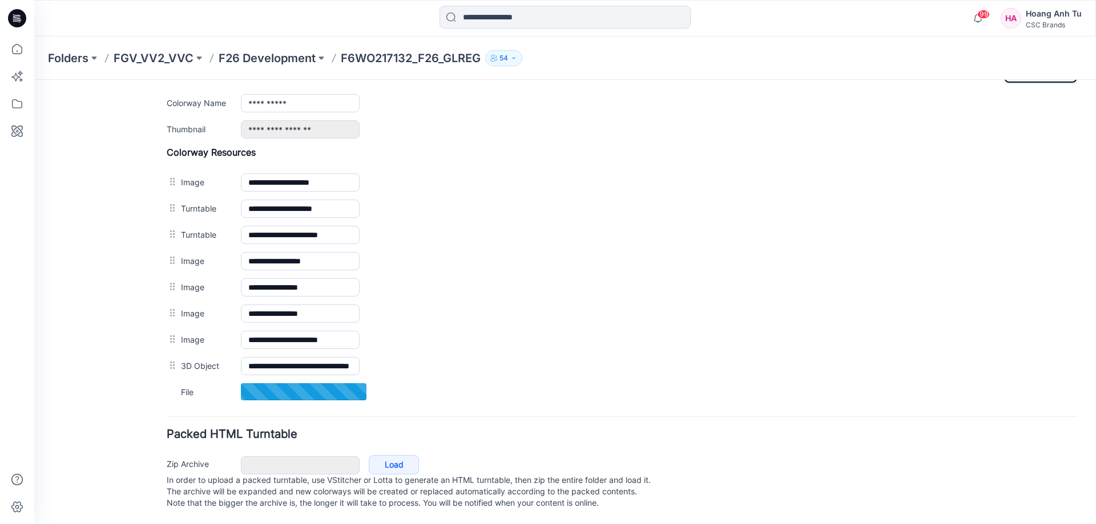
scroll to position [484, 0]
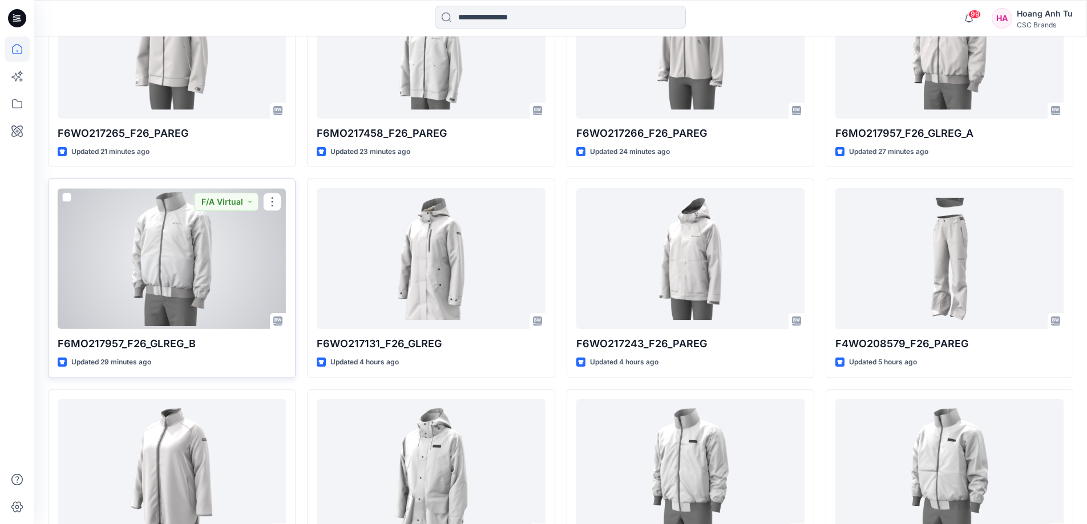
scroll to position [1041, 0]
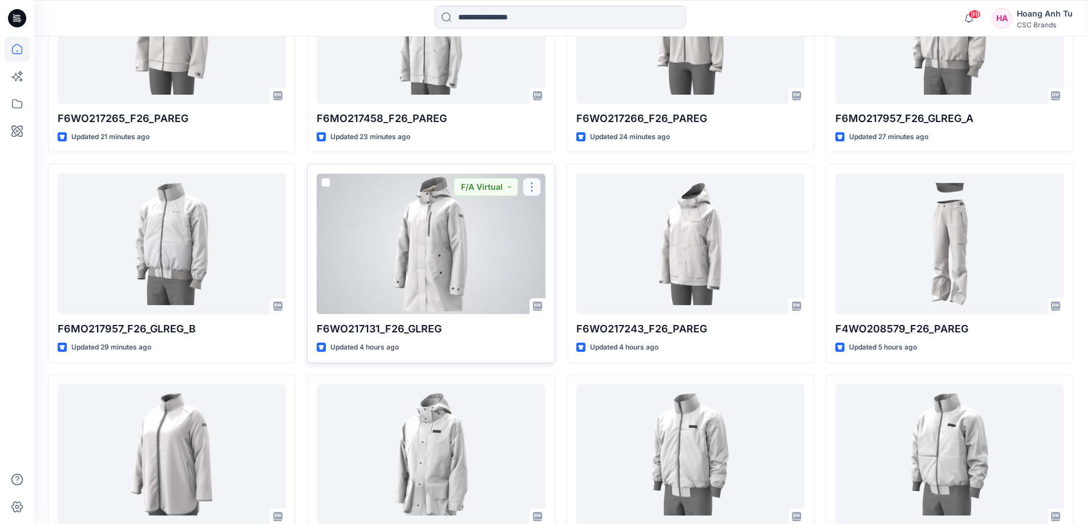
click at [532, 184] on button "button" at bounding box center [532, 187] width 18 height 18
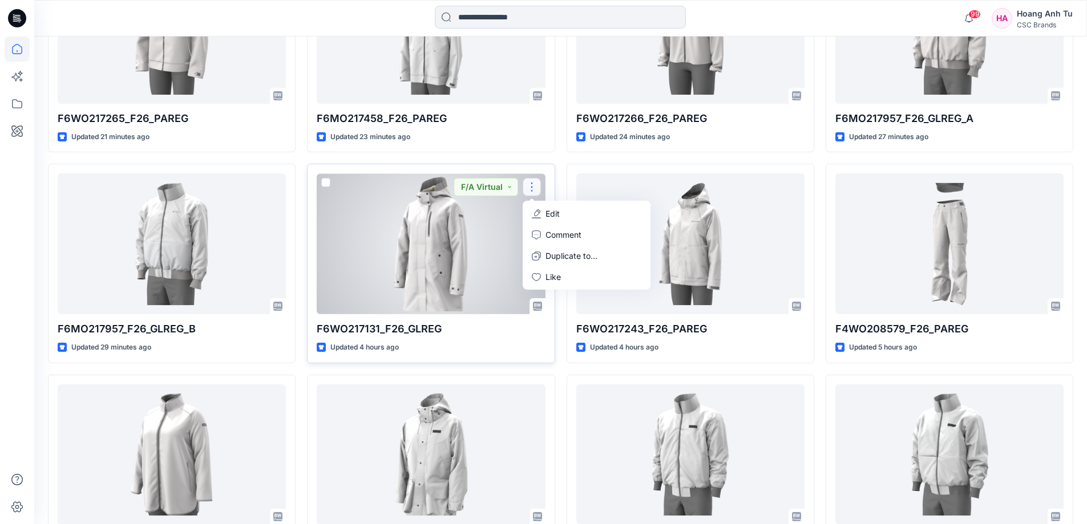
click at [542, 215] on button "Edit" at bounding box center [586, 213] width 123 height 21
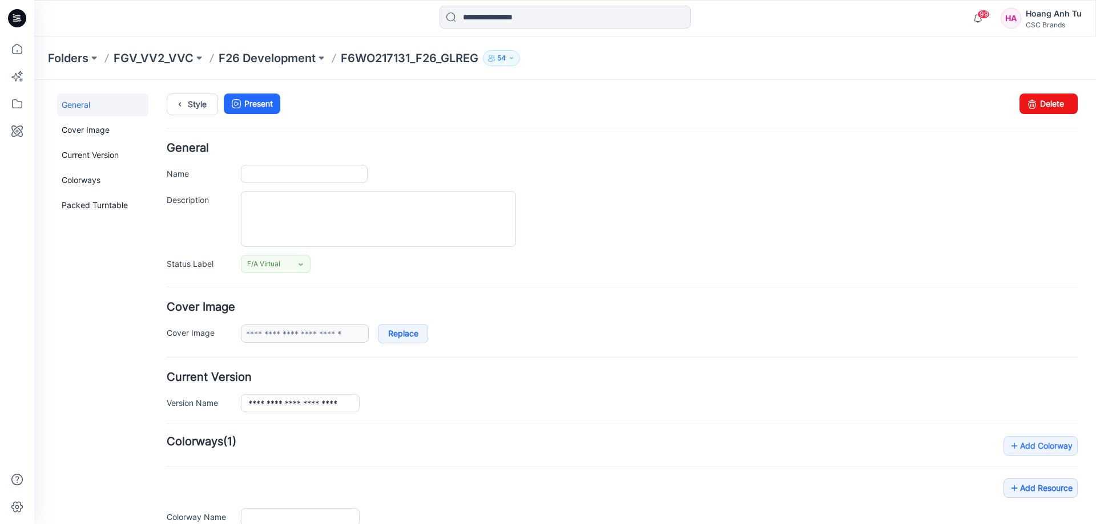
type input "**********"
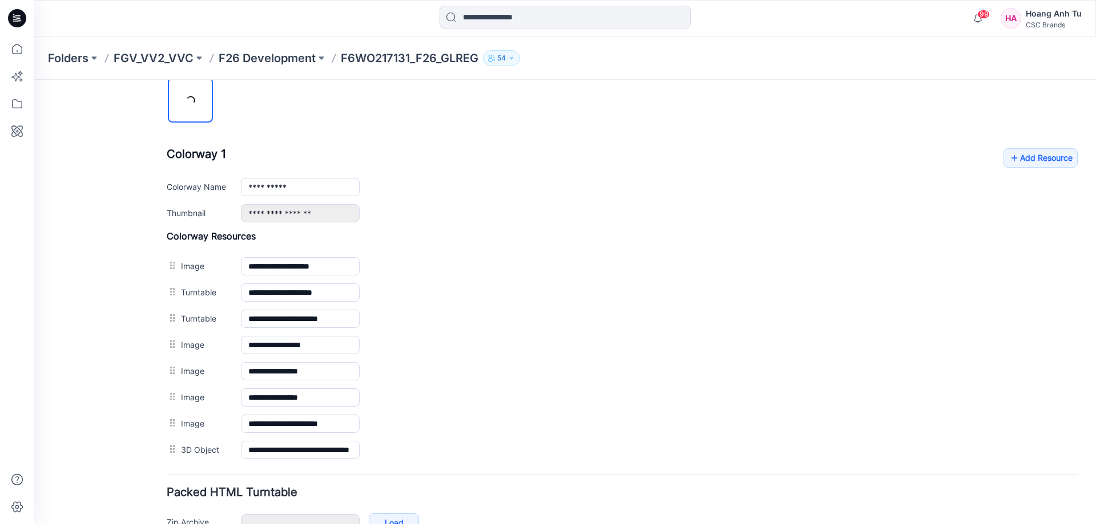
scroll to position [458, 0]
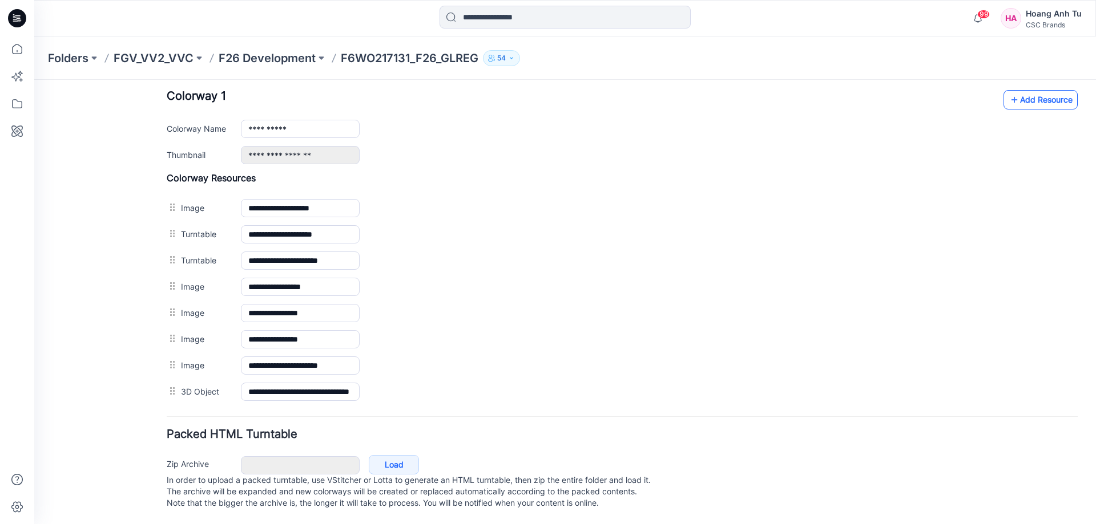
click at [1039, 90] on link "Add Resource" at bounding box center [1040, 99] width 74 height 19
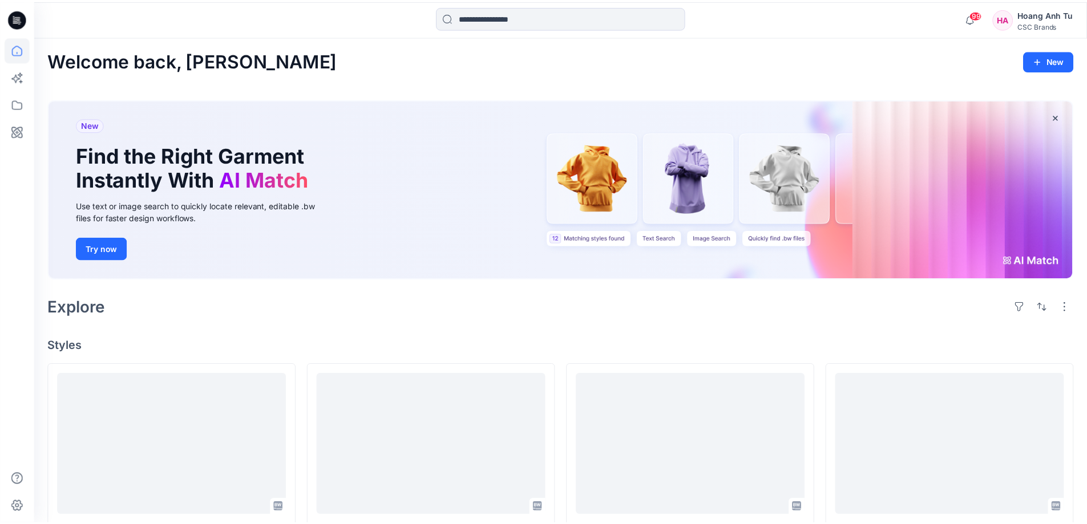
scroll to position [1041, 0]
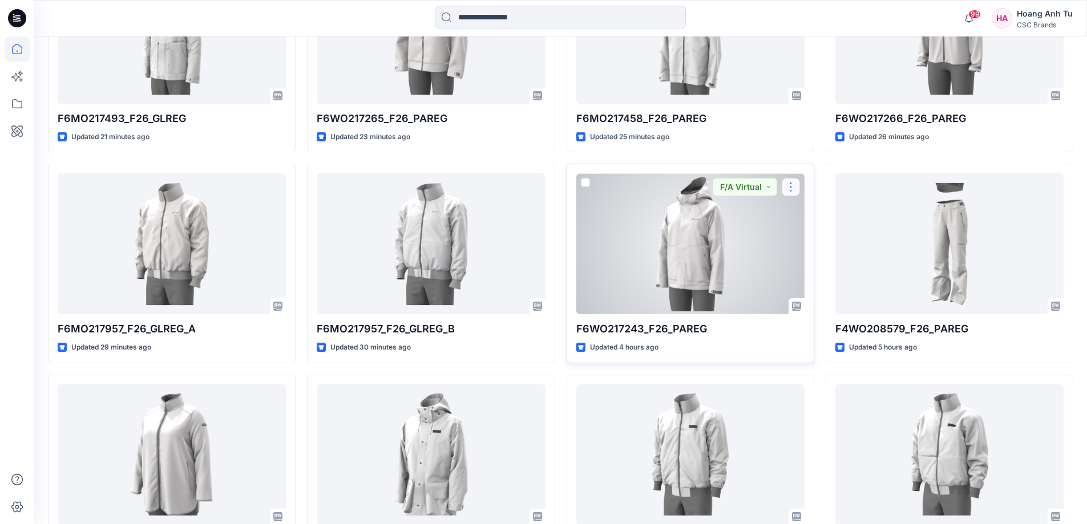
click at [791, 187] on button "button" at bounding box center [791, 187] width 18 height 18
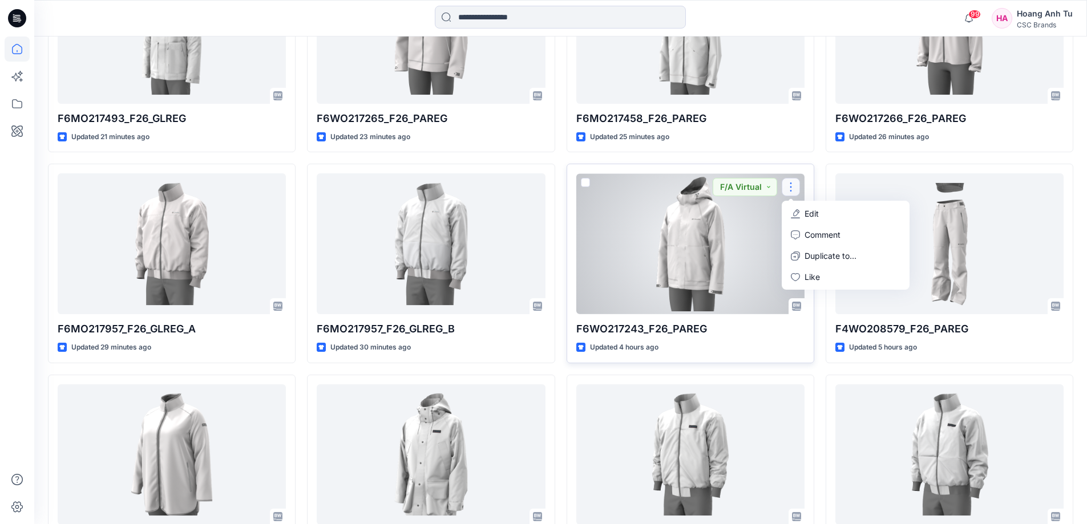
click at [805, 212] on p "Edit" at bounding box center [812, 214] width 14 height 12
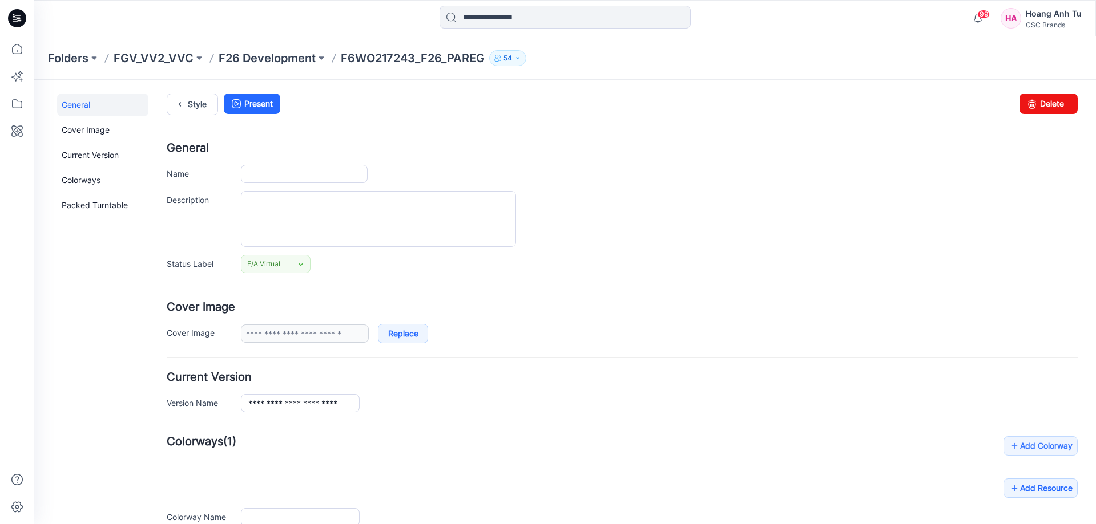
type input "**********"
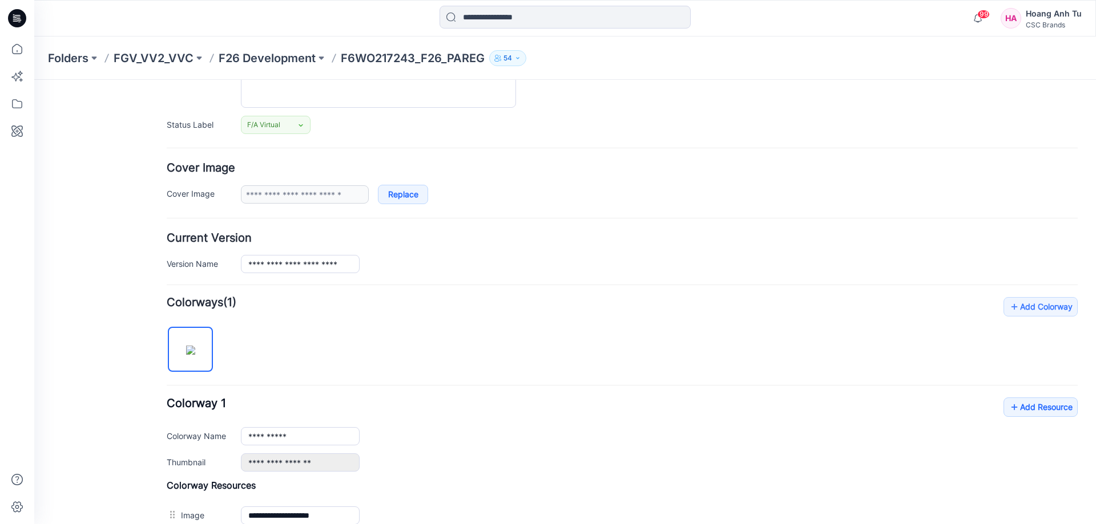
scroll to position [171, 0]
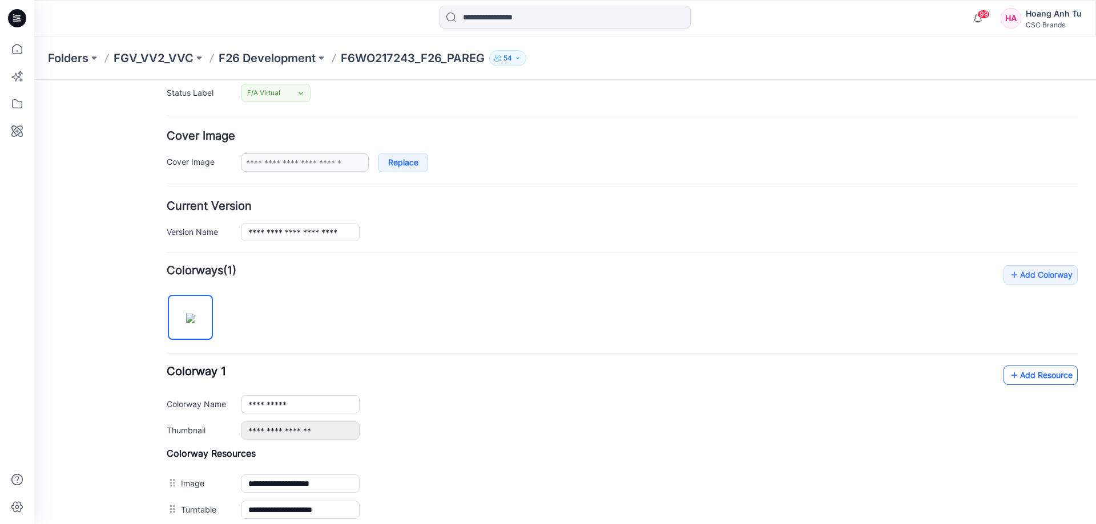
click at [1024, 378] on link "Add Resource" at bounding box center [1040, 375] width 74 height 19
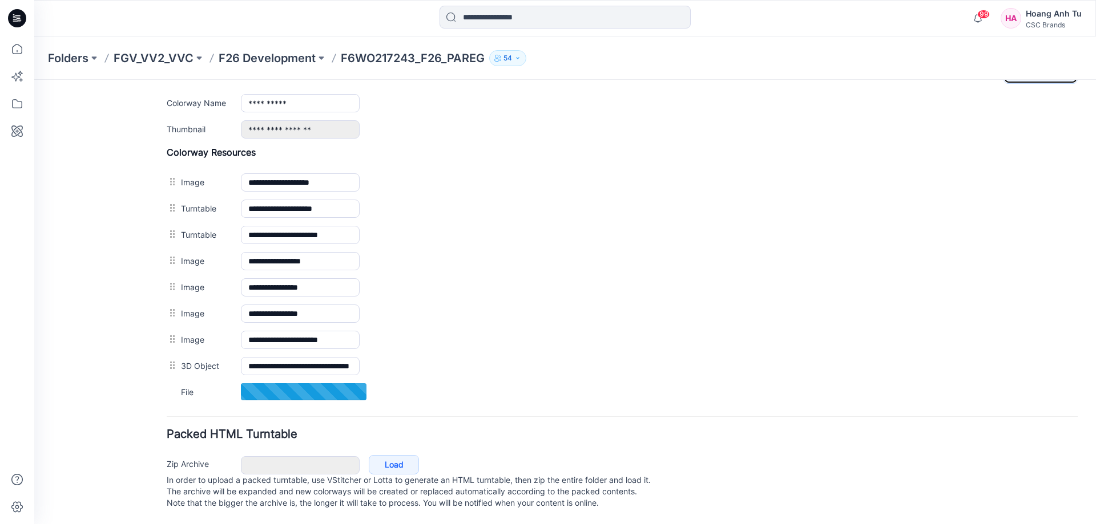
scroll to position [484, 0]
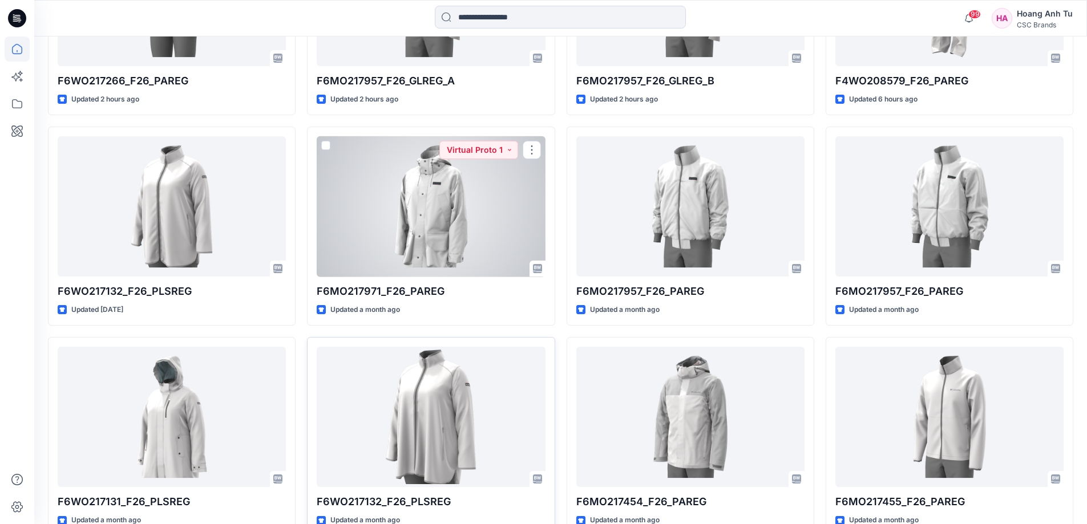
scroll to position [1342, 0]
